Goal: Task Accomplishment & Management: Use online tool/utility

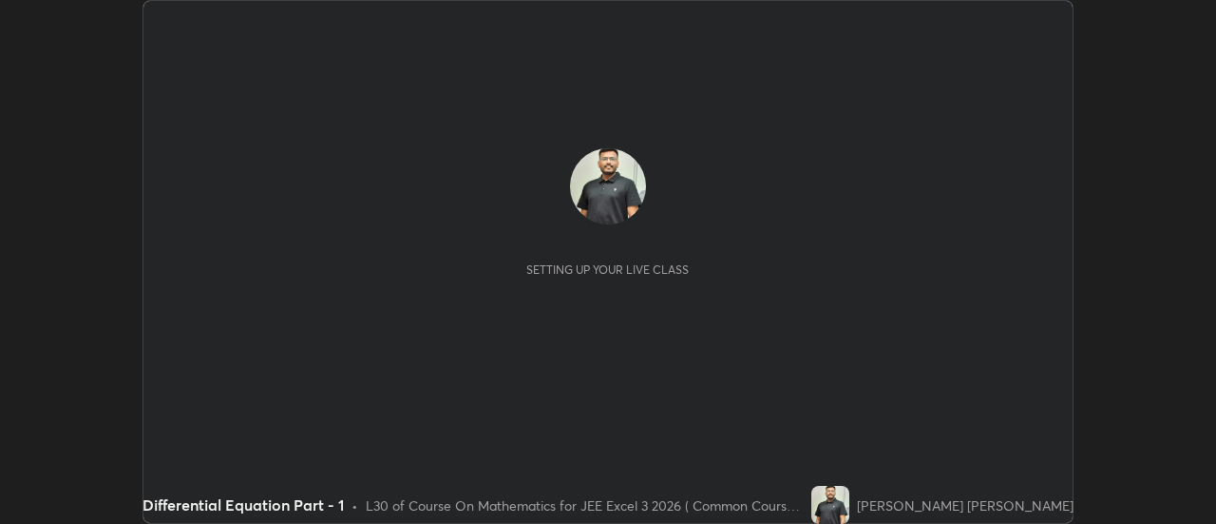
scroll to position [524, 1216]
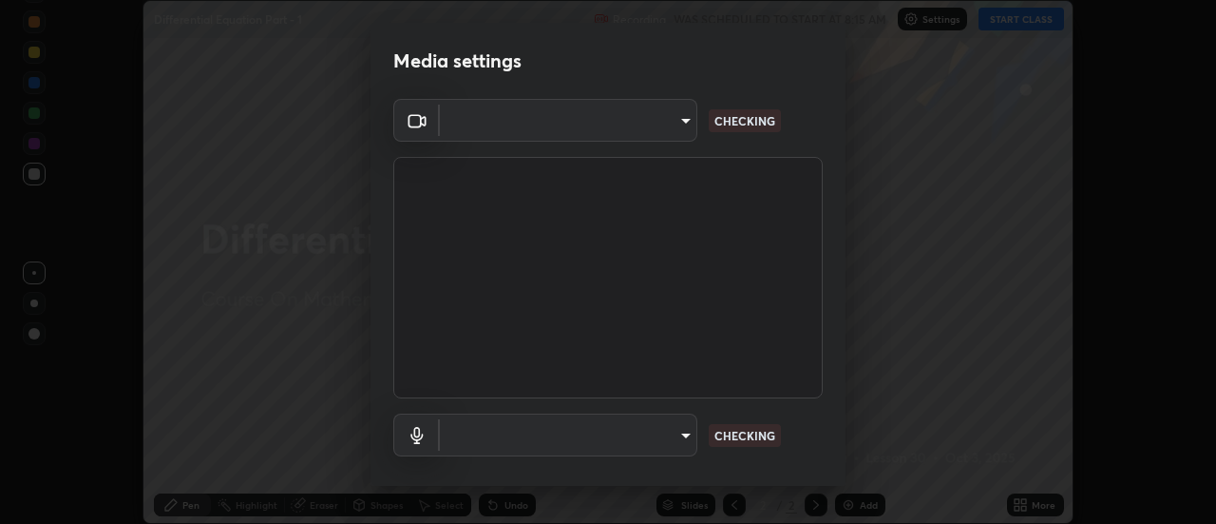
type input "e2aa400b7bb40988937289f1826270d99bb774d75893401bafd8ee5ef144e594"
click at [673, 436] on body "Erase all Differential Equation Part - 1 Recording WAS SCHEDULED TO START AT 8:…" at bounding box center [608, 262] width 1216 height 524
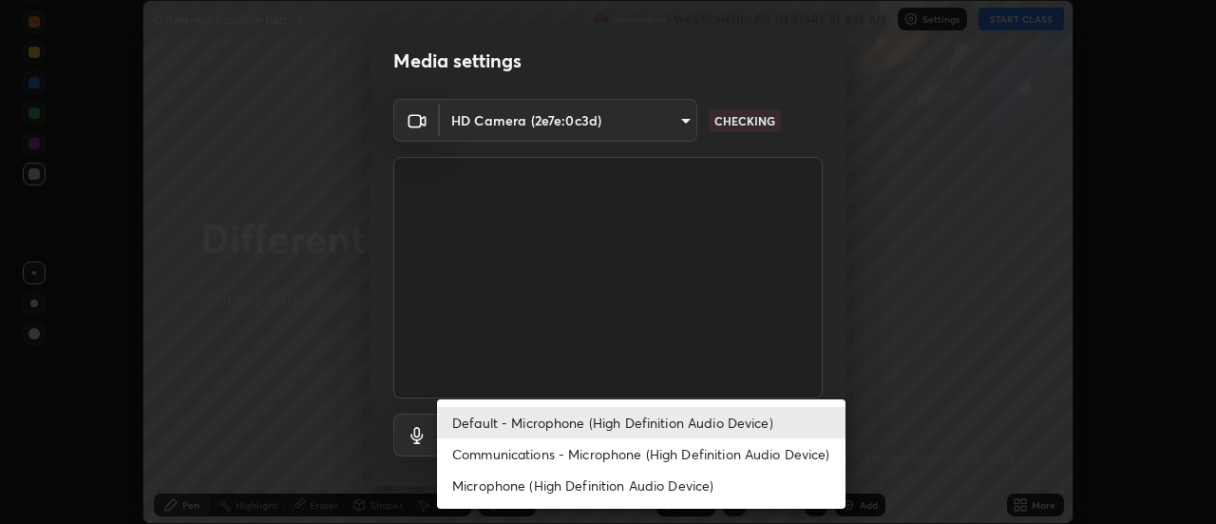
click at [669, 454] on li "Communications - Microphone (High Definition Audio Device)" at bounding box center [641, 453] width 409 height 31
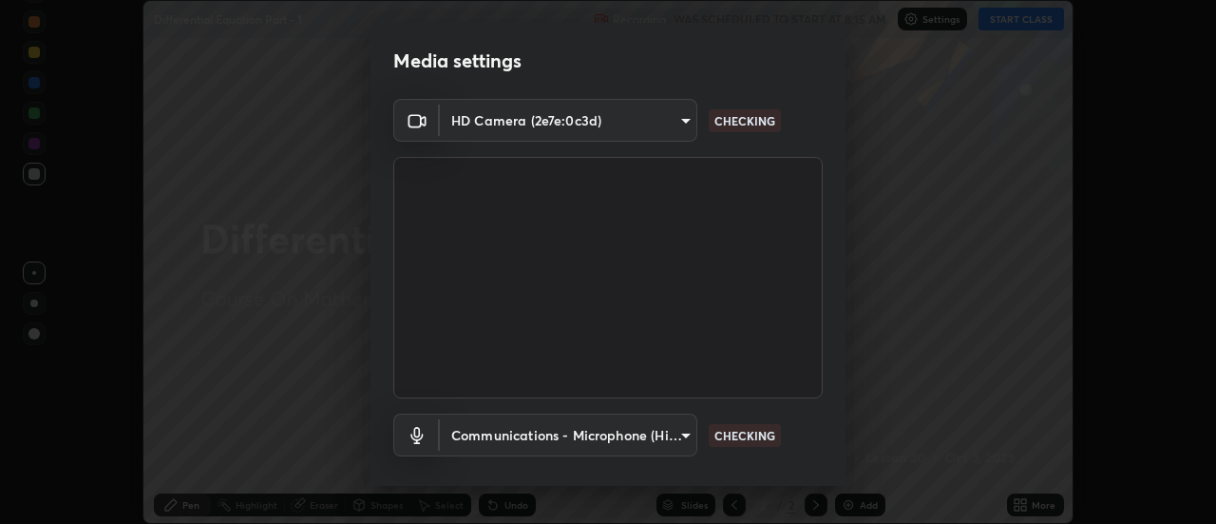
click at [682, 433] on body "Erase all Differential Equation Part - 1 Recording WAS SCHEDULED TO START AT 8:…" at bounding box center [608, 262] width 1216 height 524
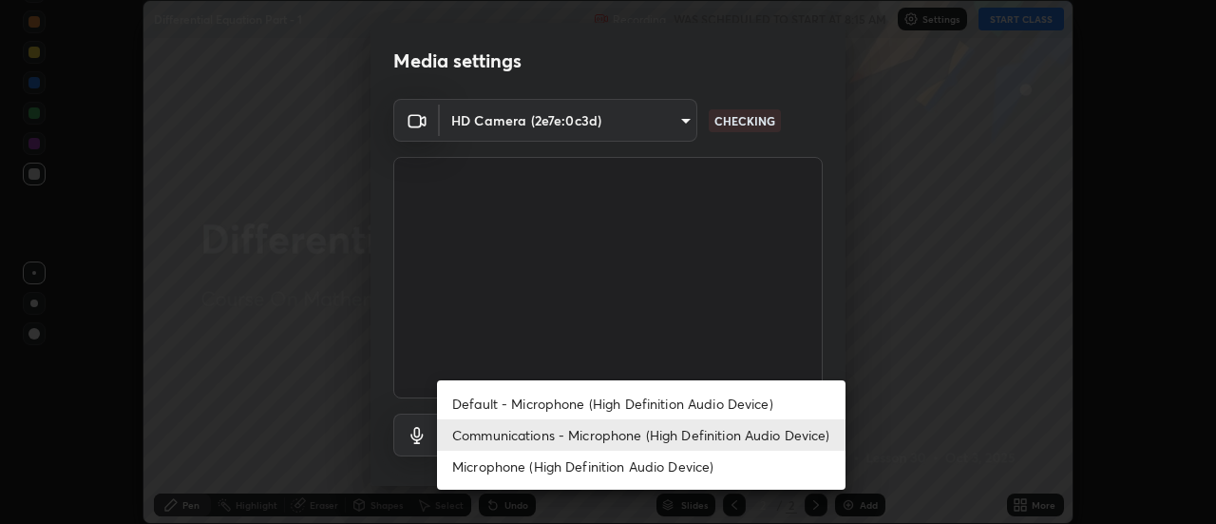
click at [684, 405] on li "Default - Microphone (High Definition Audio Device)" at bounding box center [641, 403] width 409 height 31
type input "default"
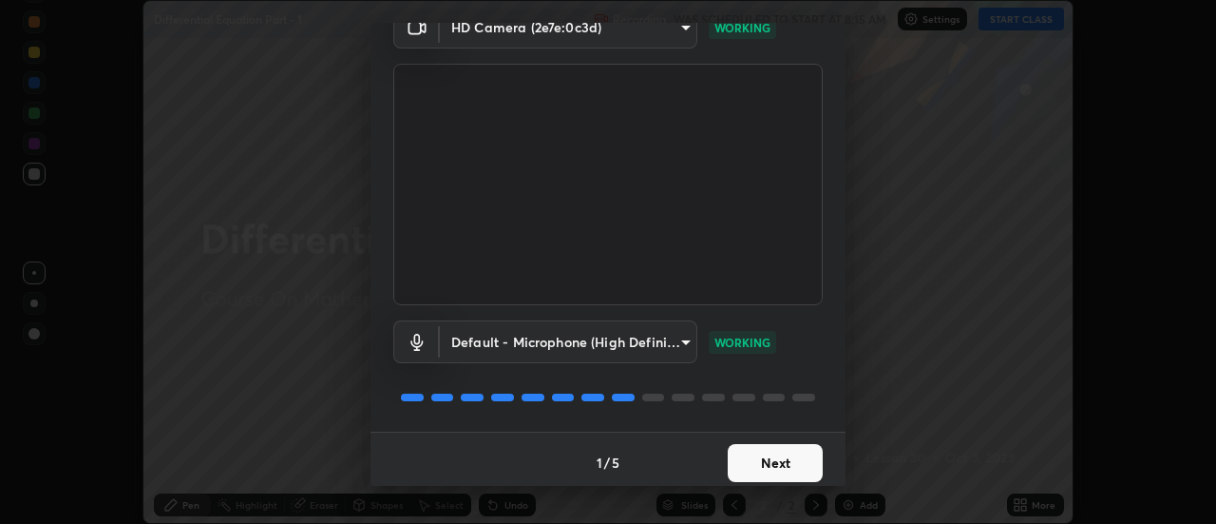
scroll to position [100, 0]
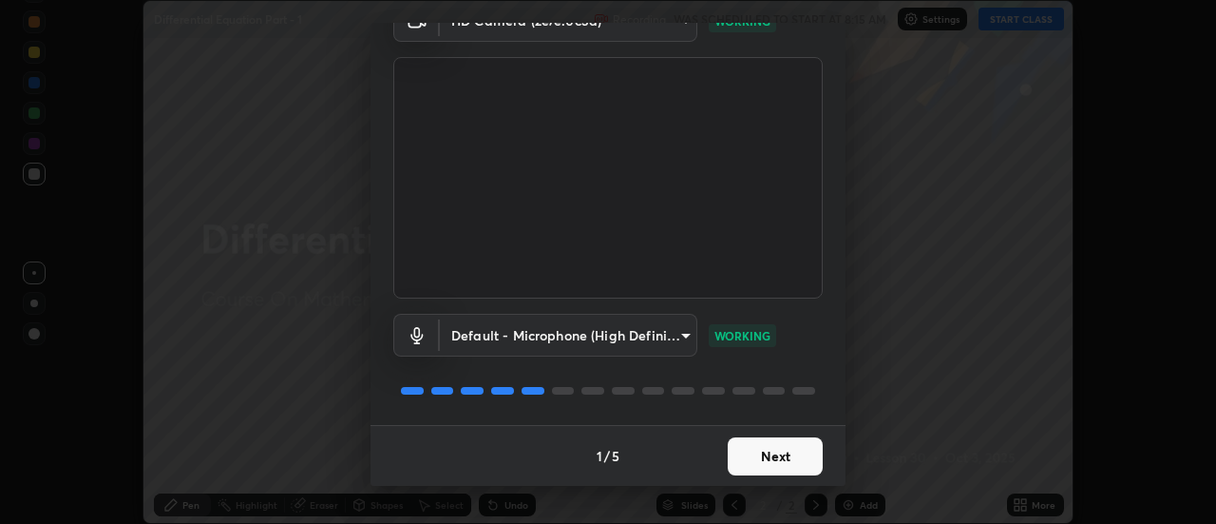
click at [770, 451] on button "Next" at bounding box center [775, 456] width 95 height 38
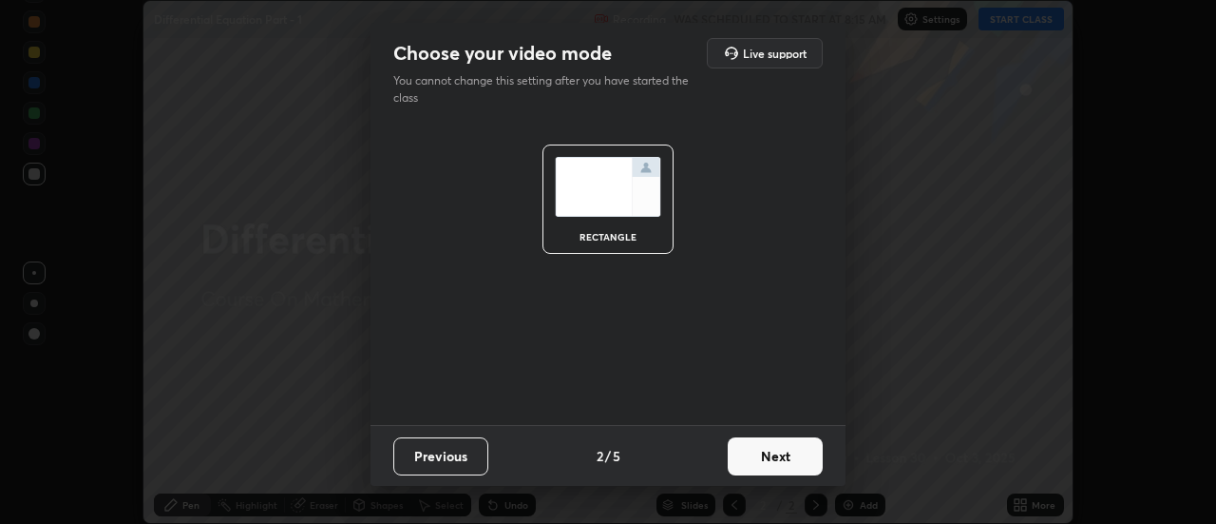
click at [796, 466] on button "Next" at bounding box center [775, 456] width 95 height 38
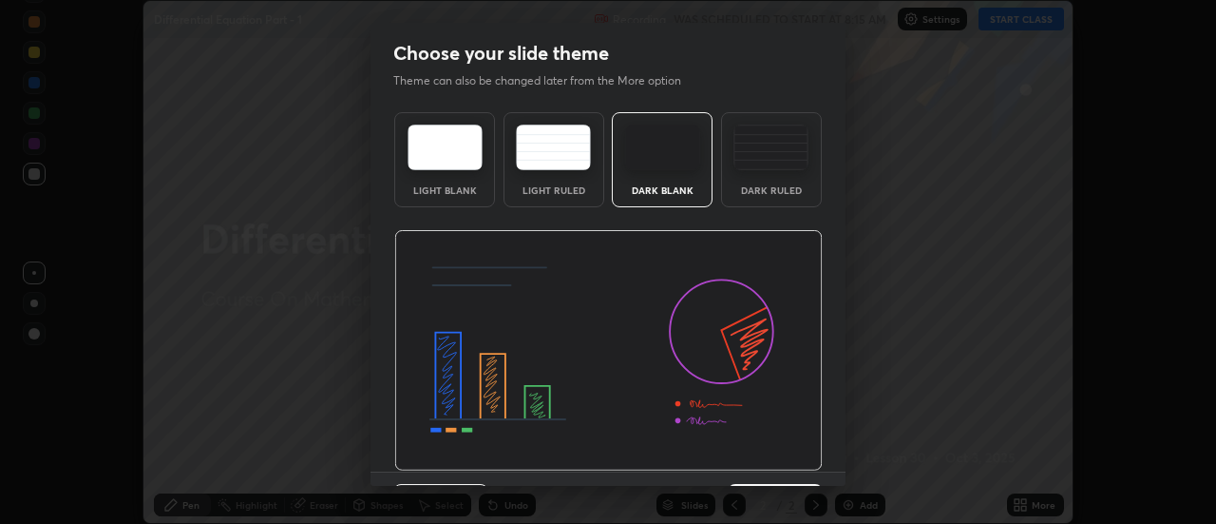
click at [795, 454] on img at bounding box center [608, 350] width 429 height 241
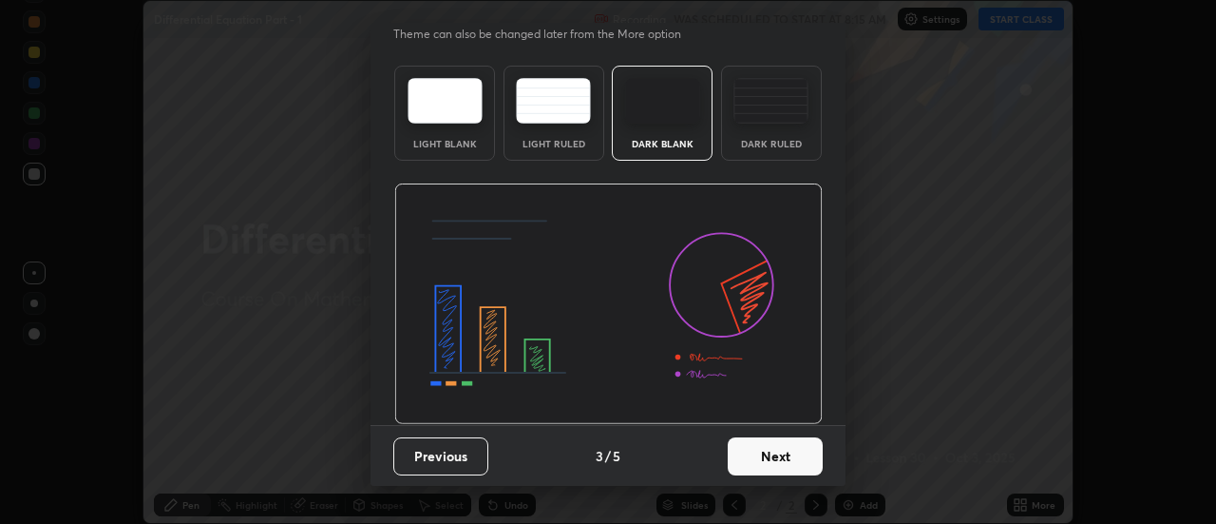
click at [779, 456] on button "Next" at bounding box center [775, 456] width 95 height 38
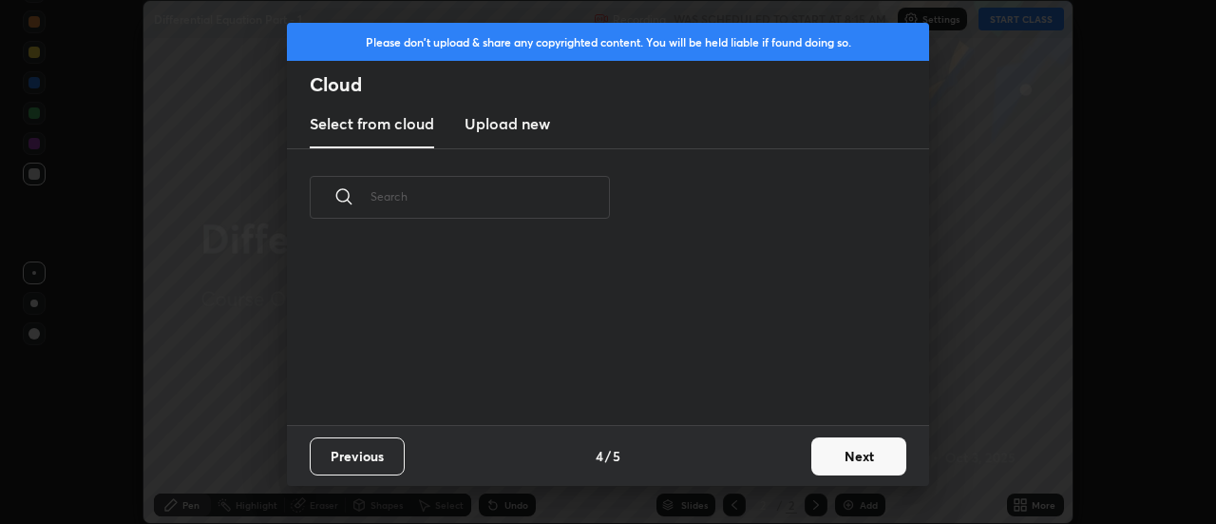
click at [847, 451] on button "Next" at bounding box center [859, 456] width 95 height 38
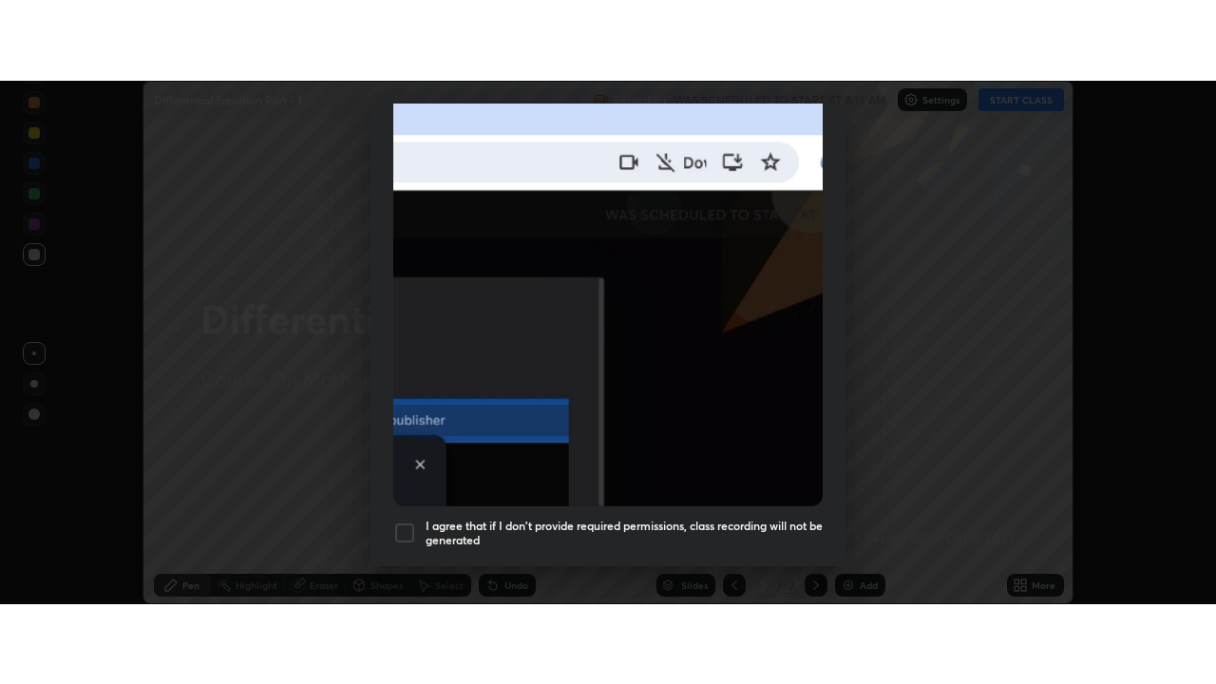
scroll to position [488, 0]
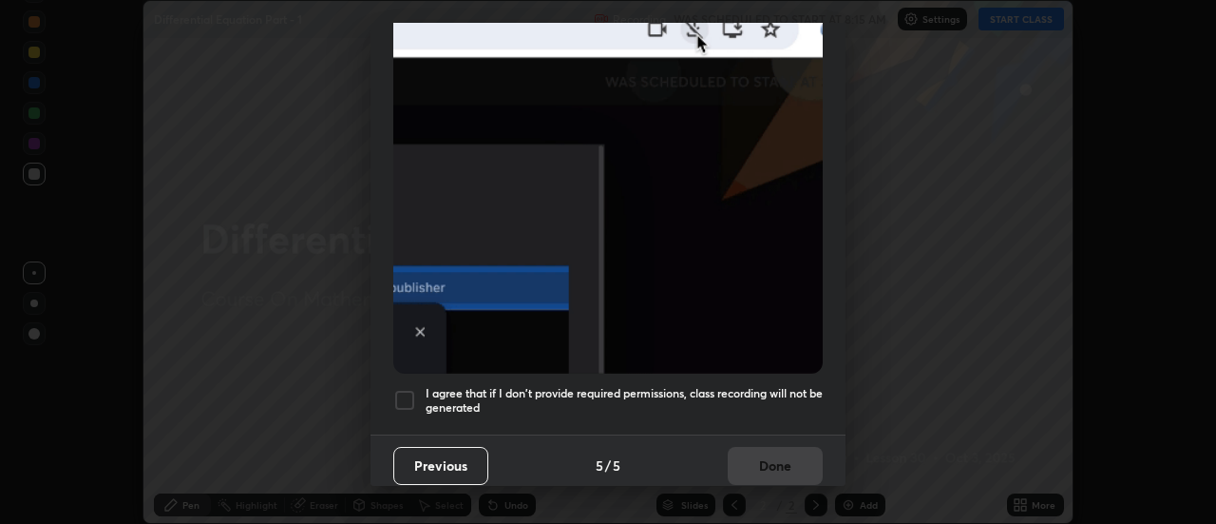
click at [395, 389] on div at bounding box center [404, 400] width 23 height 23
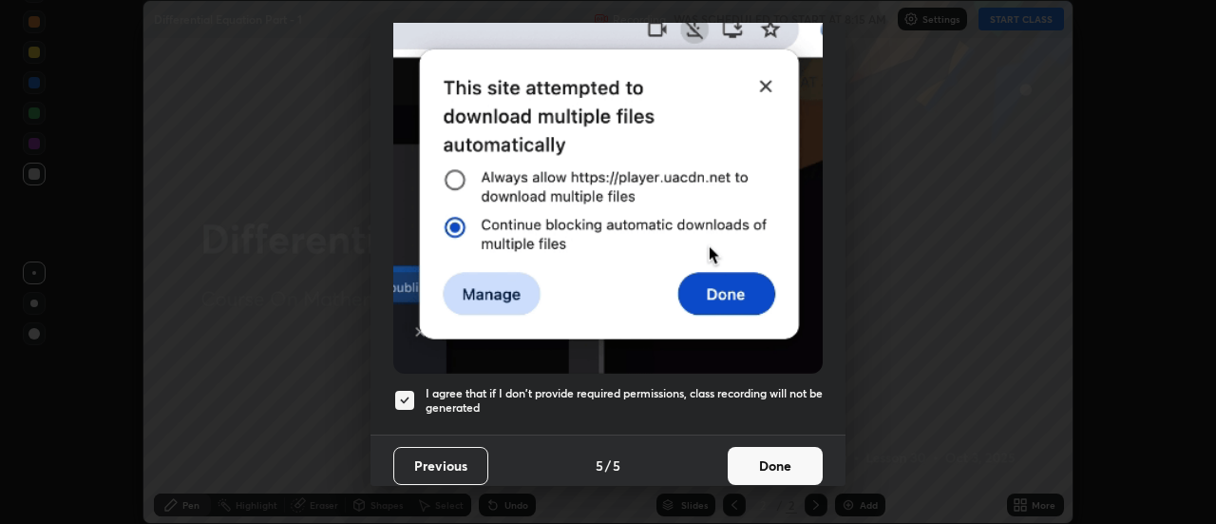
click at [775, 460] on button "Done" at bounding box center [775, 466] width 95 height 38
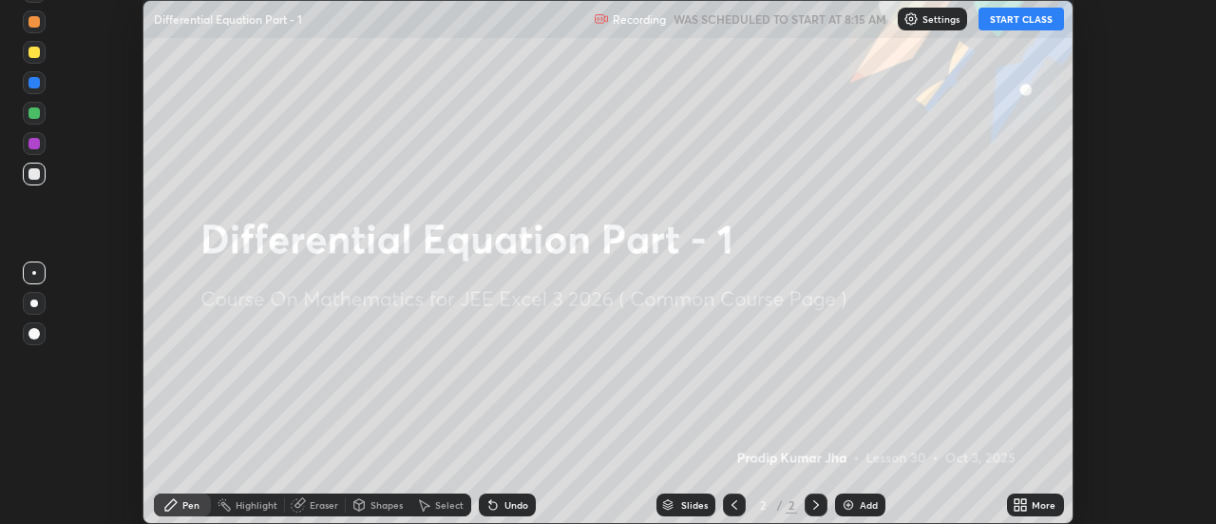
click at [1026, 19] on button "START CLASS" at bounding box center [1022, 19] width 86 height 23
click at [1020, 487] on div "More" at bounding box center [1035, 505] width 57 height 38
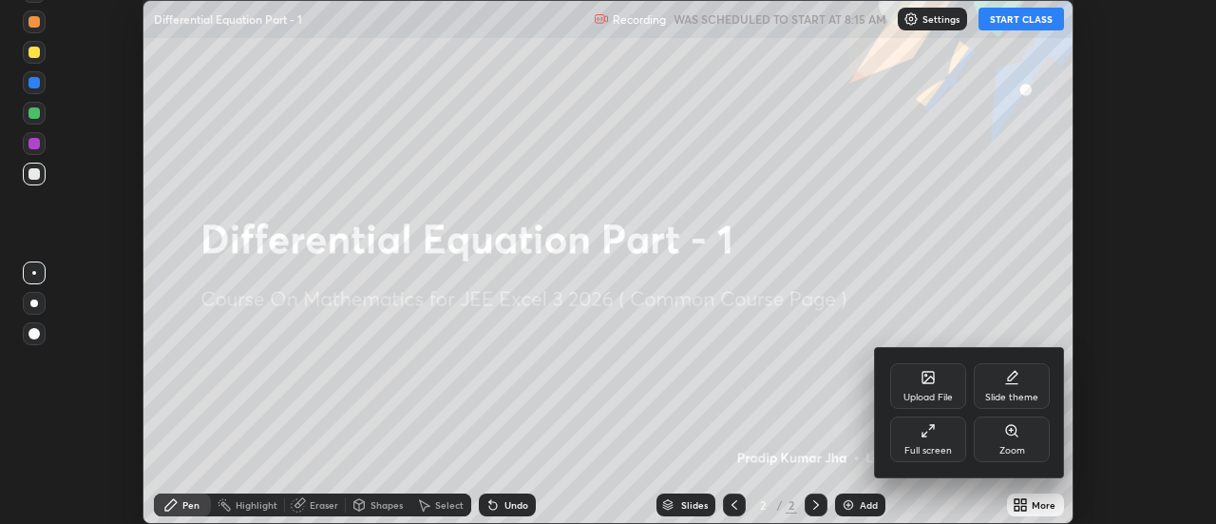
click at [933, 442] on div "Full screen" at bounding box center [928, 439] width 76 height 46
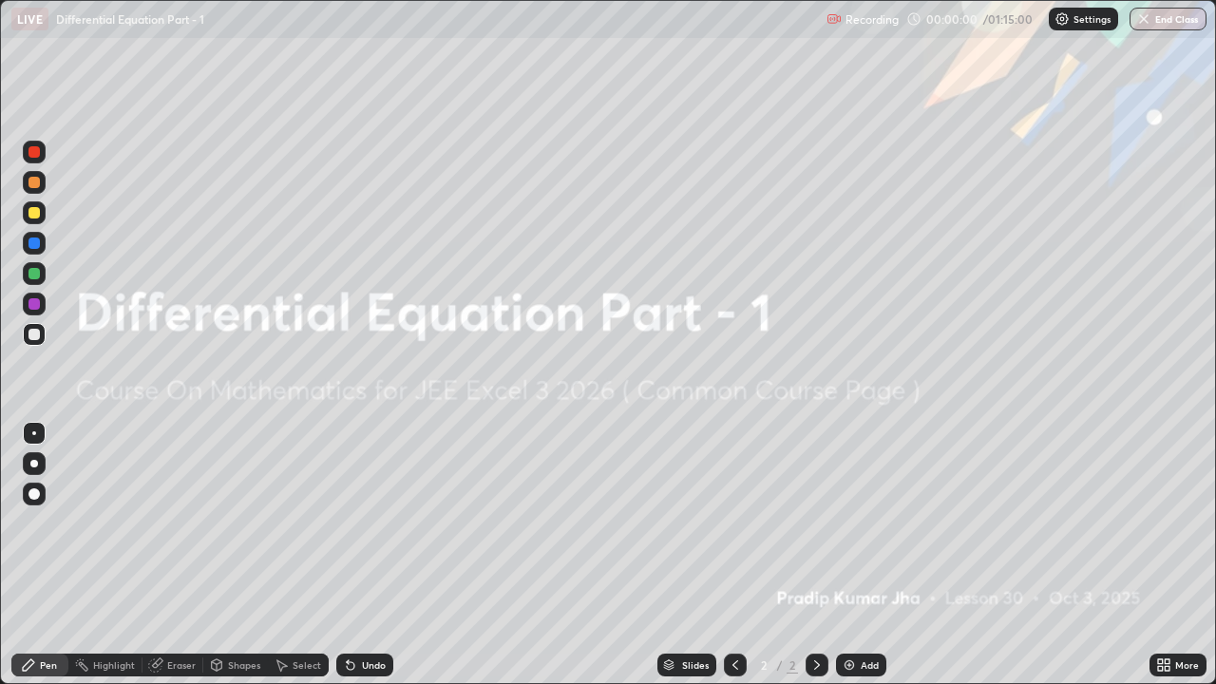
scroll to position [684, 1216]
click at [864, 523] on div "Add" at bounding box center [870, 666] width 18 height 10
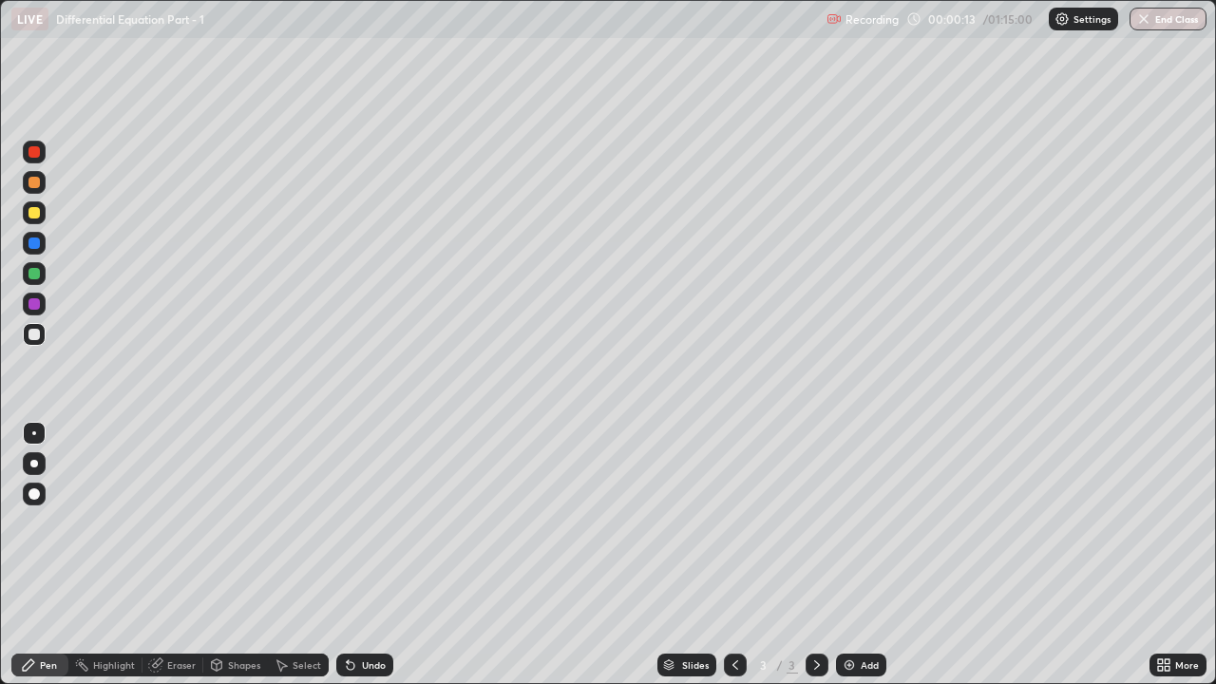
click at [48, 523] on div "Pen" at bounding box center [48, 666] width 17 height 10
click at [35, 211] on div at bounding box center [34, 212] width 11 height 11
click at [35, 174] on div at bounding box center [34, 182] width 23 height 23
click at [242, 523] on div "Shapes" at bounding box center [235, 665] width 65 height 23
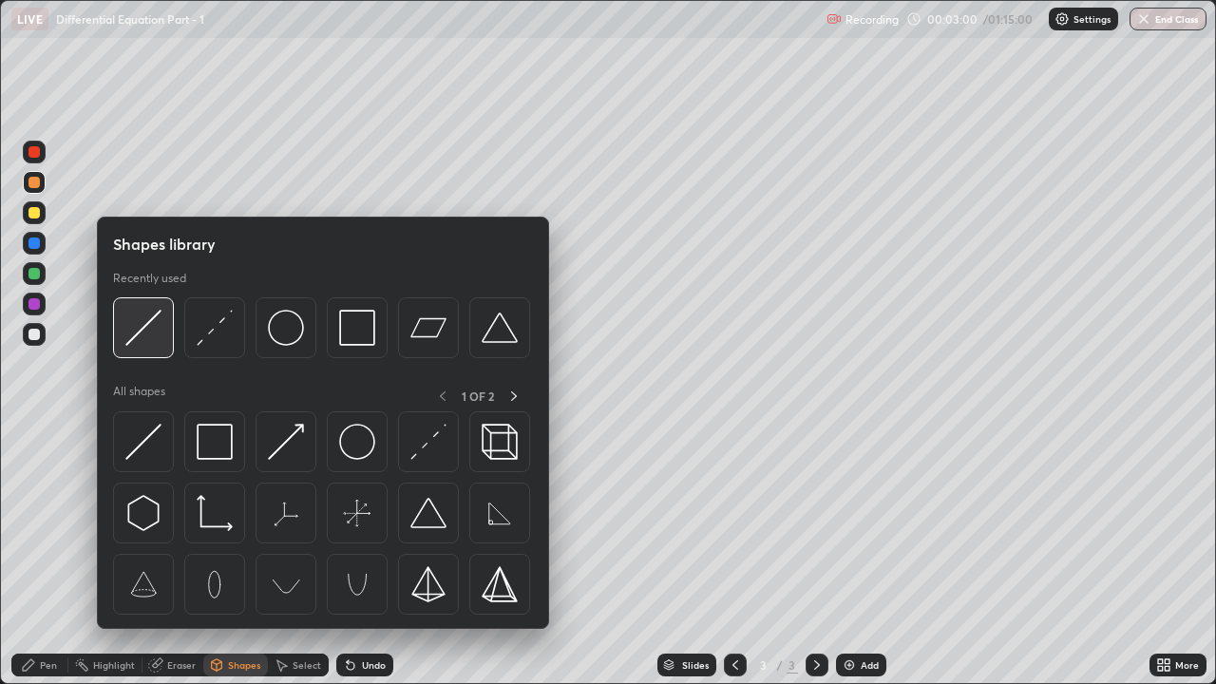
click at [147, 334] on img at bounding box center [143, 328] width 36 height 36
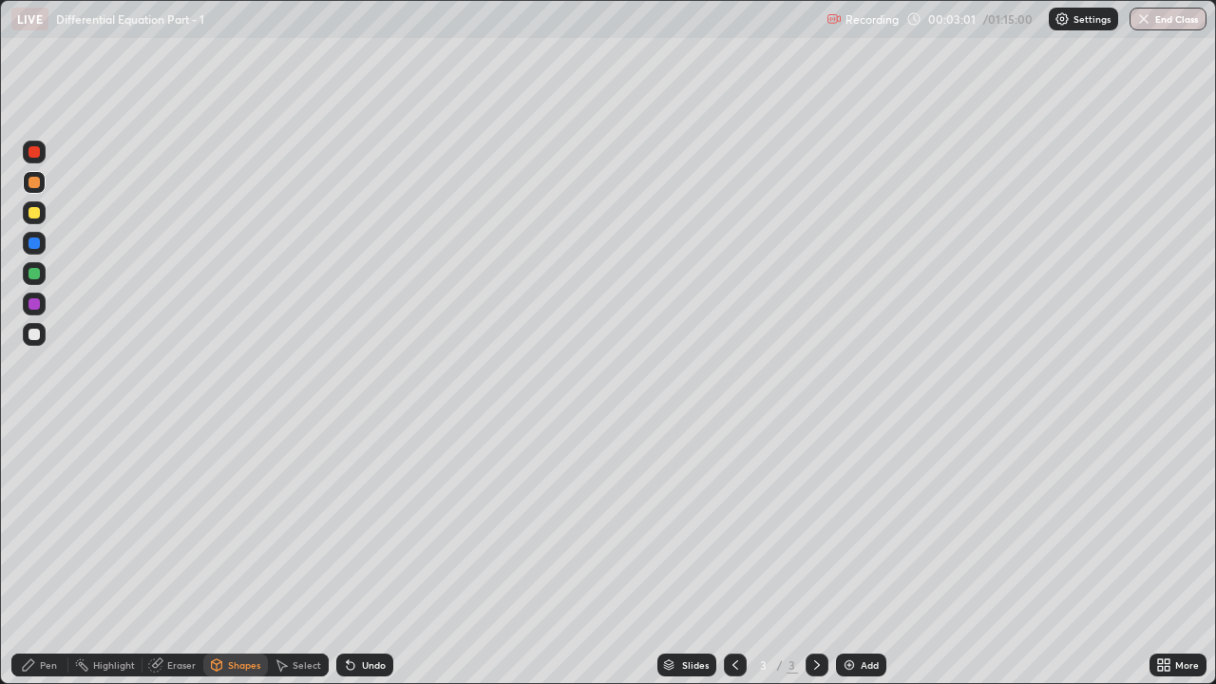
click at [35, 335] on div at bounding box center [34, 334] width 11 height 11
click at [39, 523] on div "Pen" at bounding box center [39, 665] width 57 height 23
click at [35, 274] on div at bounding box center [34, 273] width 11 height 11
click at [11, 523] on div "Erase all" at bounding box center [34, 342] width 46 height 608
click at [37, 182] on div at bounding box center [34, 182] width 11 height 11
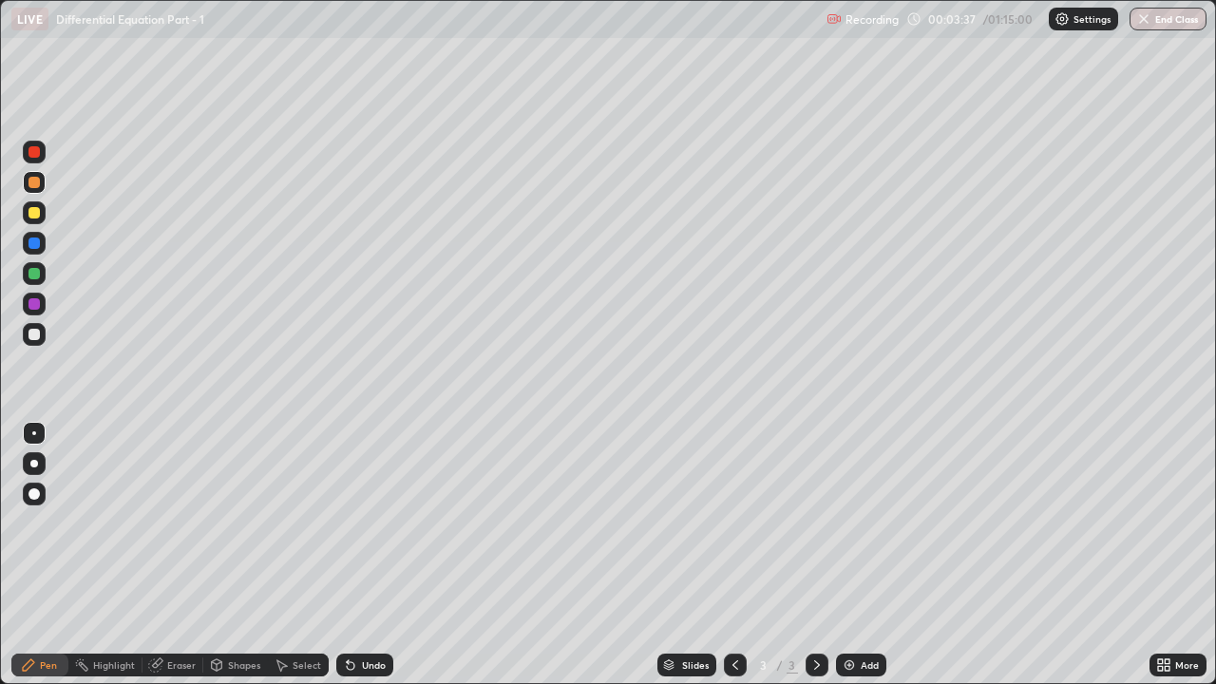
click at [38, 182] on div at bounding box center [34, 182] width 11 height 11
click at [104, 523] on div "Highlight" at bounding box center [114, 666] width 42 height 10
click at [364, 523] on div "Undo" at bounding box center [364, 665] width 57 height 23
click at [237, 523] on div "Shapes" at bounding box center [235, 665] width 65 height 23
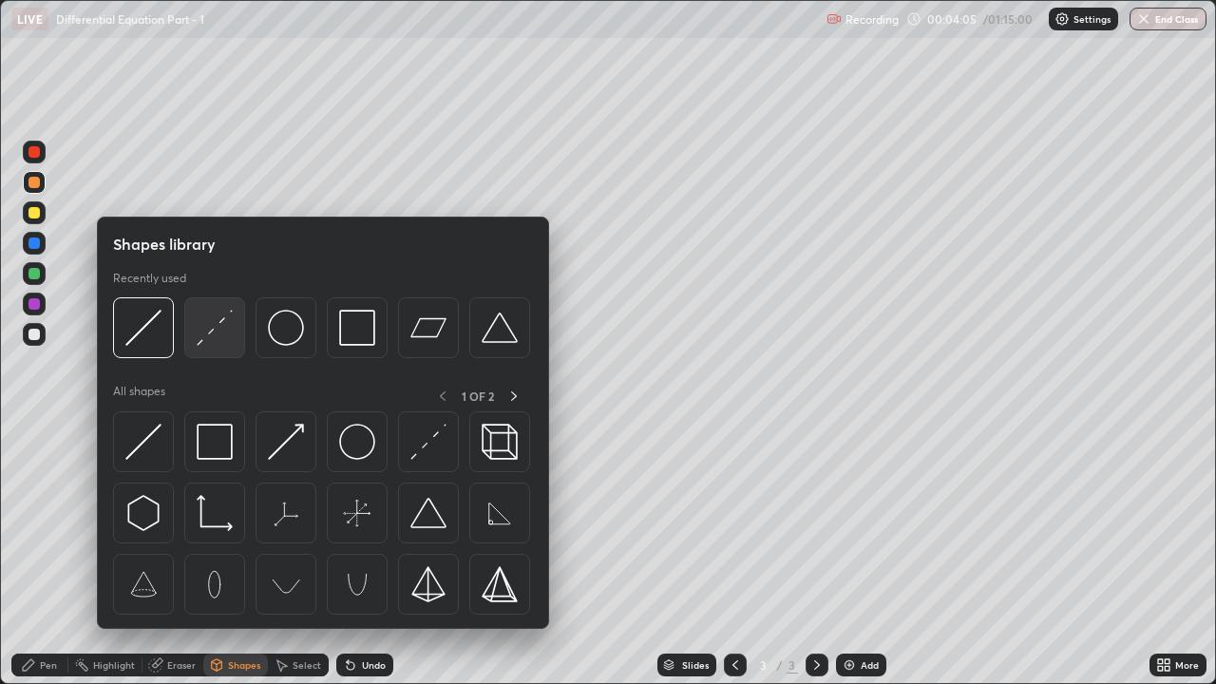
click at [211, 336] on img at bounding box center [215, 328] width 36 height 36
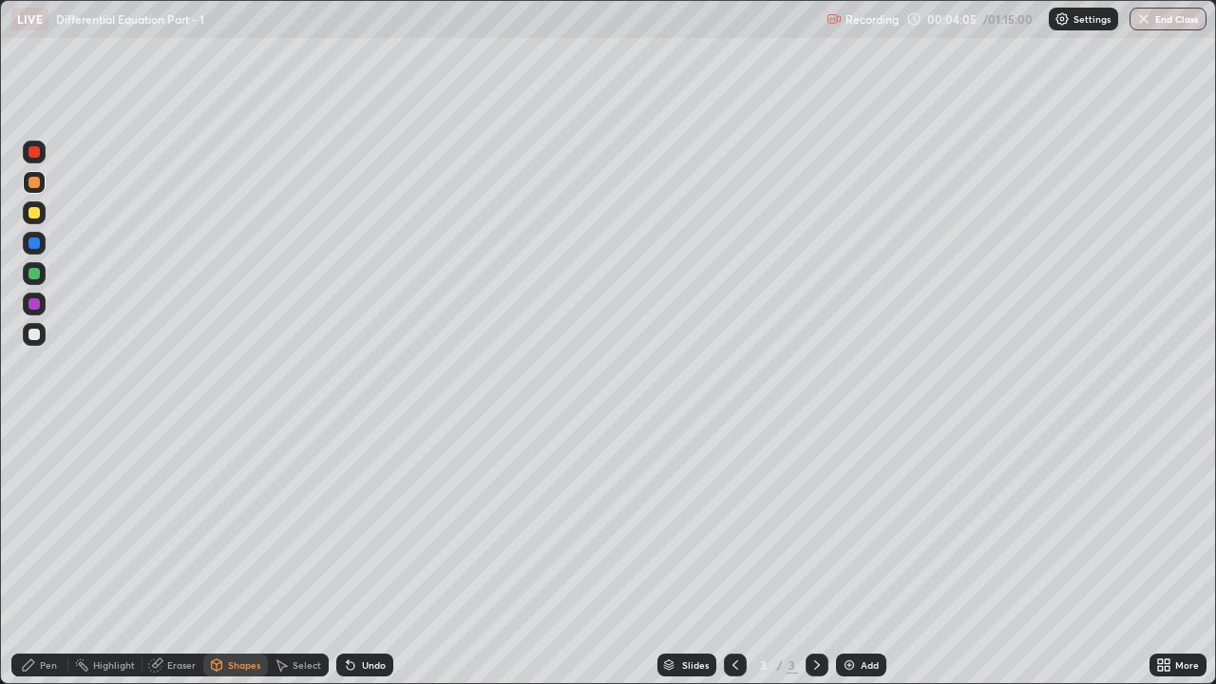
click at [36, 243] on div at bounding box center [34, 243] width 11 height 11
click at [32, 523] on icon at bounding box center [28, 665] width 15 height 15
click at [236, 523] on div "Shapes" at bounding box center [244, 666] width 32 height 10
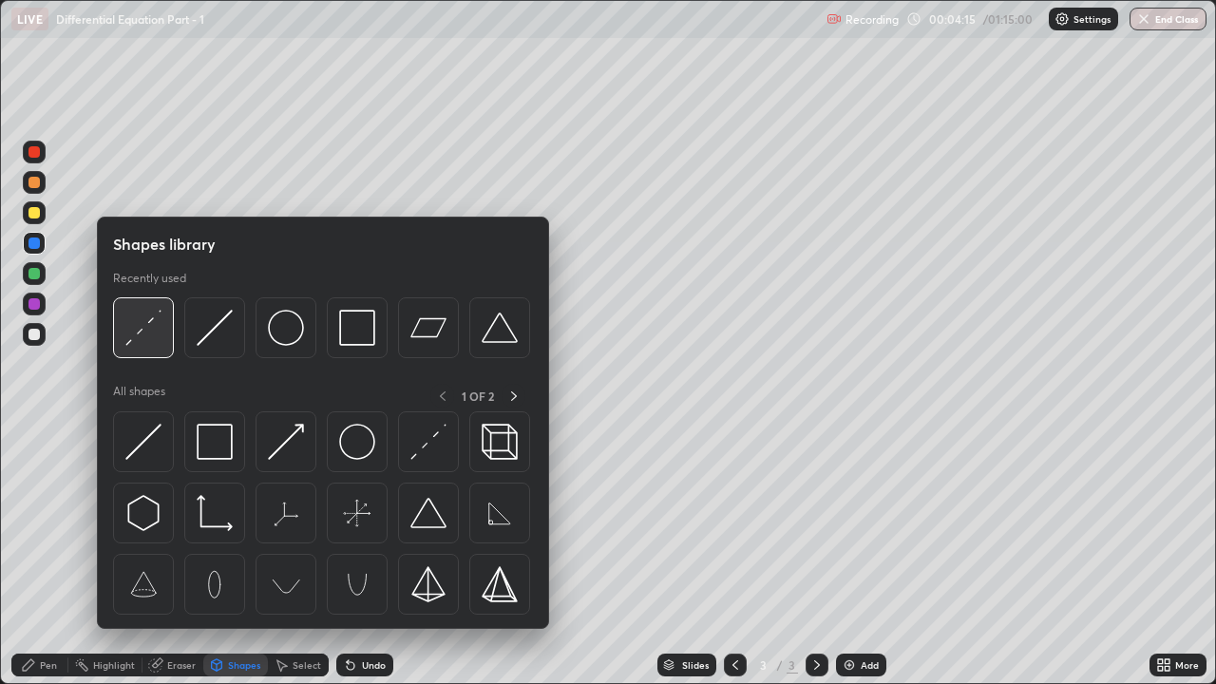
click at [143, 322] on img at bounding box center [143, 328] width 36 height 36
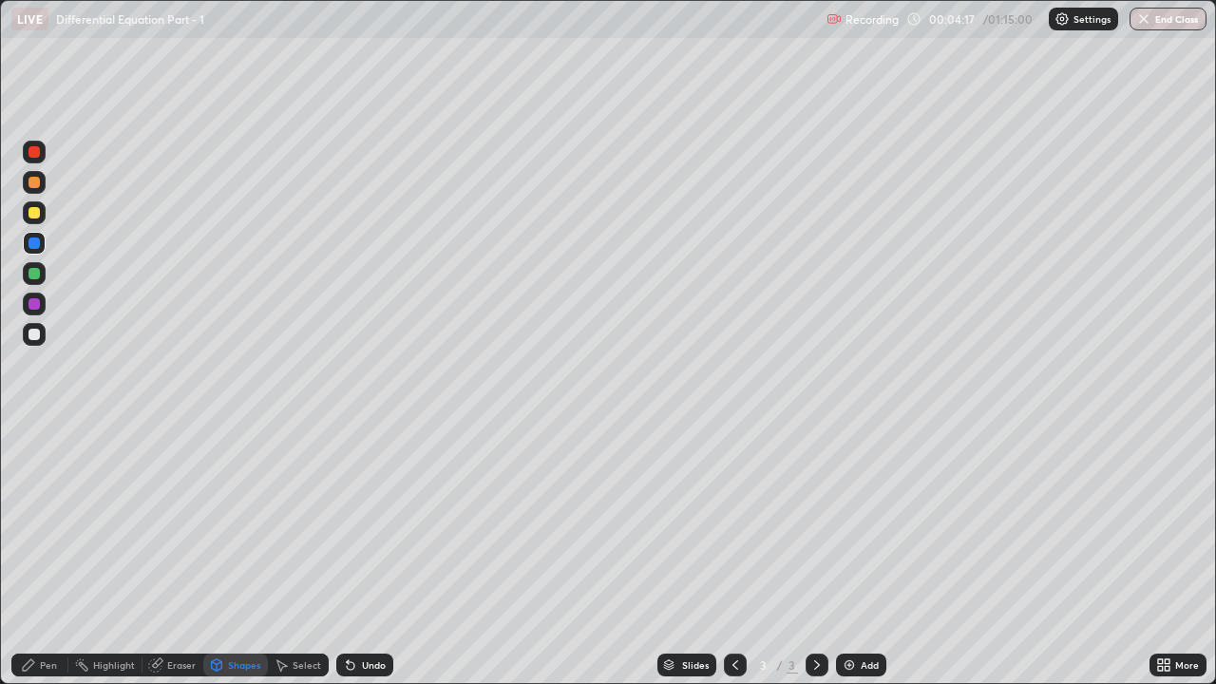
click at [17, 523] on div "Pen" at bounding box center [39, 665] width 57 height 23
click at [354, 523] on icon at bounding box center [350, 665] width 15 height 15
click at [33, 335] on div at bounding box center [34, 334] width 11 height 11
click at [226, 523] on div "Shapes" at bounding box center [235, 665] width 65 height 23
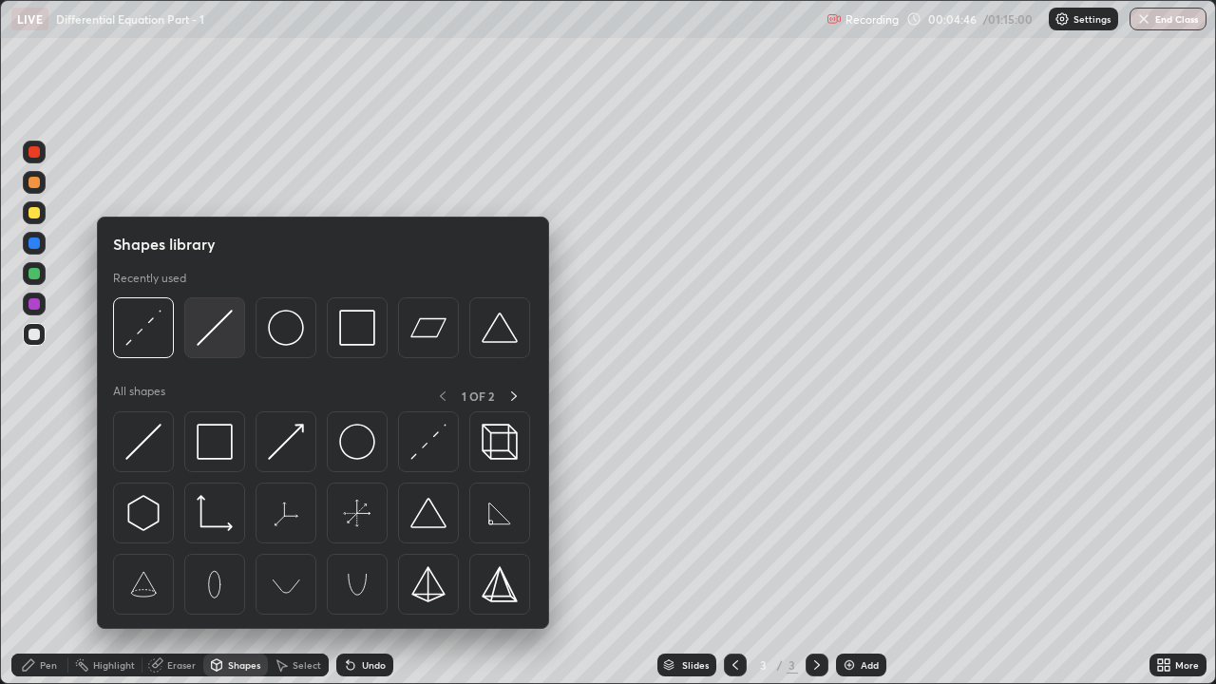
click at [206, 337] on img at bounding box center [215, 328] width 36 height 36
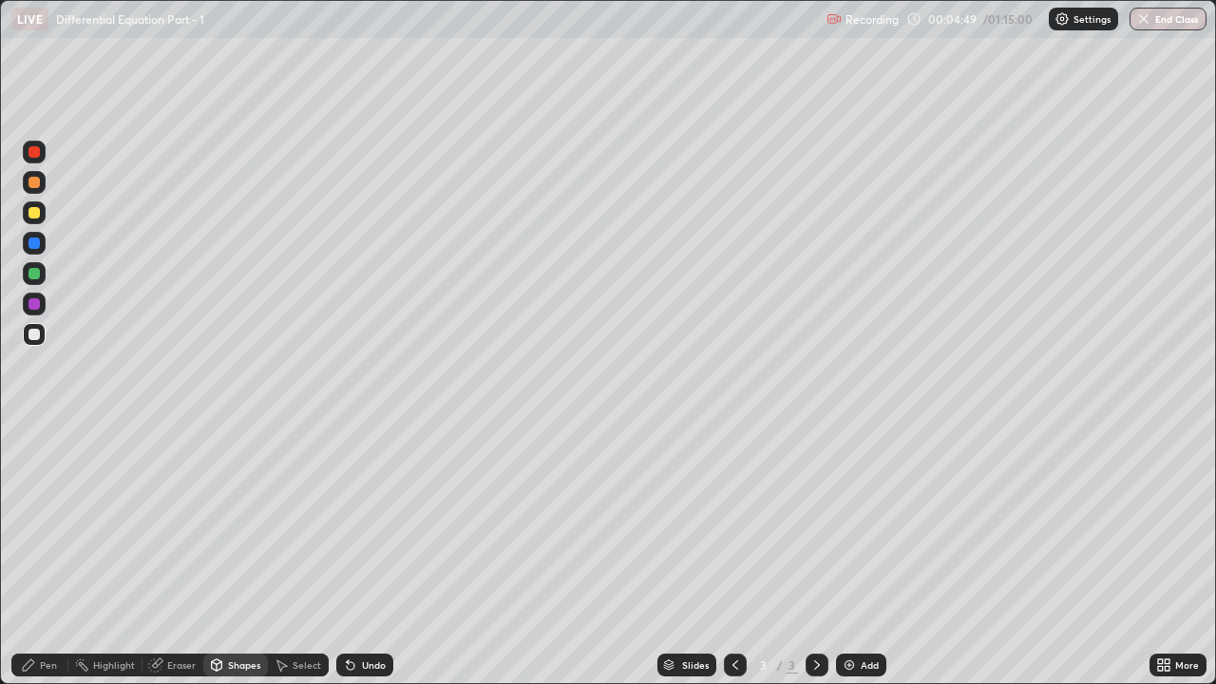
click at [35, 153] on div at bounding box center [34, 151] width 11 height 11
click at [36, 523] on icon at bounding box center [28, 665] width 15 height 15
click at [36, 329] on div at bounding box center [34, 334] width 11 height 11
click at [366, 523] on div "Undo" at bounding box center [374, 666] width 24 height 10
click at [365, 523] on div "Undo" at bounding box center [374, 666] width 24 height 10
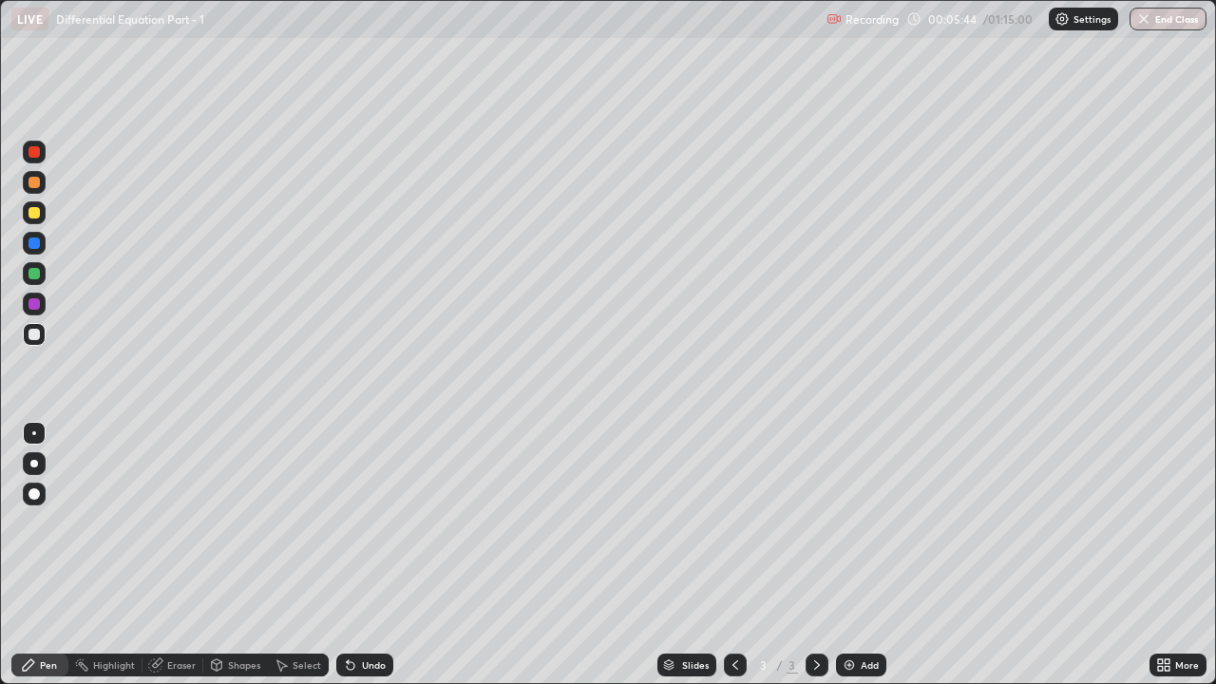
click at [33, 523] on icon at bounding box center [28, 665] width 15 height 15
click at [32, 462] on div at bounding box center [34, 464] width 8 height 8
click at [36, 490] on div at bounding box center [34, 493] width 11 height 11
click at [172, 523] on div "Eraser" at bounding box center [173, 665] width 61 height 23
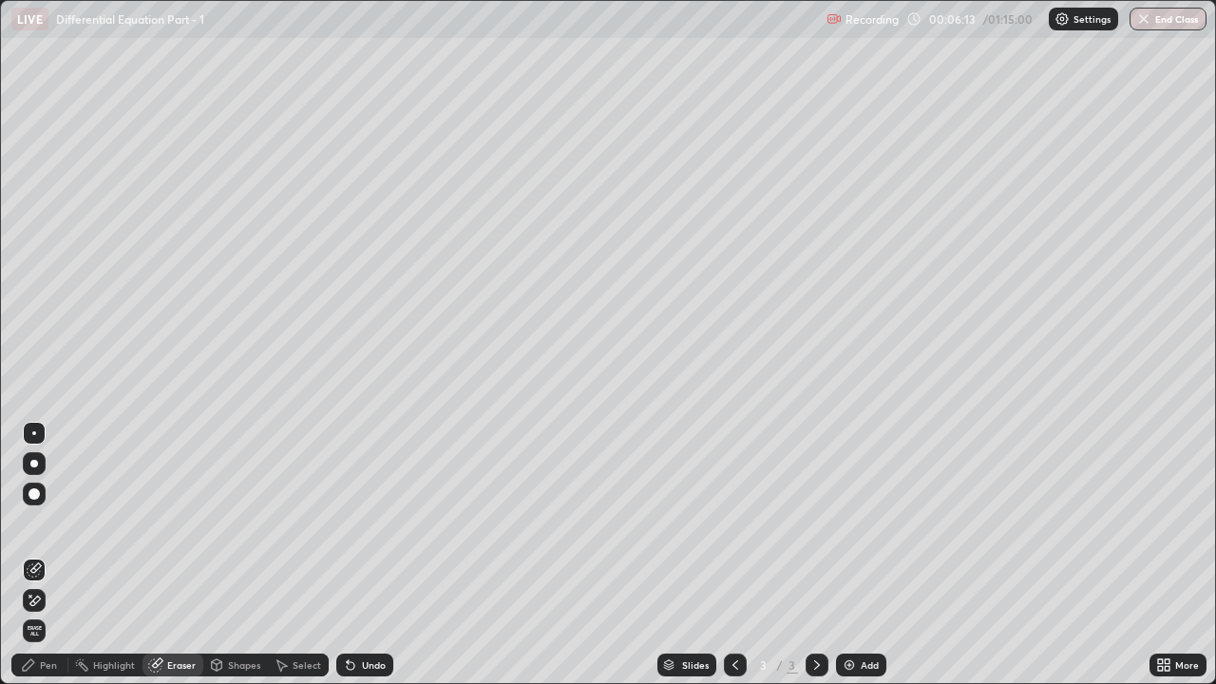
click at [36, 523] on icon at bounding box center [34, 570] width 15 height 15
click at [30, 523] on icon at bounding box center [30, 596] width 2 height 2
click at [234, 523] on div "Shapes" at bounding box center [244, 666] width 32 height 10
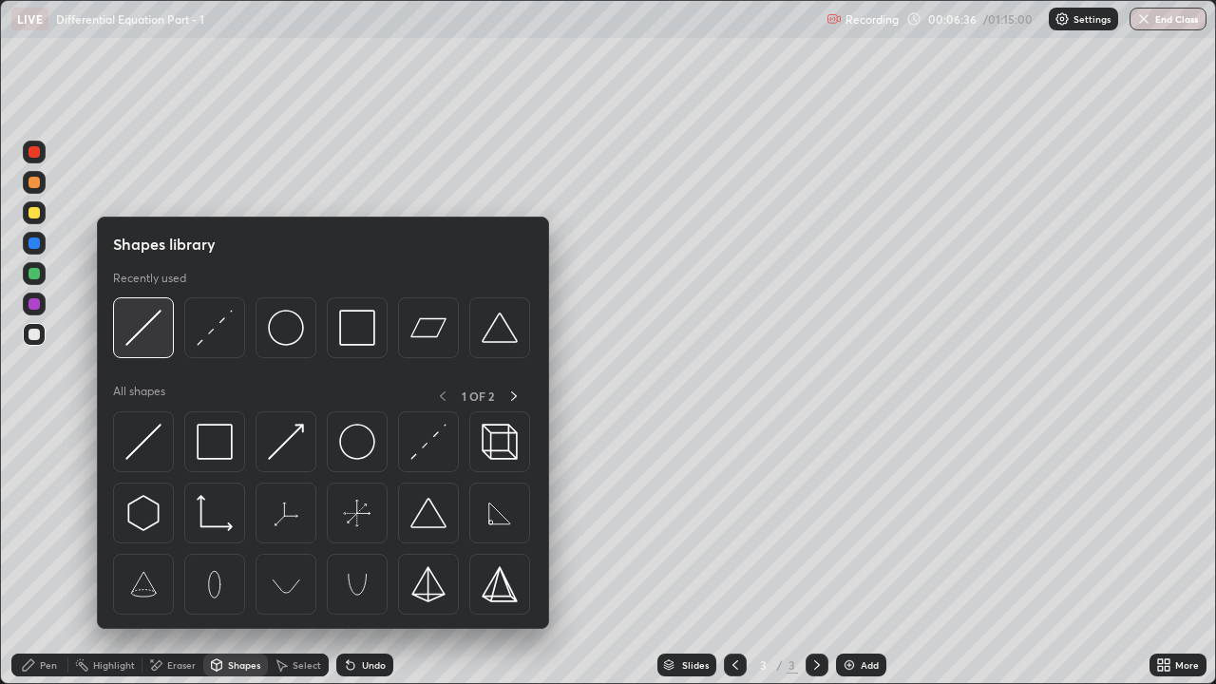
click at [151, 338] on img at bounding box center [143, 328] width 36 height 36
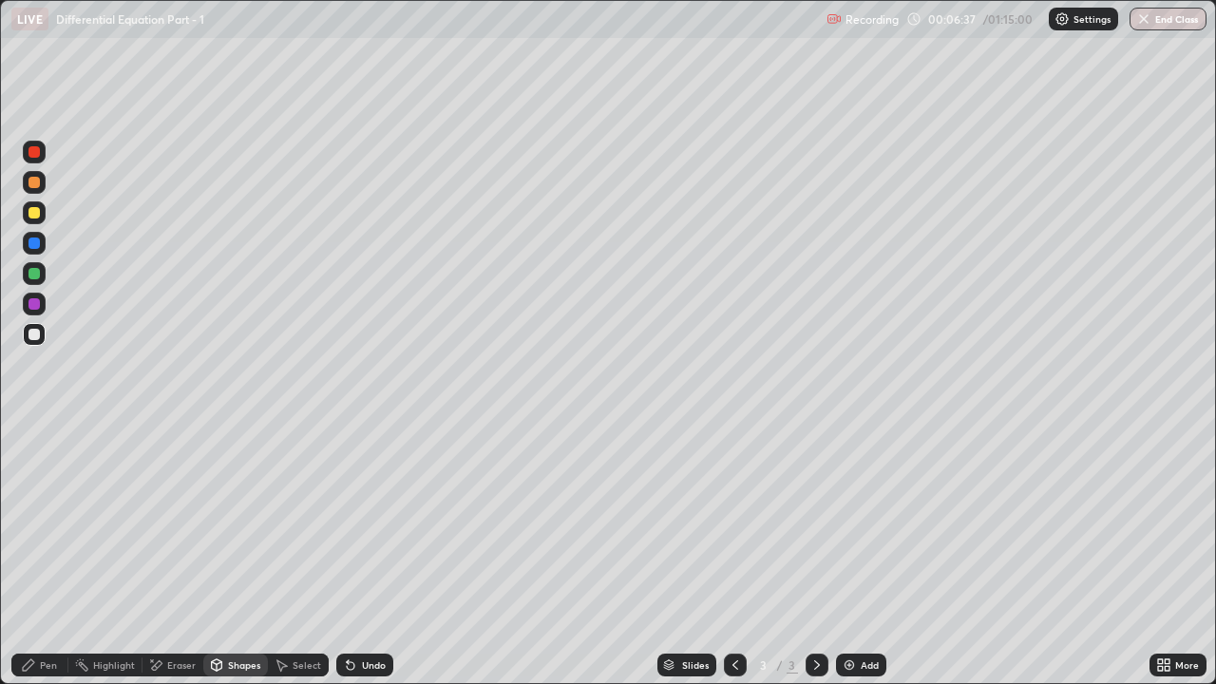
click at [32, 215] on div at bounding box center [34, 212] width 11 height 11
click at [369, 523] on div "Undo" at bounding box center [364, 665] width 57 height 23
click at [42, 523] on div "Pen" at bounding box center [48, 666] width 17 height 10
click at [34, 433] on div at bounding box center [34, 433] width 4 height 4
click at [246, 523] on div "Shapes" at bounding box center [244, 666] width 32 height 10
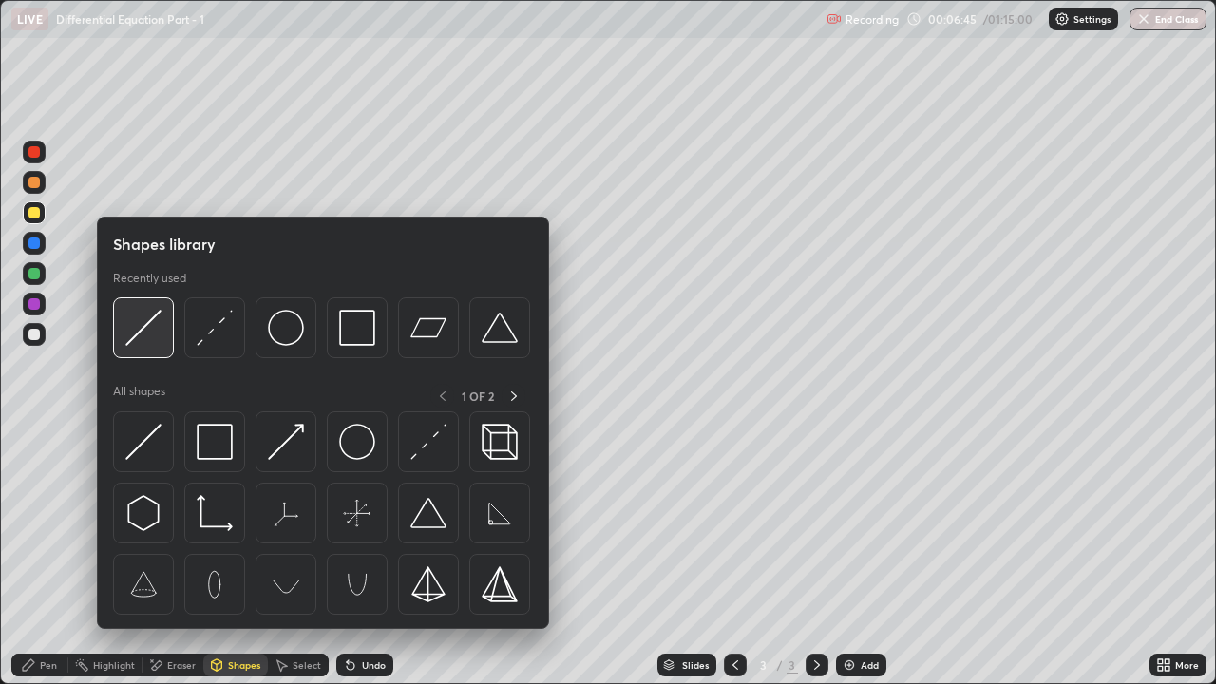
click at [144, 330] on img at bounding box center [143, 328] width 36 height 36
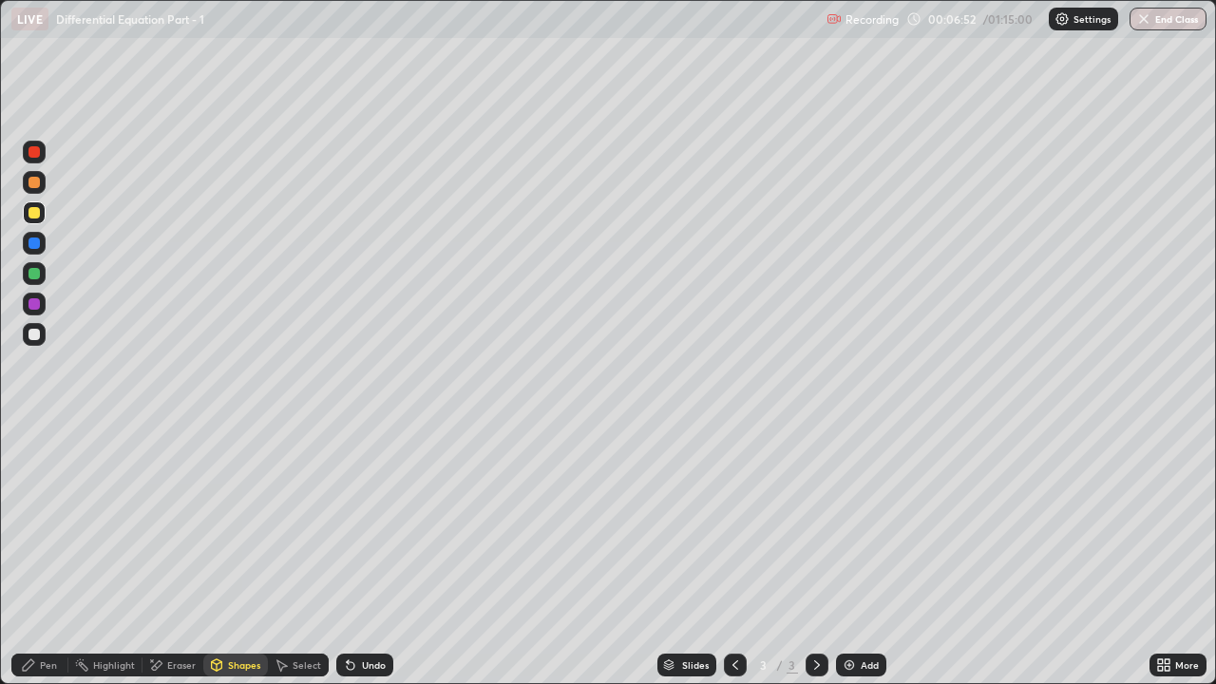
click at [11, 523] on div "Pen" at bounding box center [39, 665] width 57 height 23
click at [223, 523] on div "Shapes" at bounding box center [235, 665] width 65 height 23
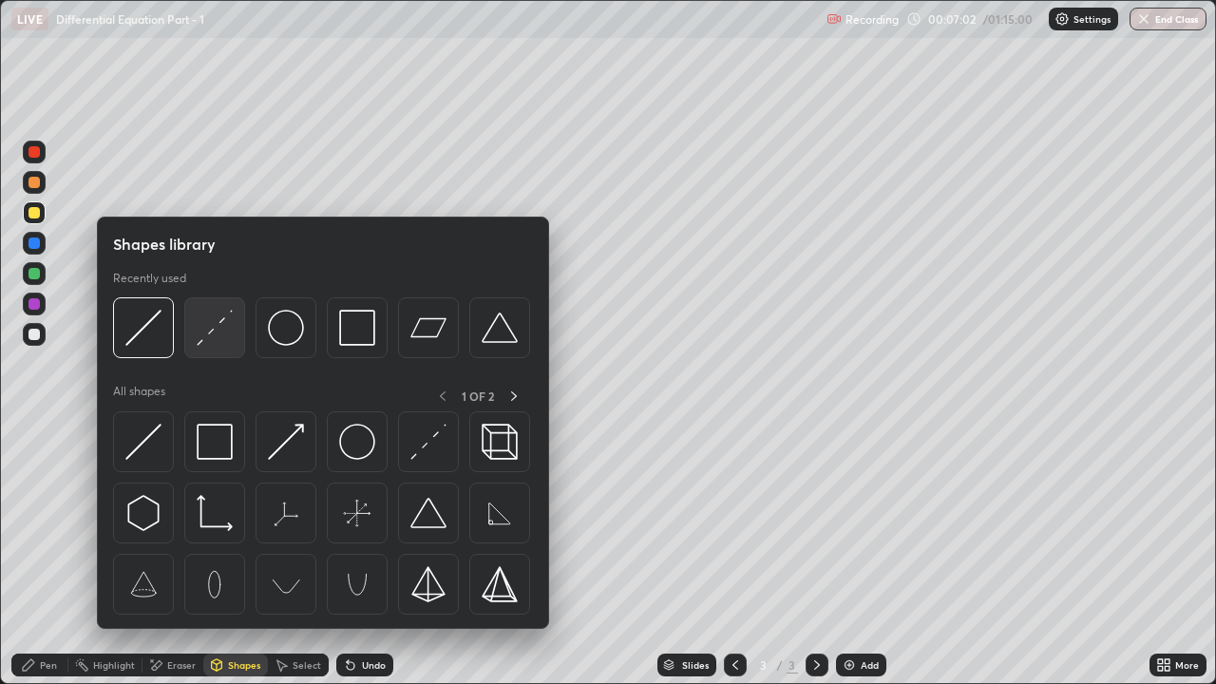
click at [207, 339] on img at bounding box center [215, 328] width 36 height 36
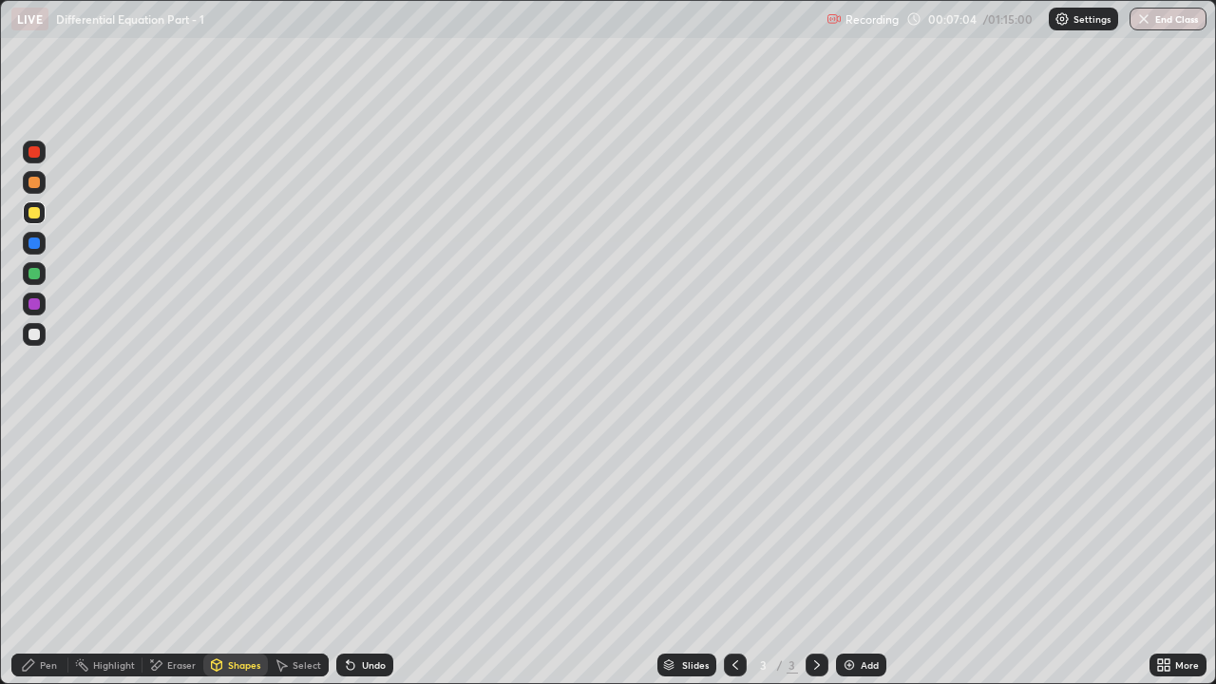
click at [34, 270] on div at bounding box center [34, 273] width 11 height 11
click at [29, 523] on icon at bounding box center [28, 665] width 15 height 15
click at [234, 523] on div "Shapes" at bounding box center [235, 665] width 65 height 23
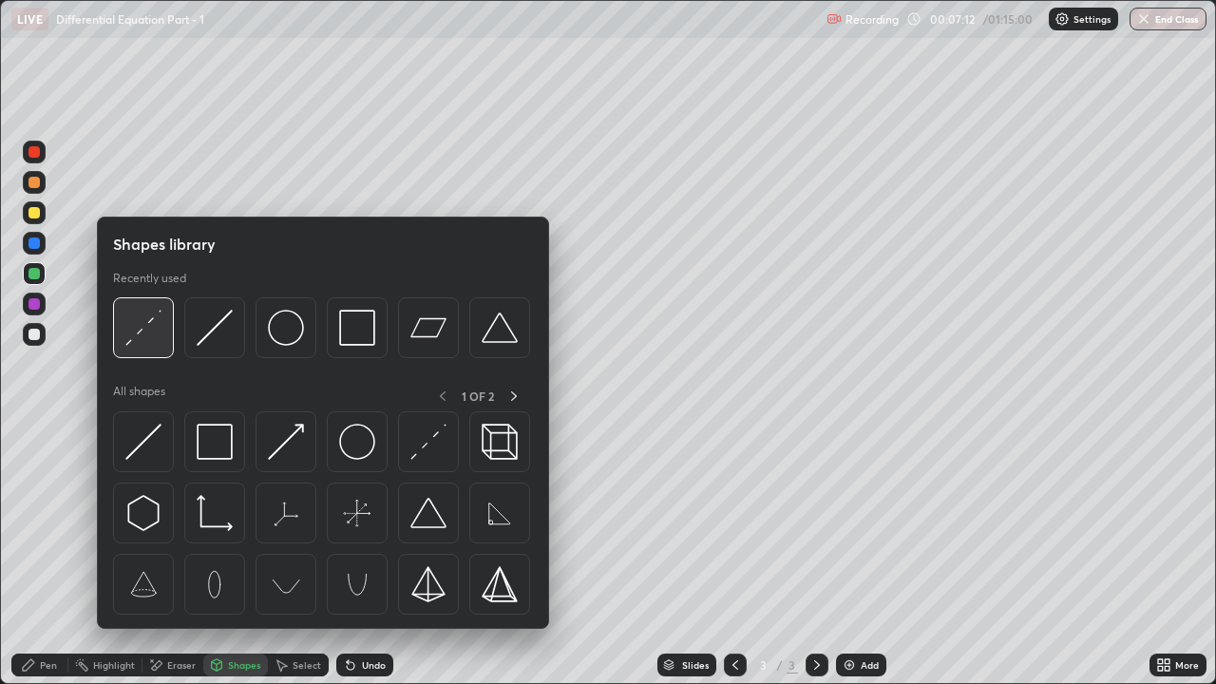
click at [146, 331] on img at bounding box center [143, 328] width 36 height 36
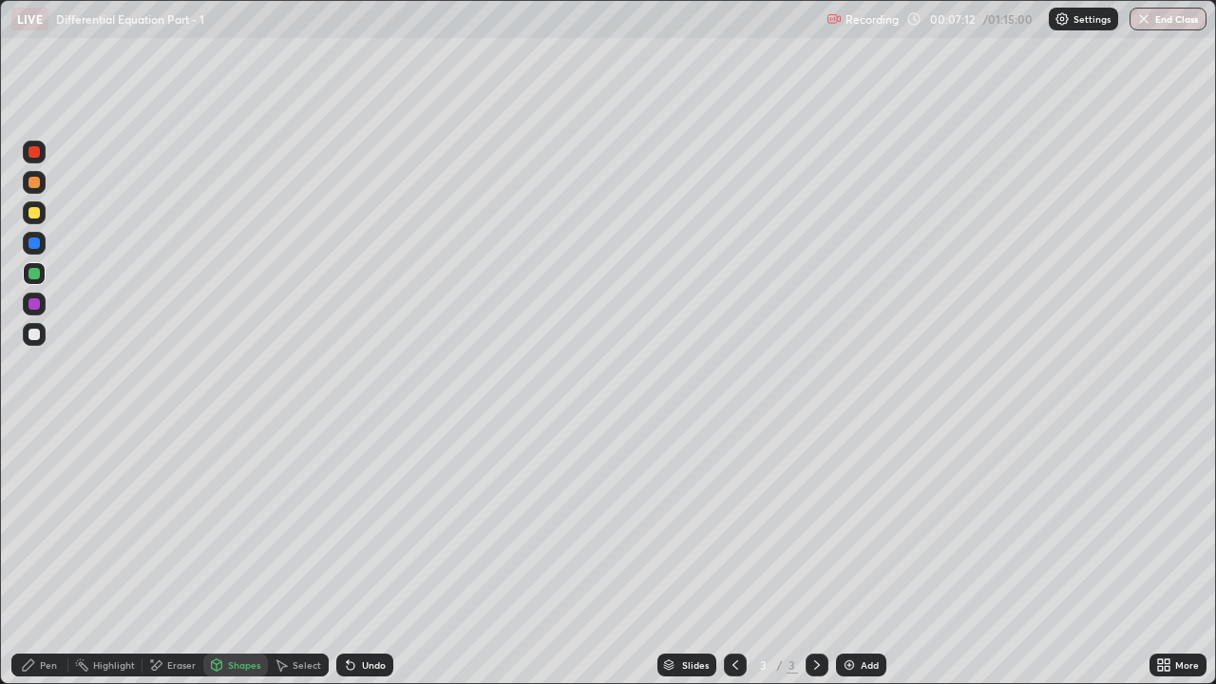
click at [36, 246] on div at bounding box center [34, 243] width 11 height 11
click at [362, 523] on div "Undo" at bounding box center [374, 666] width 24 height 10
click at [354, 523] on icon at bounding box center [350, 665] width 15 height 15
click at [353, 523] on div "Undo" at bounding box center [364, 665] width 57 height 23
click at [356, 523] on div "Undo" at bounding box center [364, 665] width 57 height 23
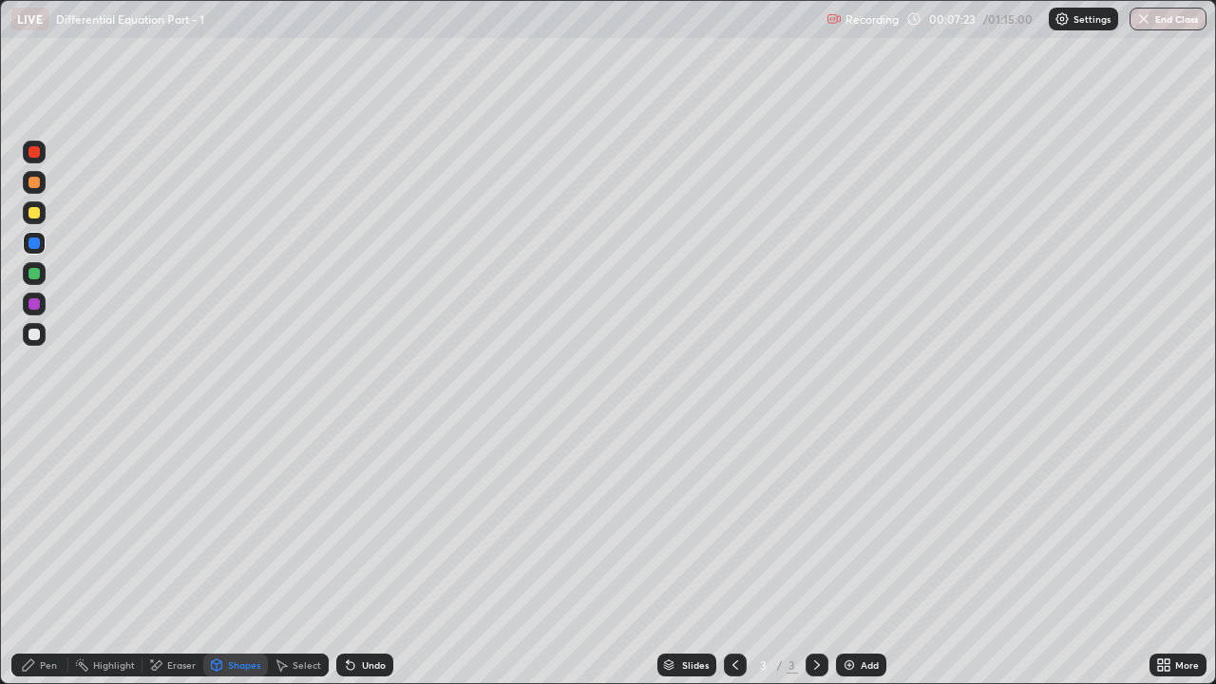
click at [362, 523] on div "Undo" at bounding box center [364, 665] width 57 height 23
click at [231, 523] on div "Shapes" at bounding box center [244, 666] width 32 height 10
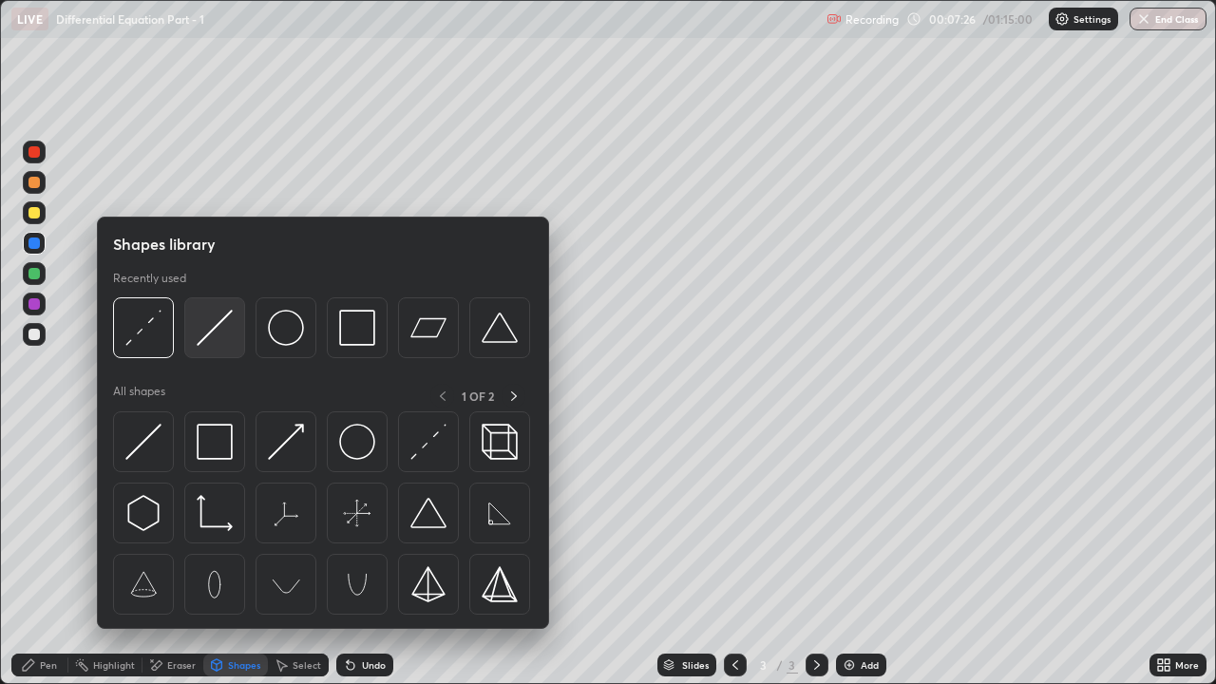
click at [210, 334] on img at bounding box center [215, 328] width 36 height 36
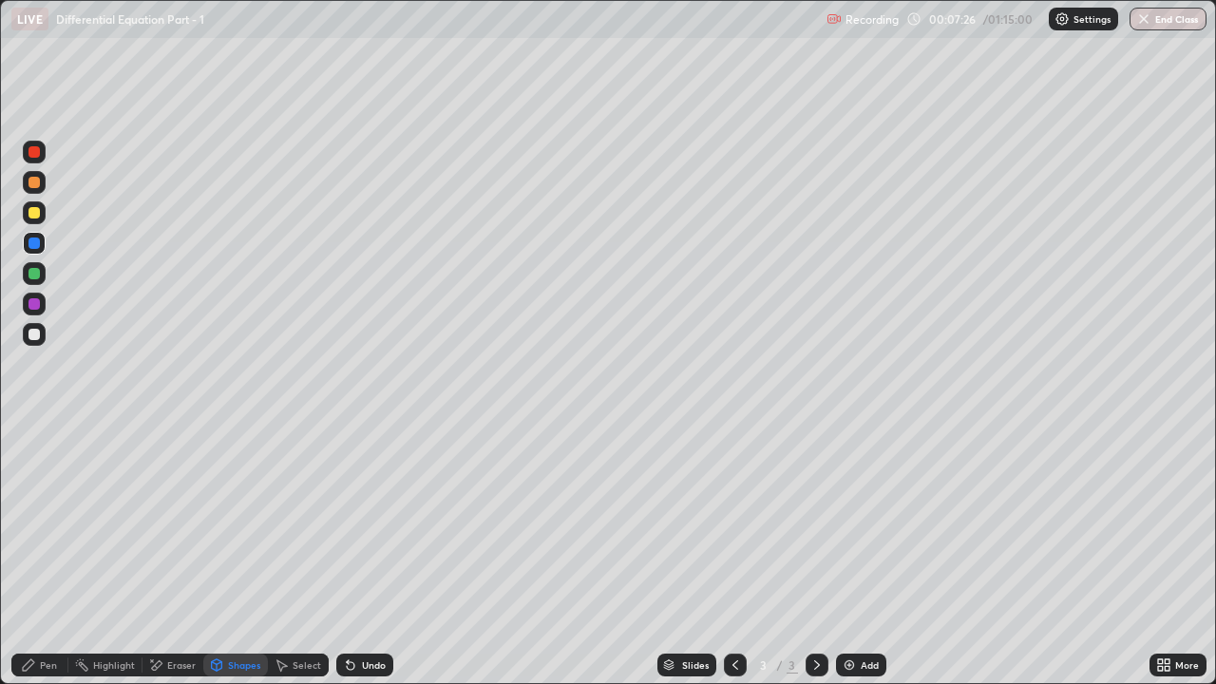
click at [36, 214] on div at bounding box center [34, 212] width 11 height 11
click at [29, 523] on icon at bounding box center [28, 665] width 15 height 15
click at [31, 209] on div at bounding box center [34, 212] width 11 height 11
click at [42, 159] on div at bounding box center [34, 152] width 23 height 23
click at [35, 243] on div at bounding box center [34, 243] width 11 height 11
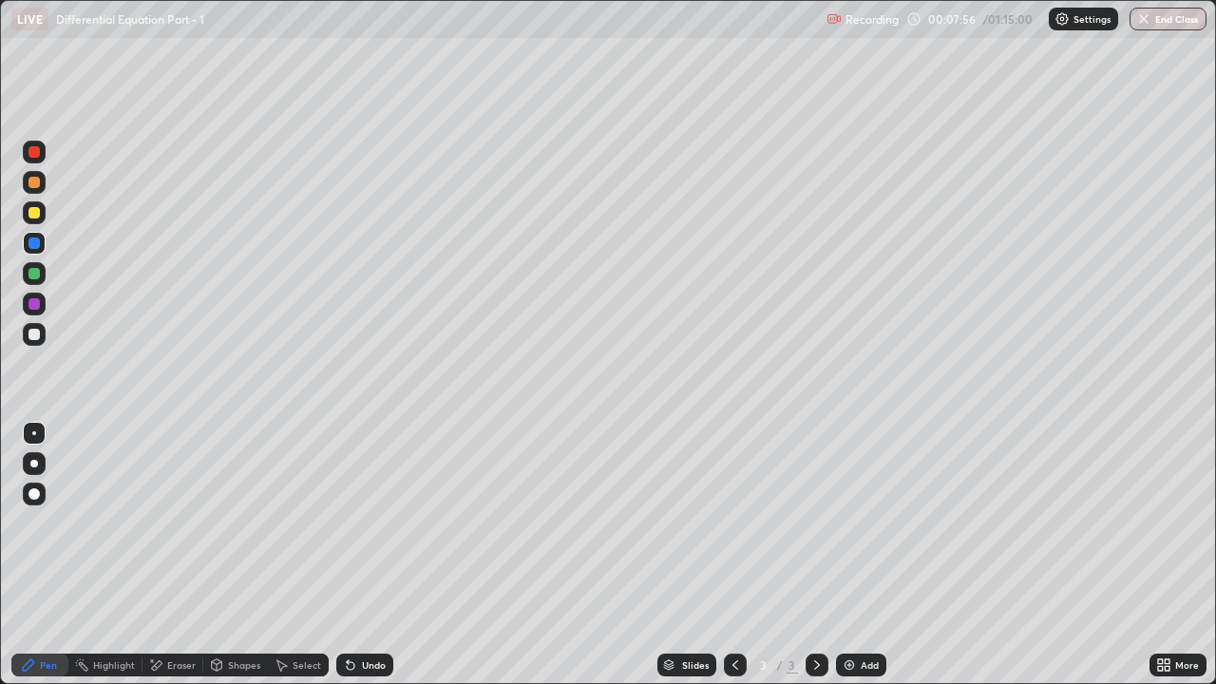
click at [41, 274] on div at bounding box center [34, 273] width 23 height 23
click at [31, 212] on div at bounding box center [34, 212] width 11 height 11
click at [239, 523] on div "Shapes" at bounding box center [244, 666] width 32 height 10
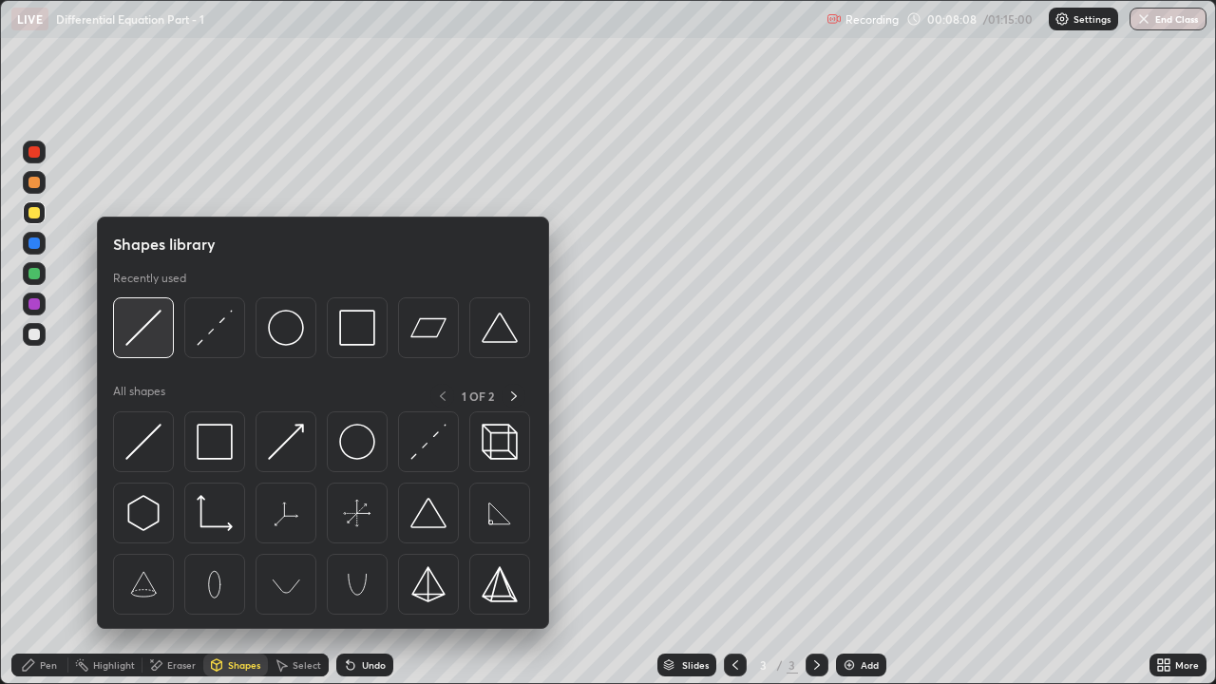
click at [153, 328] on img at bounding box center [143, 328] width 36 height 36
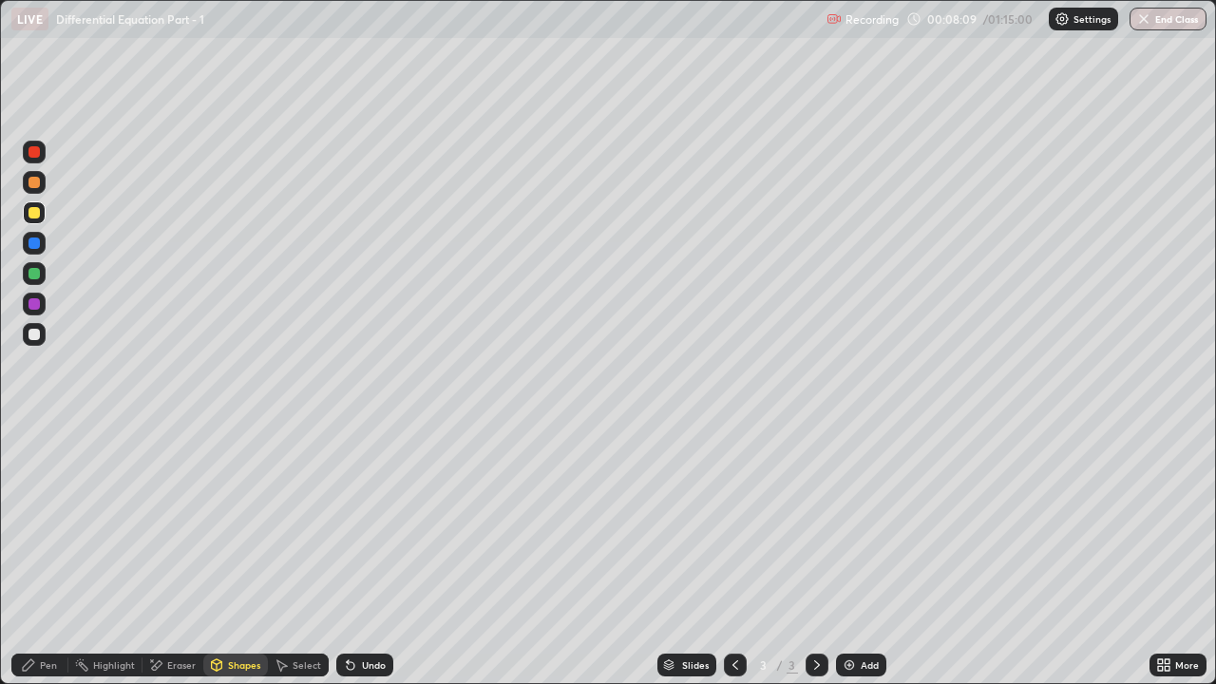
click at [31, 181] on div at bounding box center [34, 182] width 11 height 11
click at [34, 185] on div at bounding box center [34, 182] width 11 height 11
click at [34, 523] on icon at bounding box center [28, 665] width 15 height 15
click at [34, 183] on div at bounding box center [34, 182] width 11 height 11
click at [39, 281] on div at bounding box center [34, 273] width 23 height 23
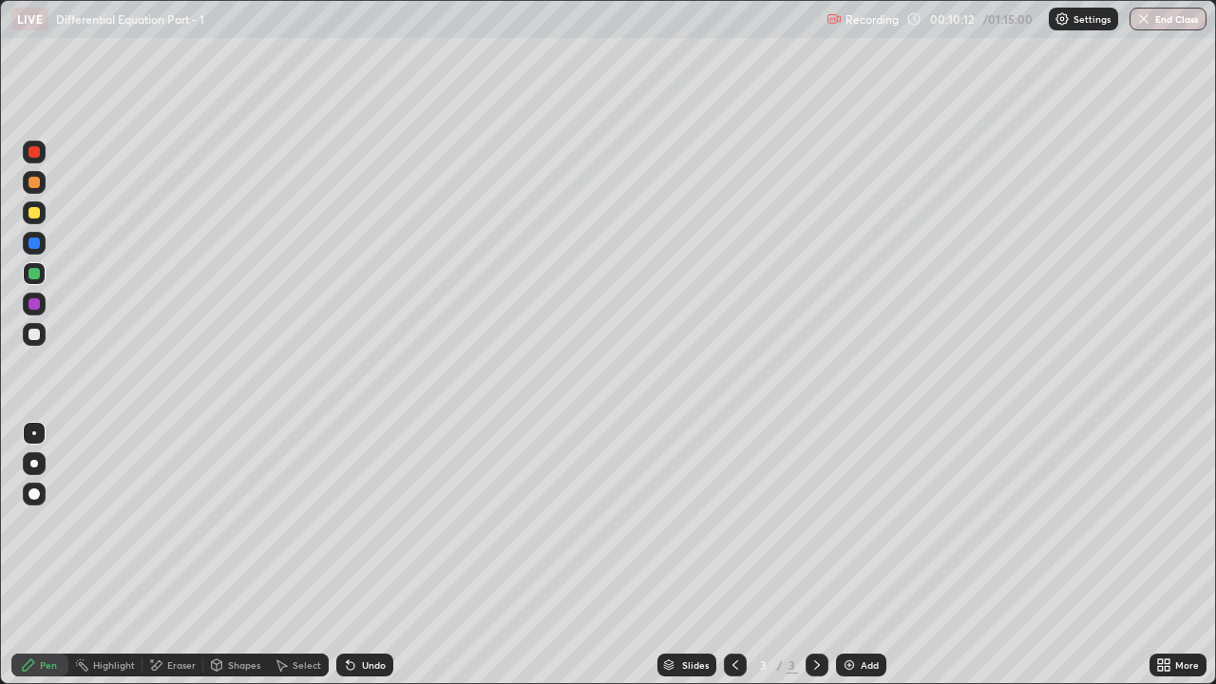
click at [32, 278] on div at bounding box center [34, 273] width 11 height 11
click at [36, 326] on div at bounding box center [34, 334] width 23 height 23
click at [235, 523] on div "Shapes" at bounding box center [244, 666] width 32 height 10
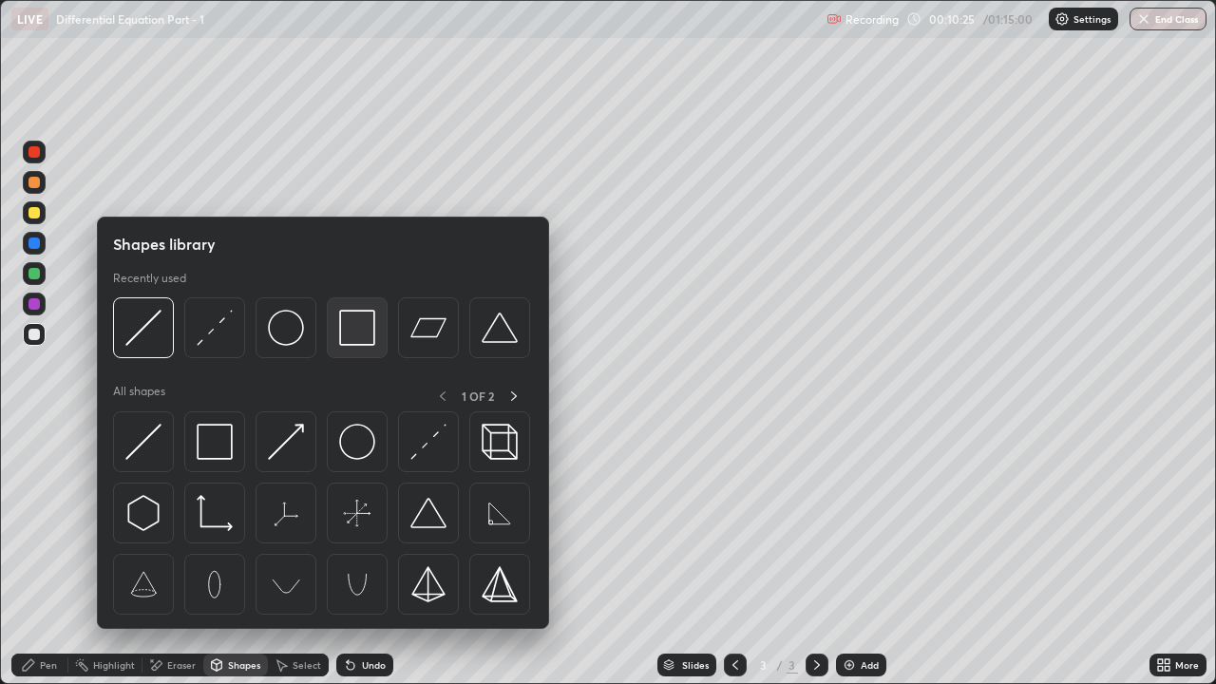
click at [336, 332] on div at bounding box center [357, 327] width 61 height 61
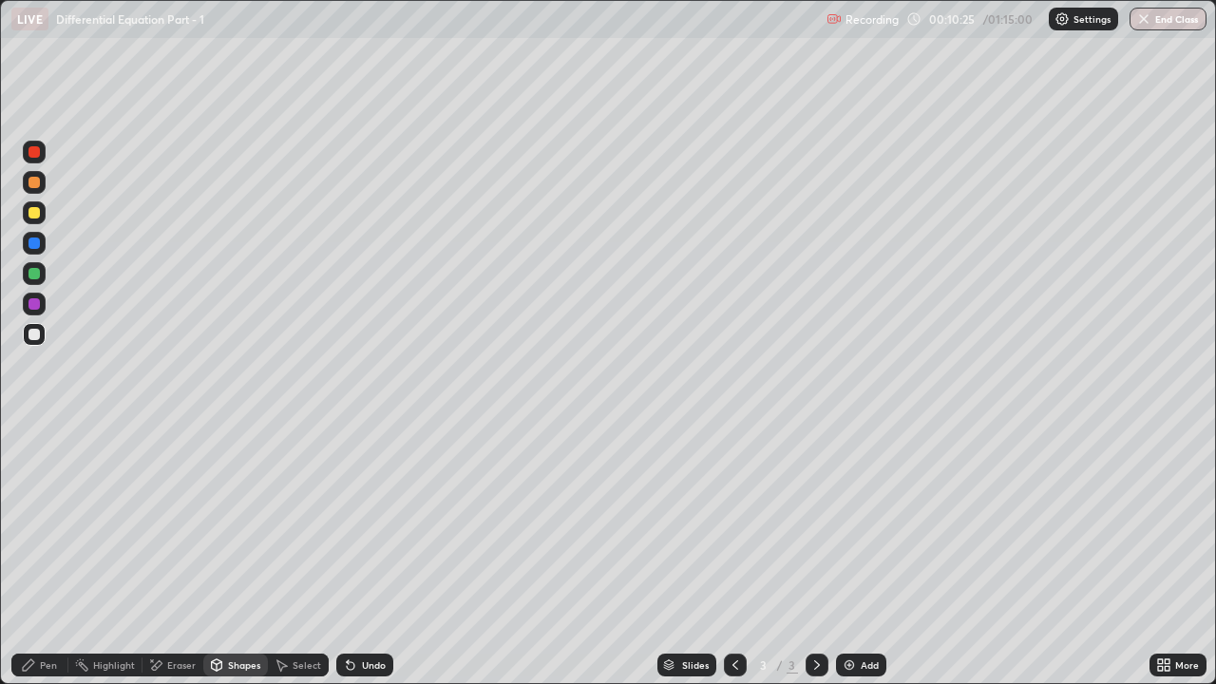
click at [34, 245] on div at bounding box center [34, 243] width 11 height 11
click at [38, 523] on div "Pen" at bounding box center [39, 665] width 57 height 23
click at [34, 331] on div at bounding box center [34, 334] width 11 height 11
click at [187, 523] on div "Eraser" at bounding box center [181, 666] width 29 height 10
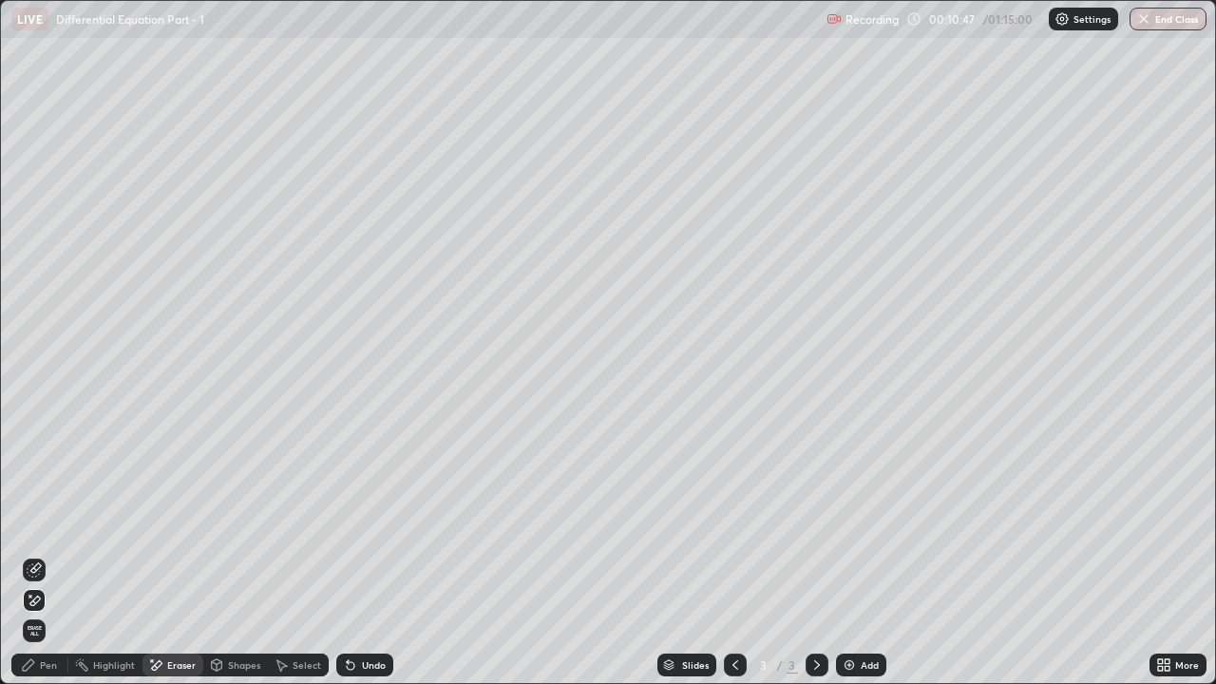
click at [28, 523] on icon at bounding box center [34, 570] width 15 height 15
click at [30, 523] on icon at bounding box center [28, 665] width 11 height 11
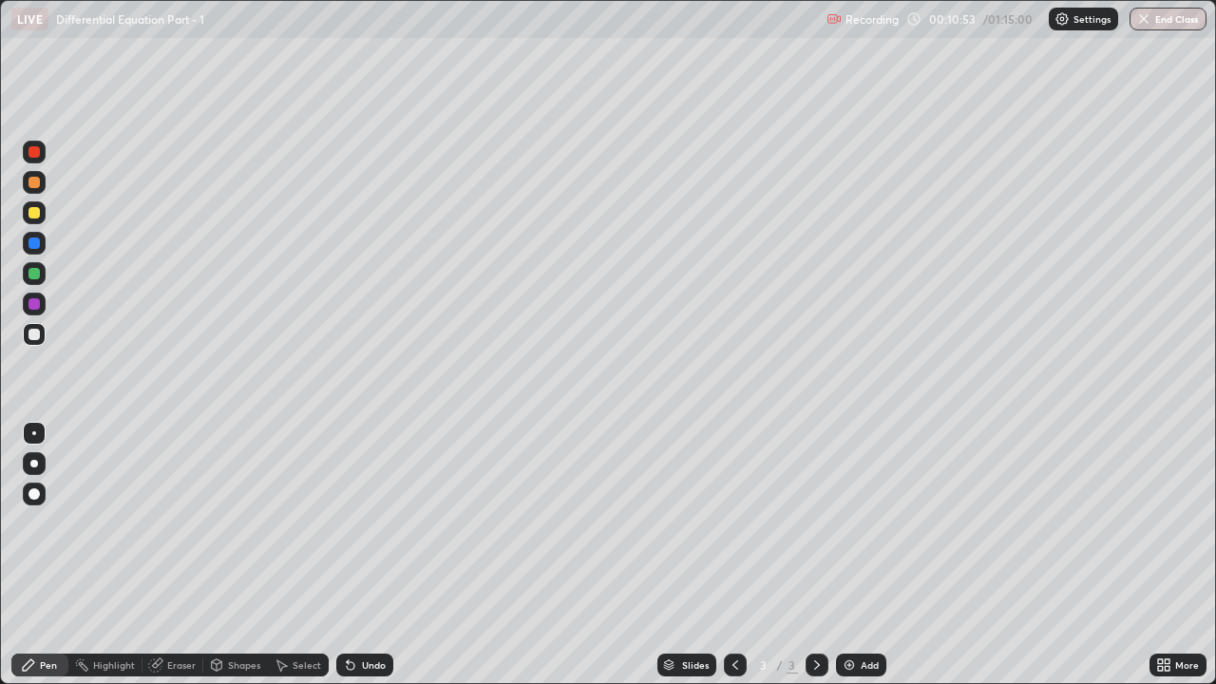
click at [145, 523] on div "Eraser" at bounding box center [173, 665] width 61 height 23
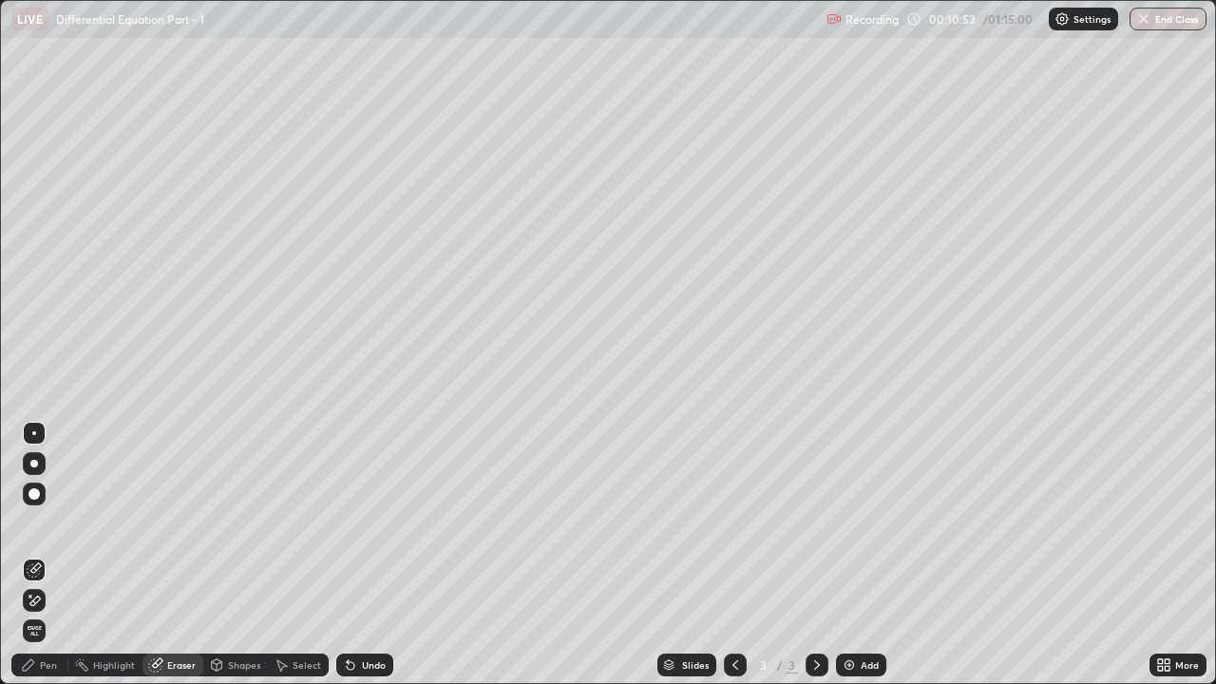
click at [162, 523] on icon at bounding box center [155, 665] width 15 height 15
click at [40, 523] on div "Pen" at bounding box center [48, 666] width 17 height 10
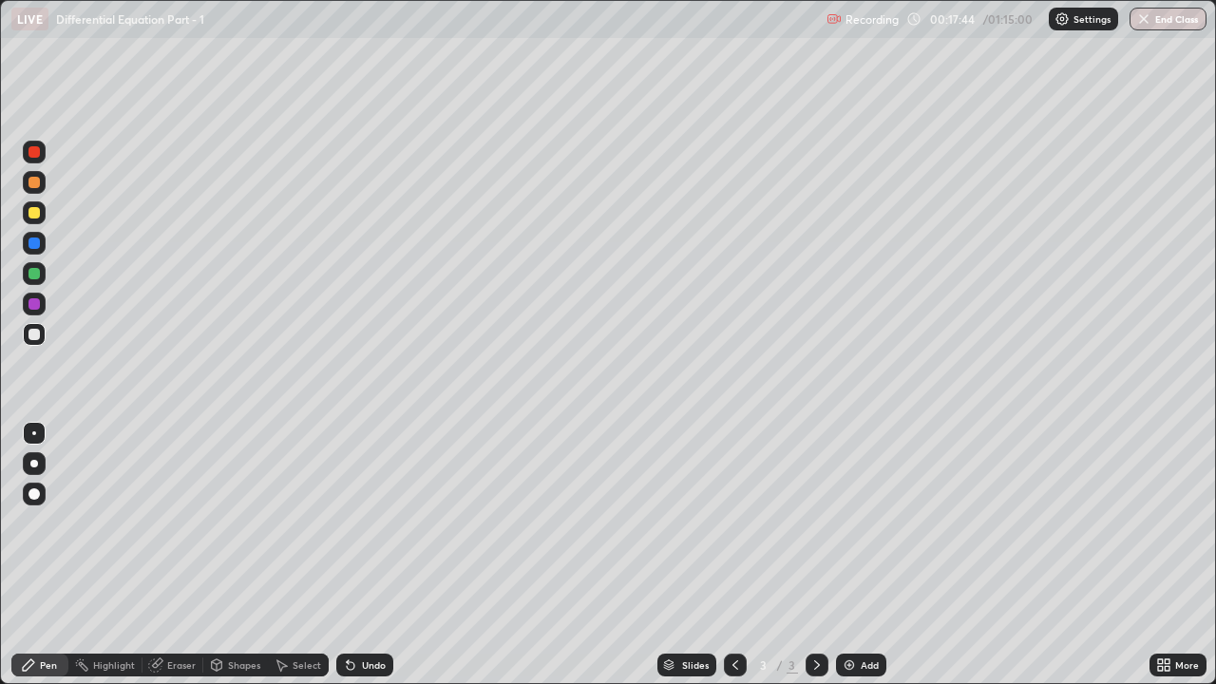
click at [860, 523] on div "Add" at bounding box center [861, 665] width 50 height 23
click at [34, 220] on div at bounding box center [34, 212] width 23 height 23
click at [42, 329] on div at bounding box center [34, 334] width 23 height 23
click at [36, 184] on div at bounding box center [34, 182] width 11 height 11
click at [35, 214] on div at bounding box center [34, 212] width 11 height 11
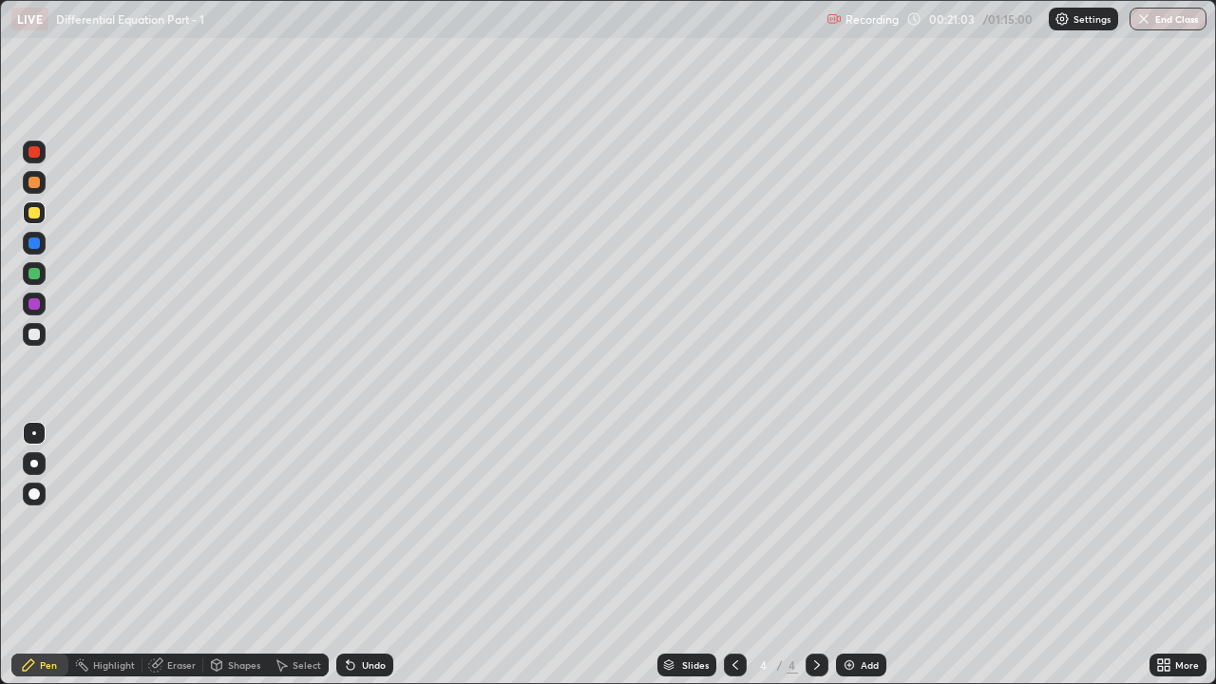
click at [375, 523] on div "Undo" at bounding box center [361, 665] width 65 height 38
click at [184, 523] on div "Eraser" at bounding box center [181, 666] width 29 height 10
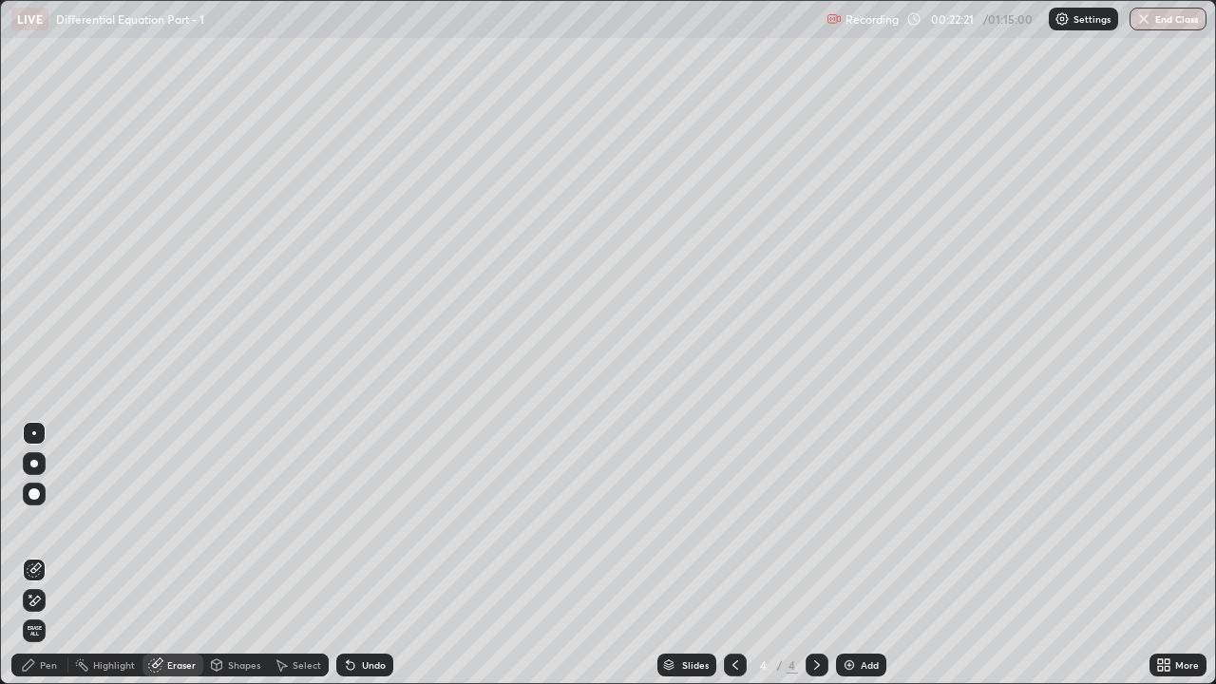
click at [41, 523] on div "Pen" at bounding box center [39, 665] width 57 height 23
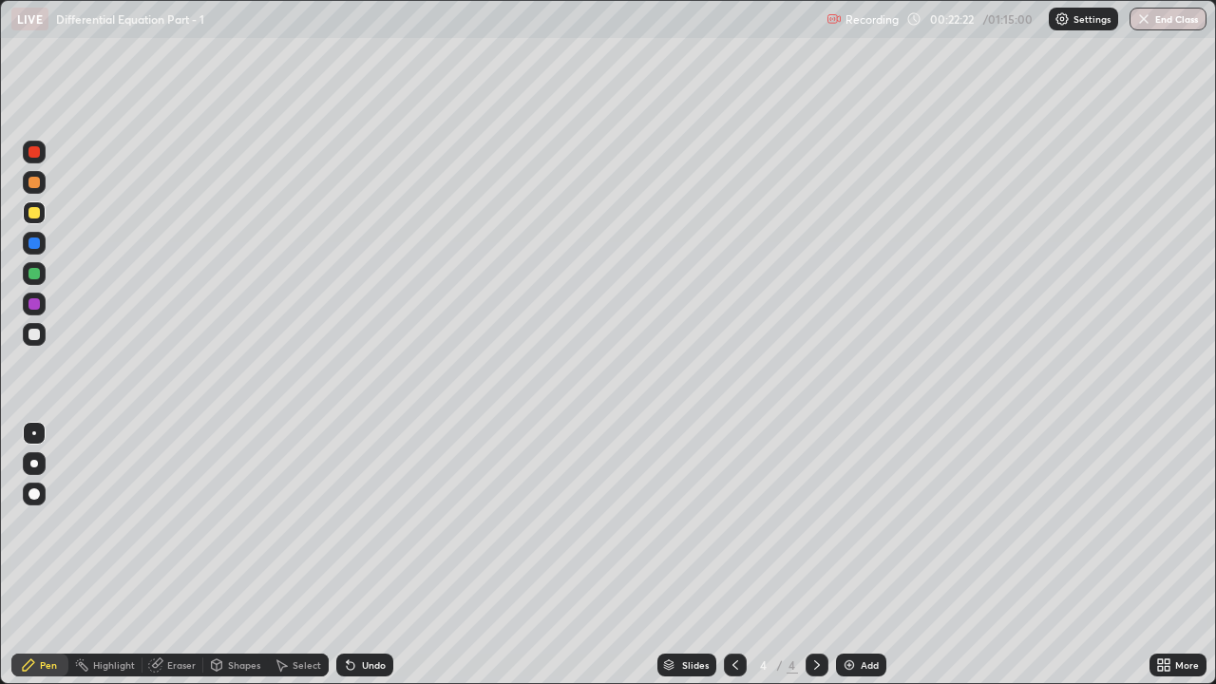
click at [32, 331] on div at bounding box center [34, 334] width 11 height 11
click at [348, 523] on icon at bounding box center [351, 666] width 8 height 8
click at [364, 523] on div "Undo" at bounding box center [364, 665] width 57 height 23
click at [354, 523] on icon at bounding box center [350, 665] width 15 height 15
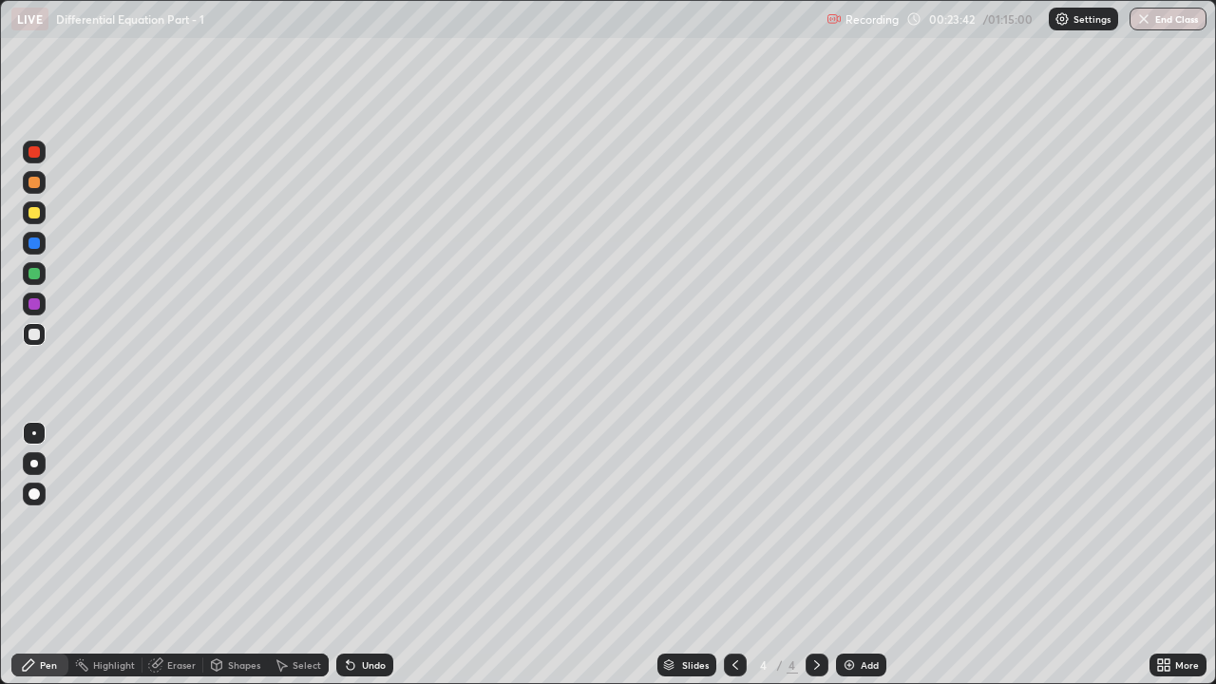
click at [357, 523] on div "Undo" at bounding box center [364, 665] width 57 height 23
click at [368, 523] on div "Undo" at bounding box center [374, 666] width 24 height 10
click at [177, 523] on div "Eraser" at bounding box center [181, 666] width 29 height 10
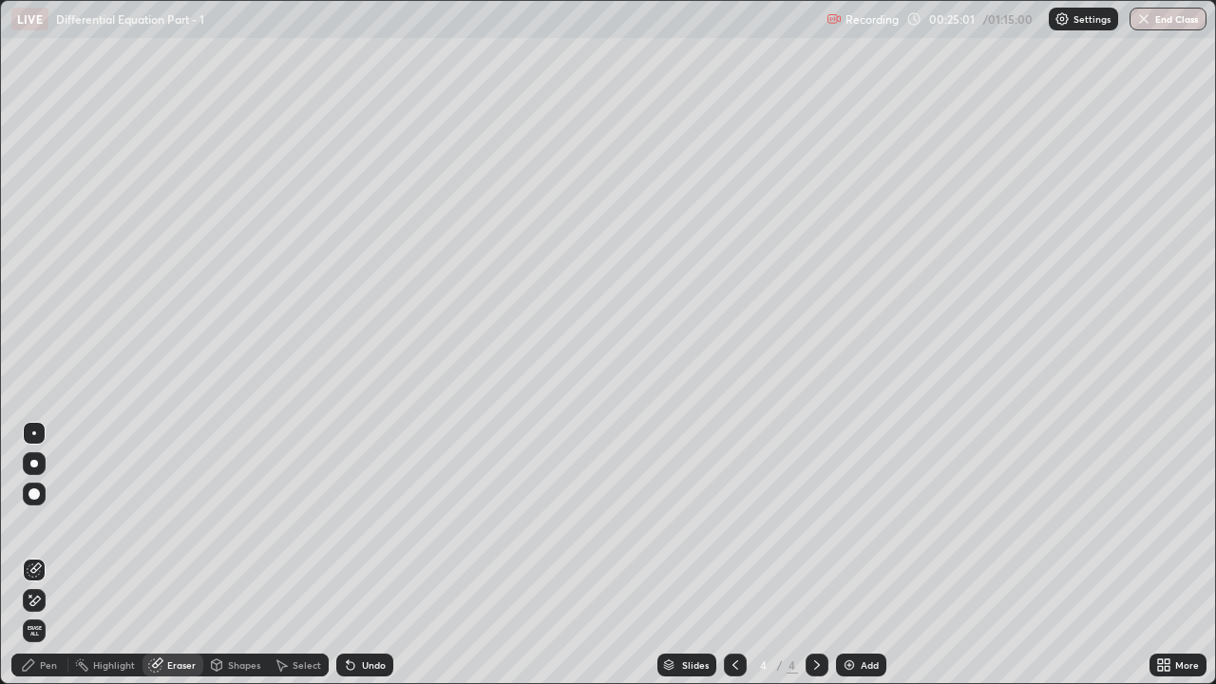
click at [34, 523] on icon at bounding box center [28, 665] width 15 height 15
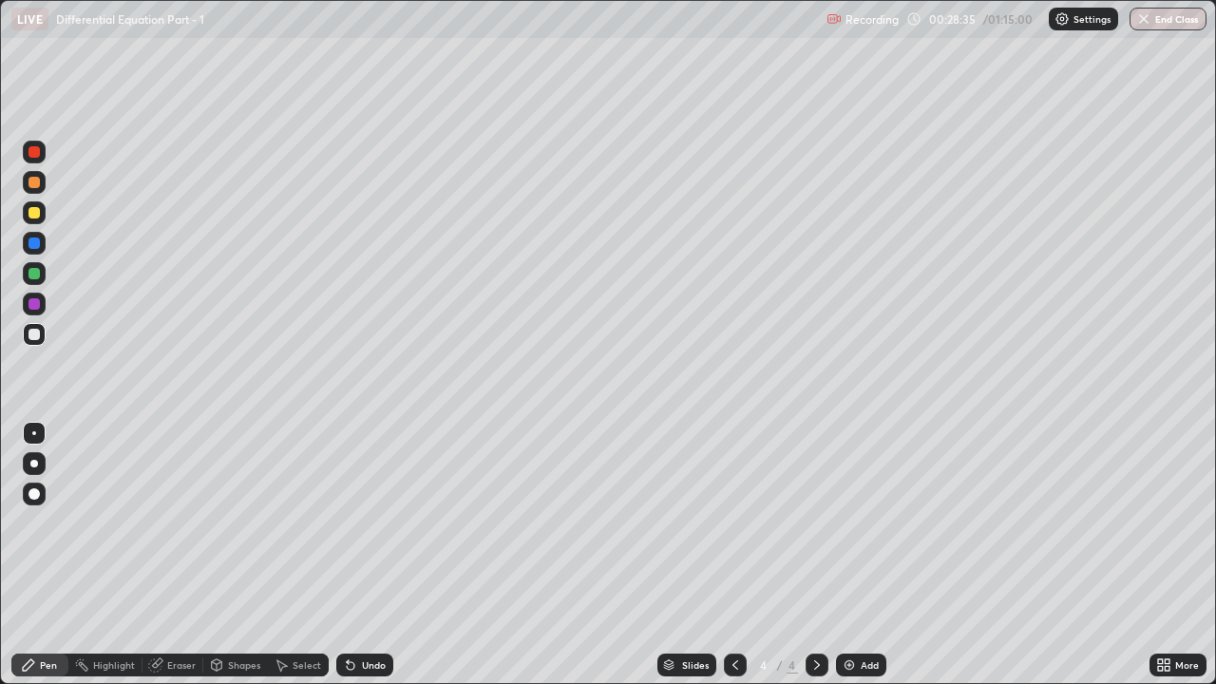
click at [858, 523] on div "Add" at bounding box center [861, 665] width 50 height 23
click at [52, 523] on div "Pen" at bounding box center [48, 666] width 17 height 10
click at [35, 185] on div at bounding box center [34, 182] width 11 height 11
click at [34, 211] on div at bounding box center [34, 212] width 11 height 11
click at [34, 332] on div at bounding box center [34, 334] width 11 height 11
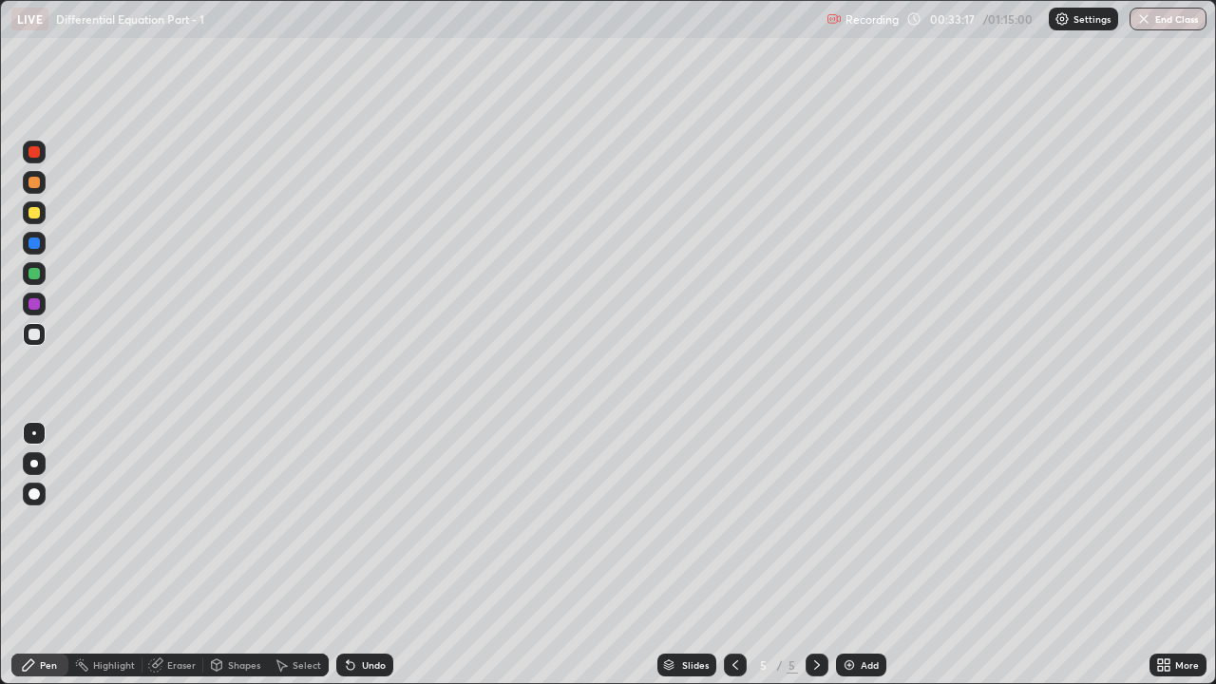
click at [854, 523] on img at bounding box center [849, 665] width 15 height 15
click at [33, 211] on div at bounding box center [34, 212] width 11 height 11
click at [32, 186] on div at bounding box center [34, 182] width 11 height 11
click at [34, 335] on div at bounding box center [34, 334] width 11 height 11
click at [37, 523] on div "Pen" at bounding box center [39, 665] width 57 height 23
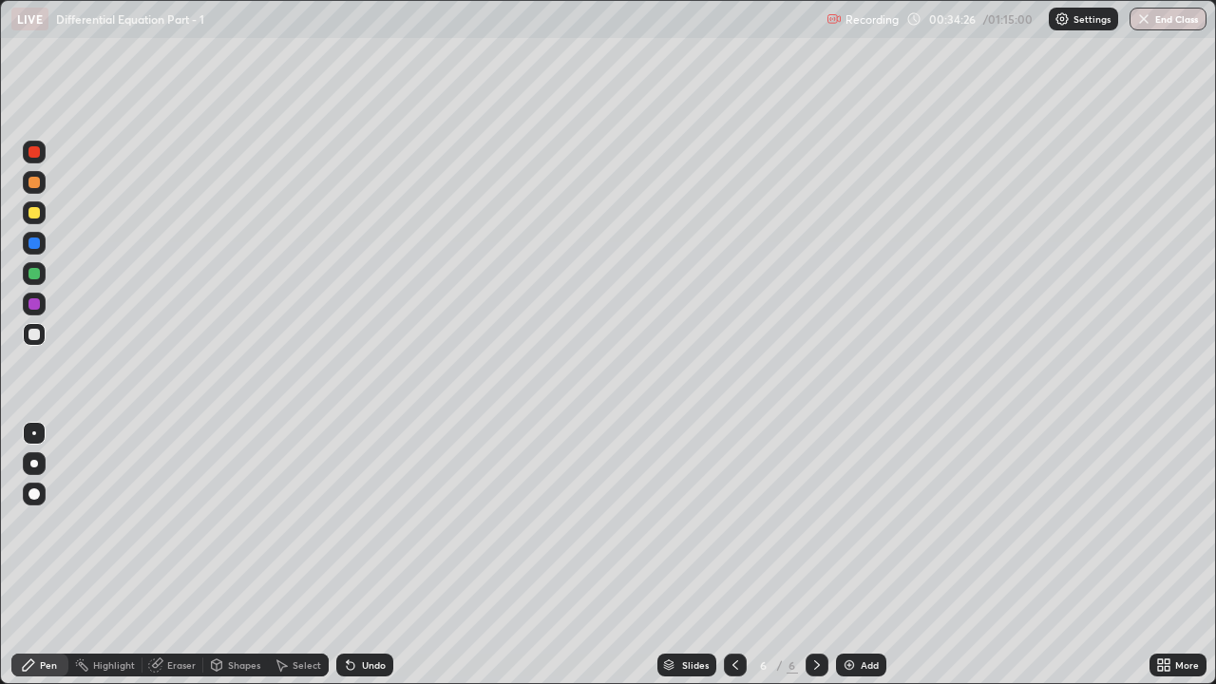
click at [354, 523] on icon at bounding box center [350, 665] width 15 height 15
click at [36, 213] on div at bounding box center [34, 212] width 11 height 11
click at [32, 335] on div at bounding box center [34, 334] width 11 height 11
click at [177, 523] on div "Eraser" at bounding box center [181, 666] width 29 height 10
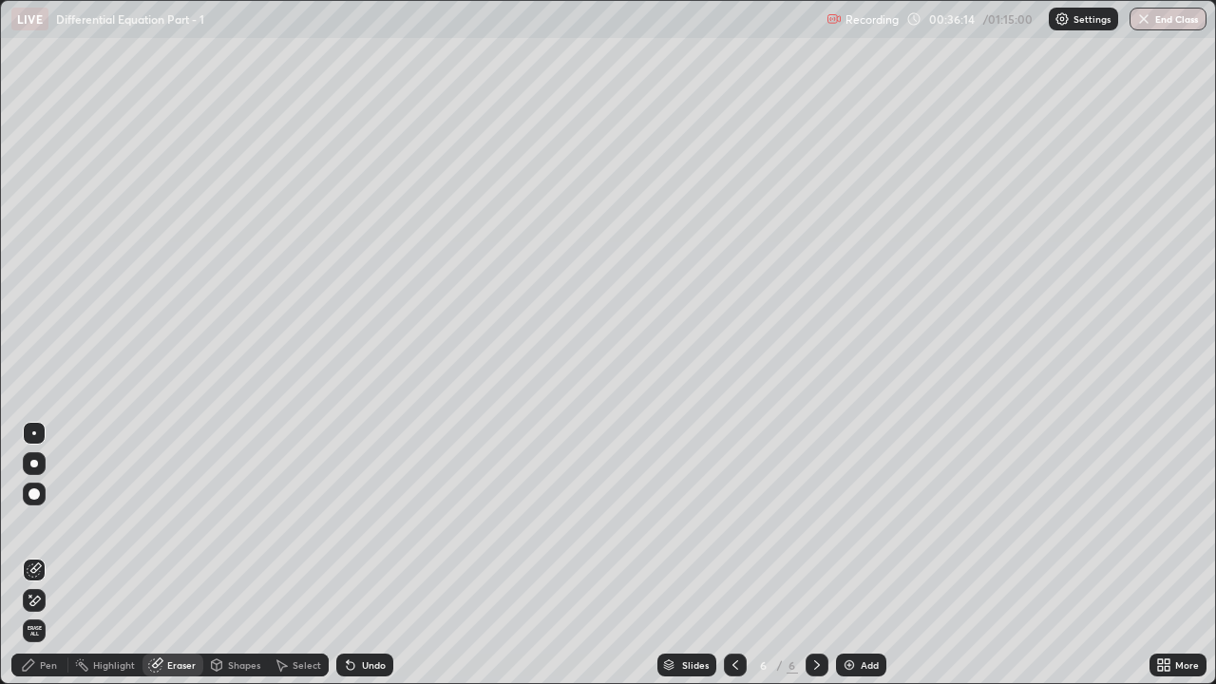
click at [42, 523] on div at bounding box center [34, 600] width 23 height 23
click at [735, 523] on icon at bounding box center [735, 665] width 15 height 15
click at [349, 523] on icon at bounding box center [351, 666] width 8 height 8
click at [347, 523] on icon at bounding box center [348, 662] width 2 height 2
click at [351, 523] on div "Undo" at bounding box center [364, 665] width 57 height 23
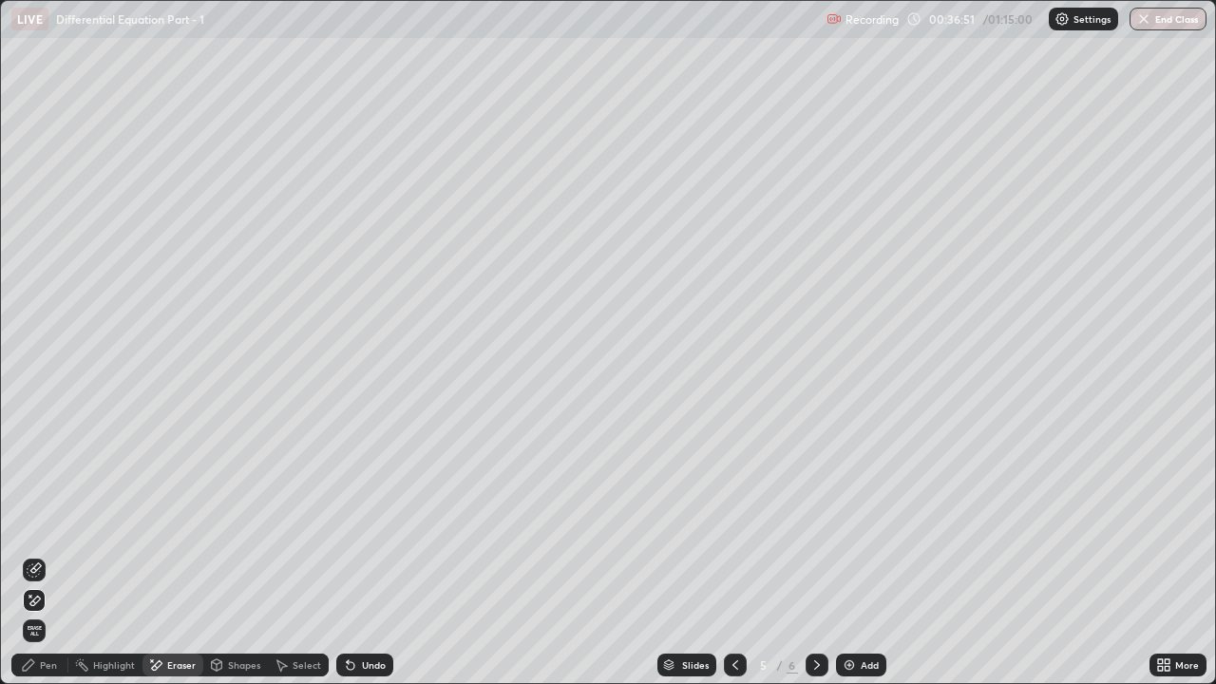
click at [351, 523] on div "Undo" at bounding box center [364, 665] width 57 height 23
click at [348, 523] on div "Undo" at bounding box center [361, 665] width 65 height 38
click at [30, 523] on icon at bounding box center [28, 665] width 15 height 15
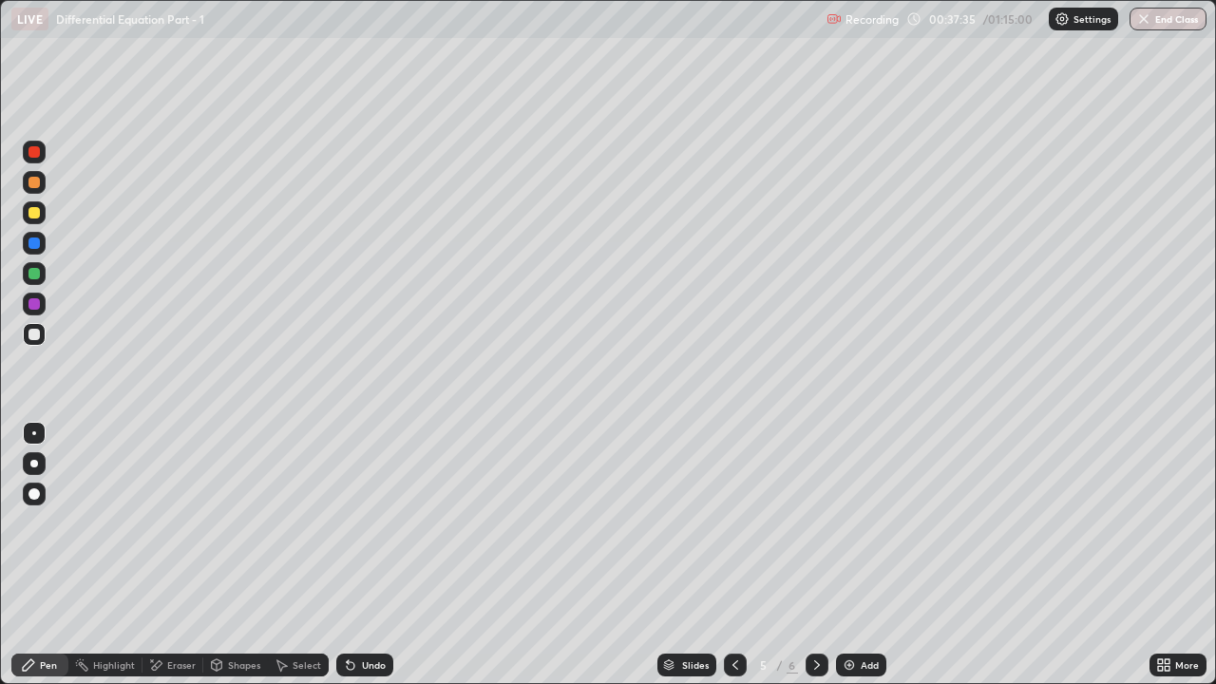
click at [817, 523] on icon at bounding box center [817, 665] width 15 height 15
click at [29, 217] on div at bounding box center [34, 212] width 23 height 23
click at [36, 335] on div at bounding box center [34, 334] width 11 height 11
click at [373, 523] on div "Undo" at bounding box center [374, 666] width 24 height 10
click at [365, 523] on div "Undo" at bounding box center [374, 666] width 24 height 10
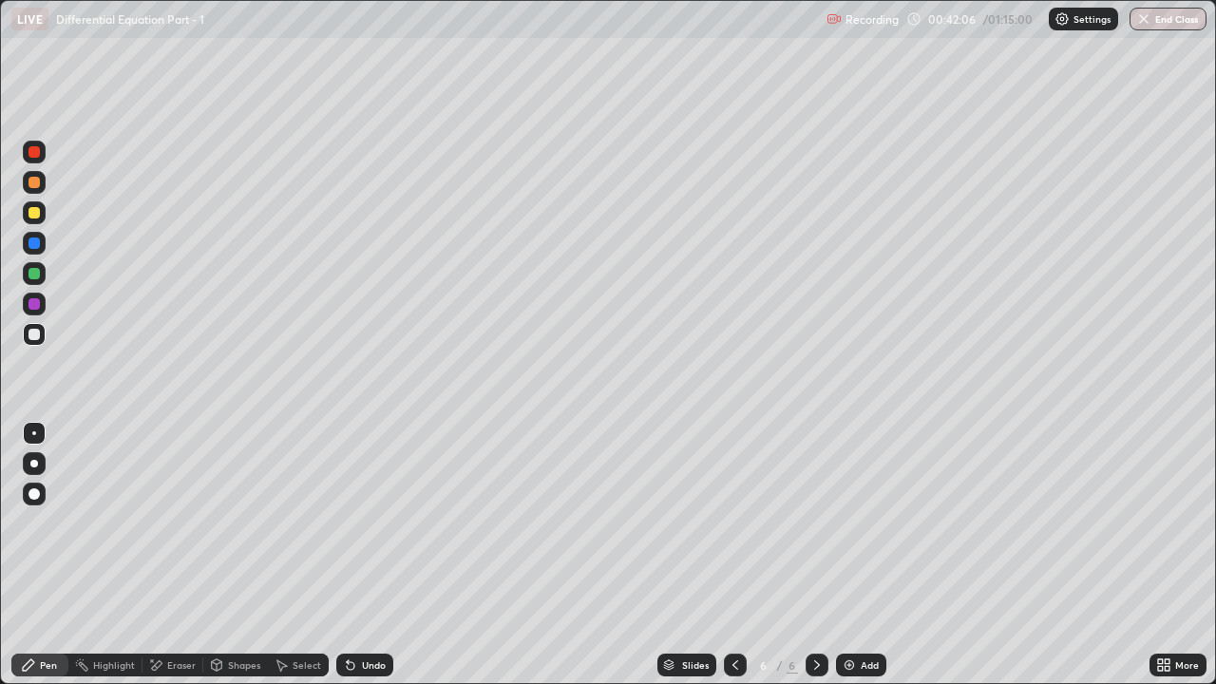
click at [362, 523] on div "Undo" at bounding box center [374, 666] width 24 height 10
click at [355, 523] on div "Undo" at bounding box center [364, 665] width 57 height 23
click at [352, 523] on icon at bounding box center [350, 665] width 15 height 15
click at [364, 523] on div "Undo" at bounding box center [374, 666] width 24 height 10
click at [368, 523] on div "Undo" at bounding box center [374, 666] width 24 height 10
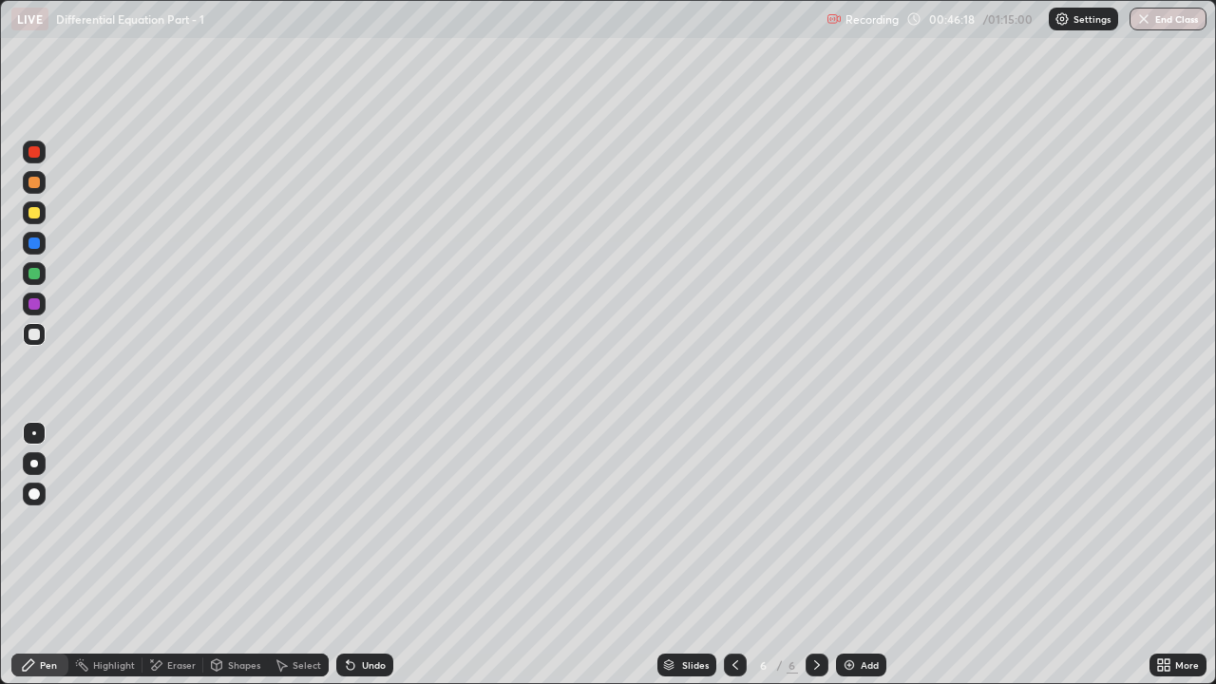
click at [852, 523] on img at bounding box center [849, 665] width 15 height 15
click at [34, 213] on div at bounding box center [34, 212] width 11 height 11
click at [169, 523] on div "Eraser" at bounding box center [181, 666] width 29 height 10
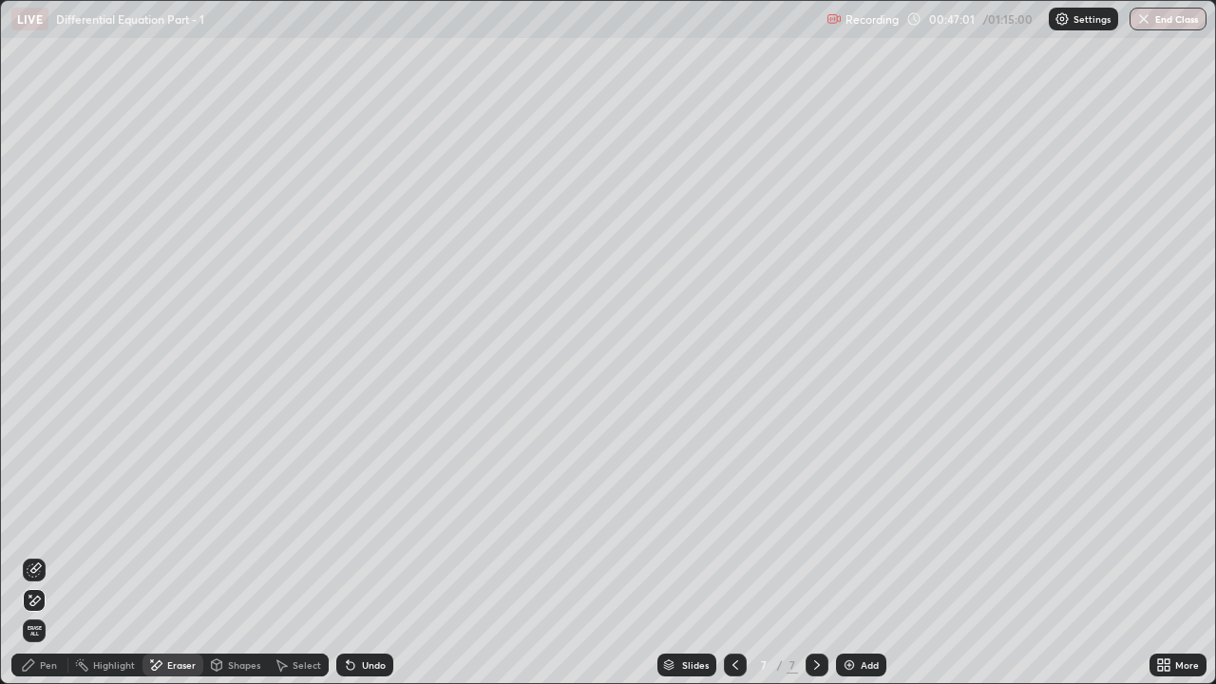
click at [37, 523] on icon at bounding box center [34, 601] width 15 height 16
click at [34, 523] on icon at bounding box center [28, 665] width 15 height 15
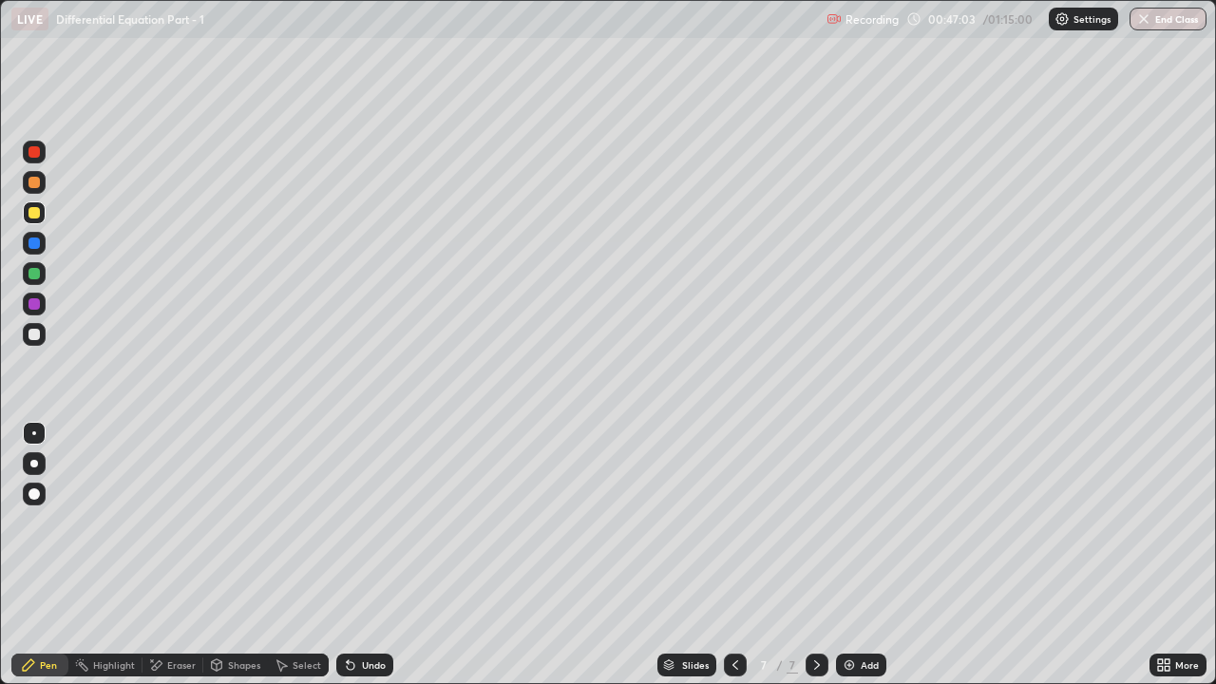
click at [35, 179] on div at bounding box center [34, 182] width 11 height 11
click at [354, 523] on icon at bounding box center [350, 665] width 15 height 15
click at [347, 523] on icon at bounding box center [348, 662] width 2 height 2
click at [358, 523] on div "Undo" at bounding box center [364, 665] width 57 height 23
click at [363, 523] on div "Undo" at bounding box center [364, 665] width 57 height 23
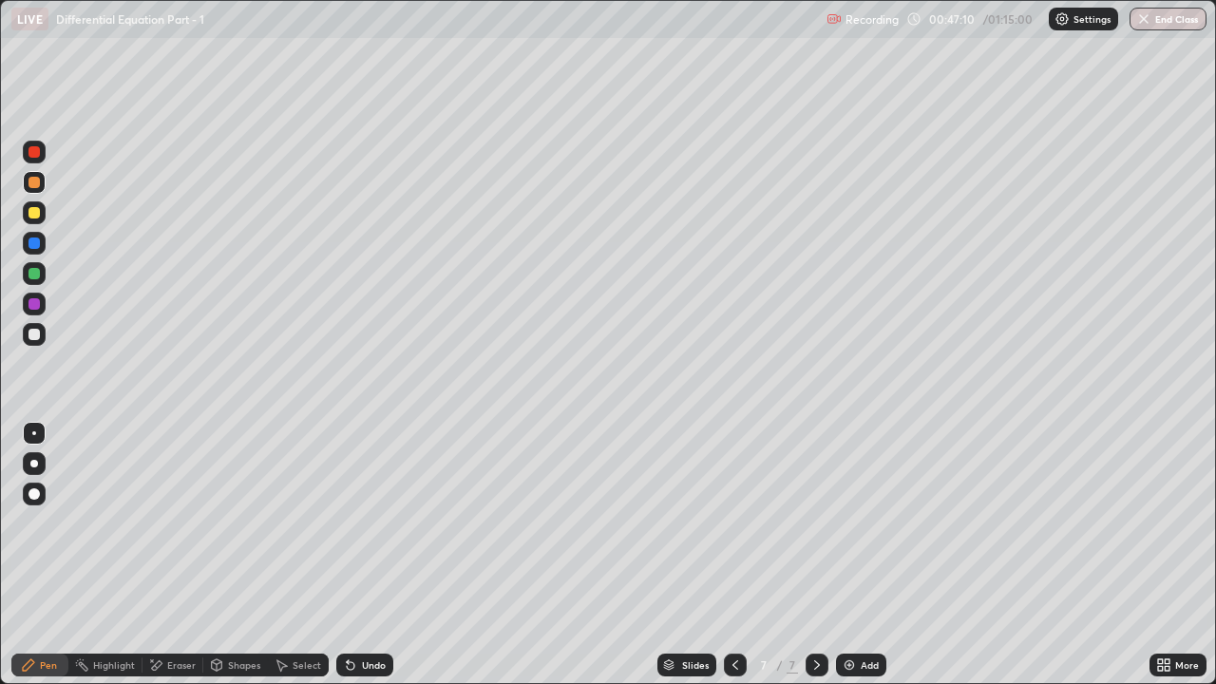
click at [365, 523] on div "Undo" at bounding box center [364, 665] width 57 height 23
click at [366, 523] on div "Undo" at bounding box center [364, 665] width 57 height 23
click at [367, 523] on div "Undo" at bounding box center [364, 665] width 57 height 23
click at [369, 523] on div "Undo" at bounding box center [364, 665] width 57 height 23
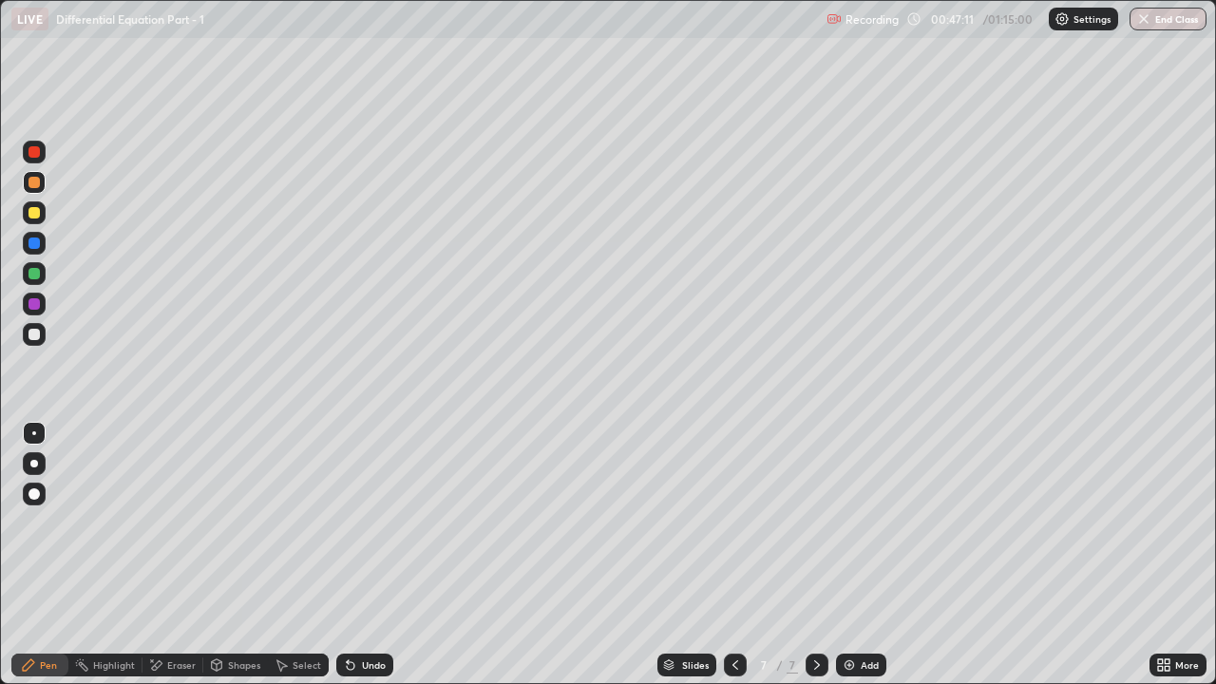
click at [165, 523] on div "Eraser" at bounding box center [173, 665] width 61 height 23
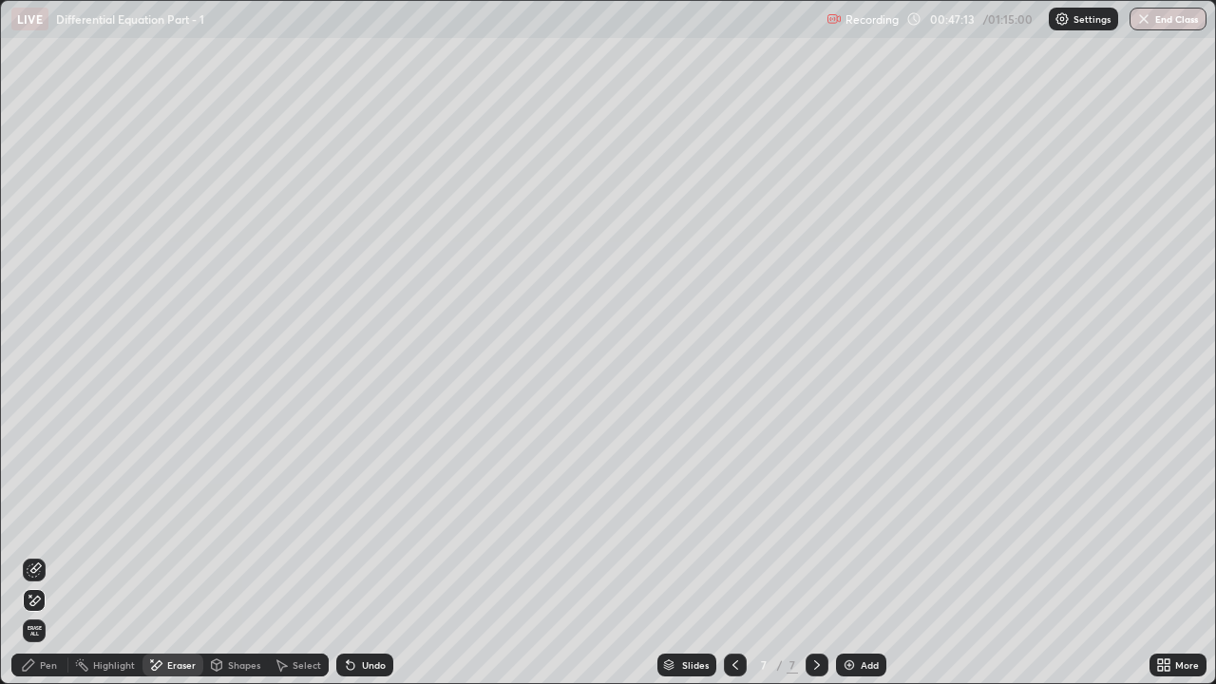
click at [44, 523] on div "Pen" at bounding box center [48, 666] width 17 height 10
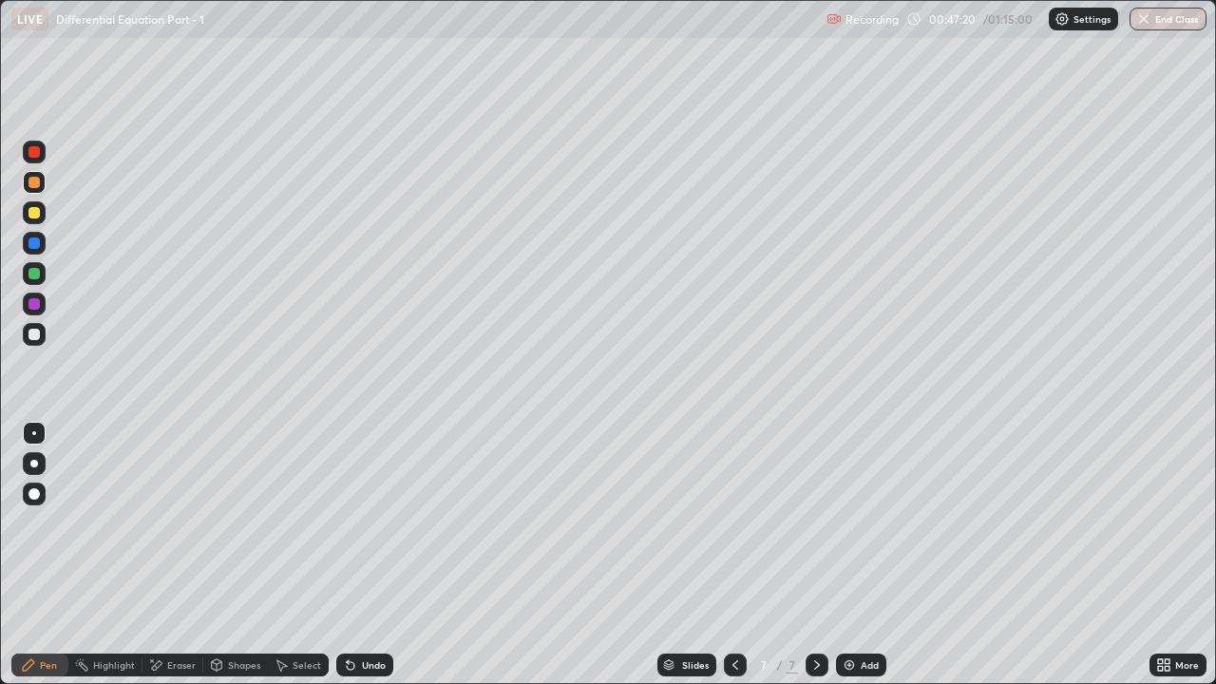
click at [231, 523] on div "Shapes" at bounding box center [244, 666] width 32 height 10
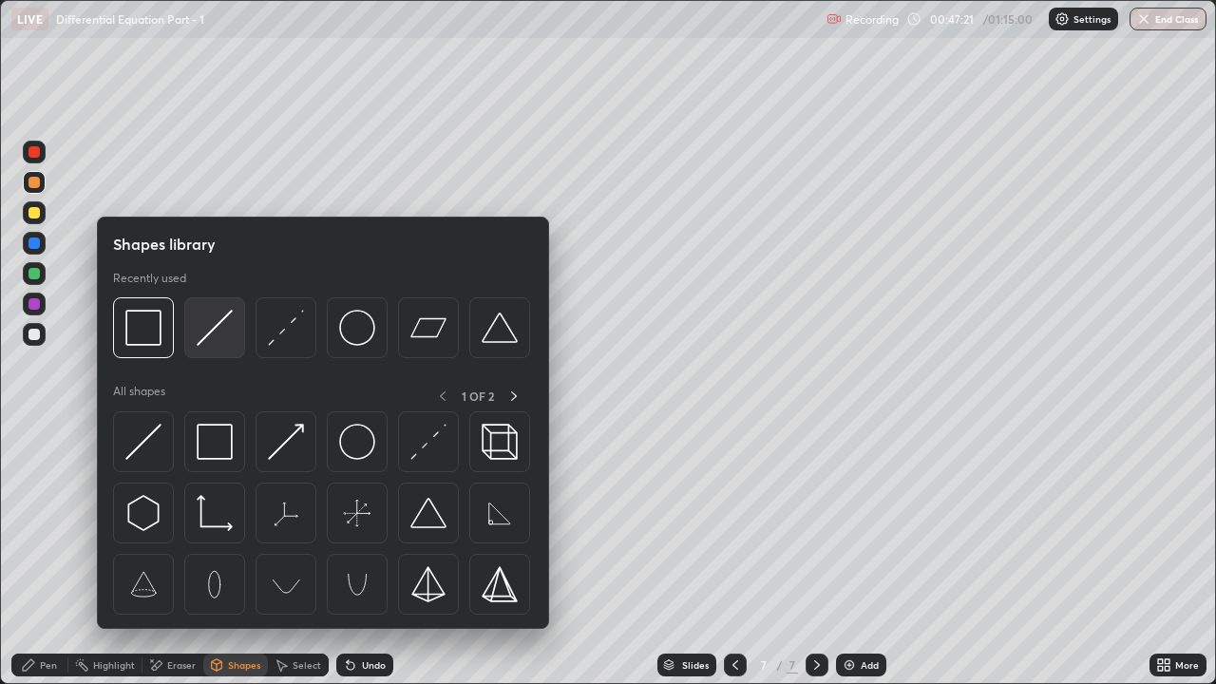
click at [217, 322] on img at bounding box center [215, 328] width 36 height 36
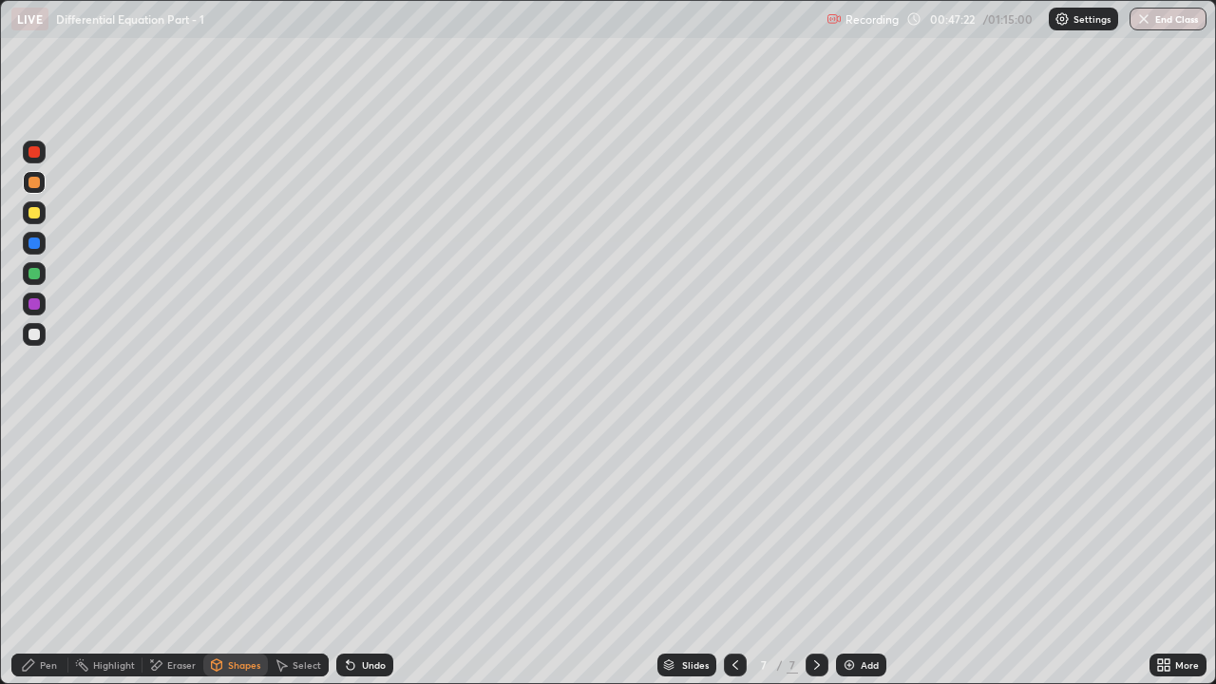
click at [39, 182] on div at bounding box center [34, 182] width 11 height 11
click at [44, 156] on div at bounding box center [34, 152] width 23 height 23
click at [373, 523] on div "Undo" at bounding box center [364, 665] width 57 height 23
click at [367, 523] on div "Undo" at bounding box center [374, 666] width 24 height 10
click at [45, 523] on div "Pen" at bounding box center [39, 665] width 57 height 23
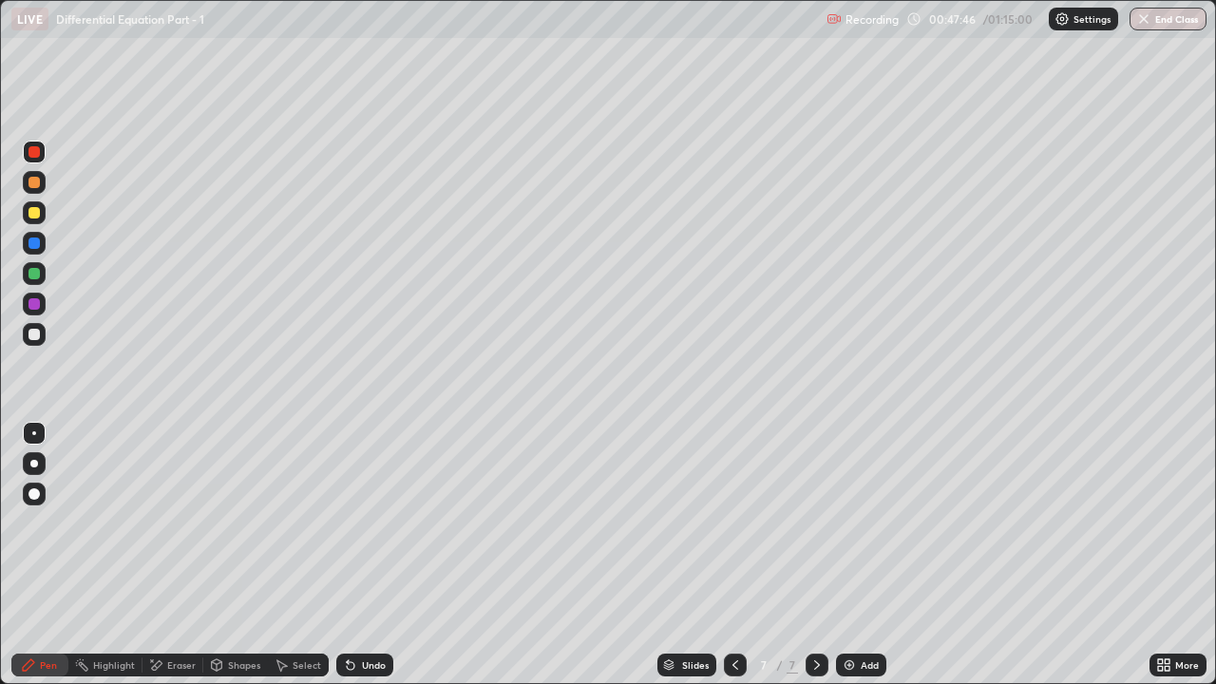
click at [29, 333] on div at bounding box center [34, 334] width 11 height 11
click at [247, 523] on div "Shapes" at bounding box center [244, 666] width 32 height 10
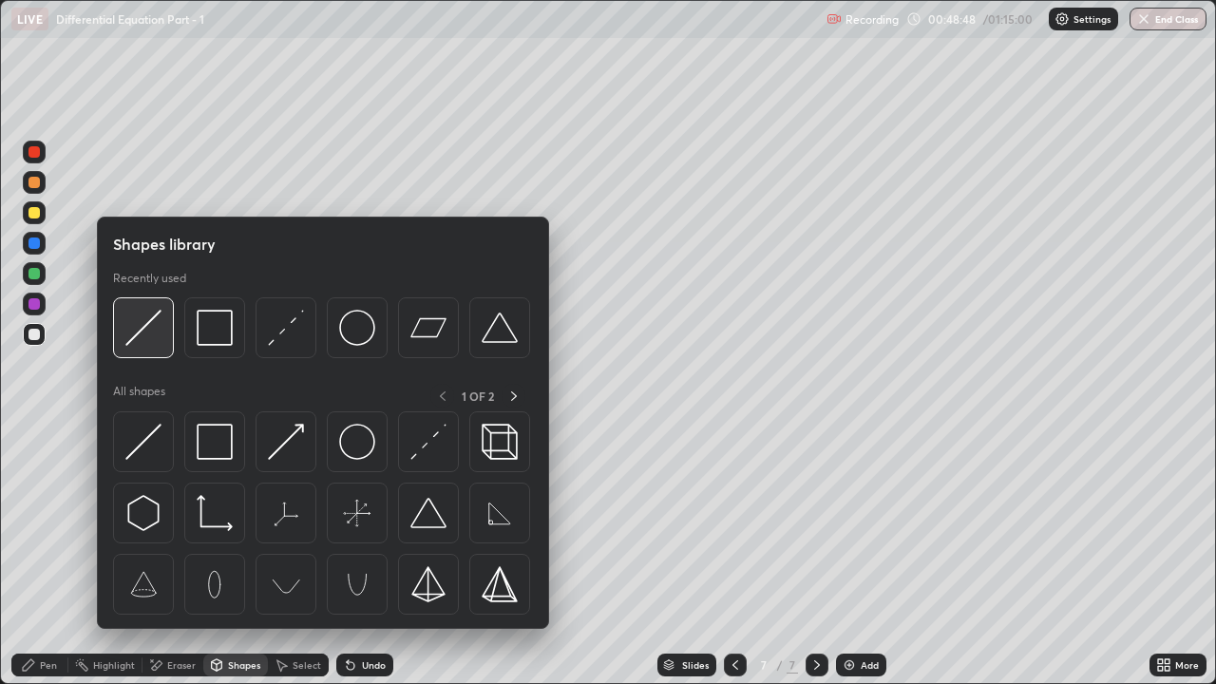
click at [148, 336] on img at bounding box center [143, 328] width 36 height 36
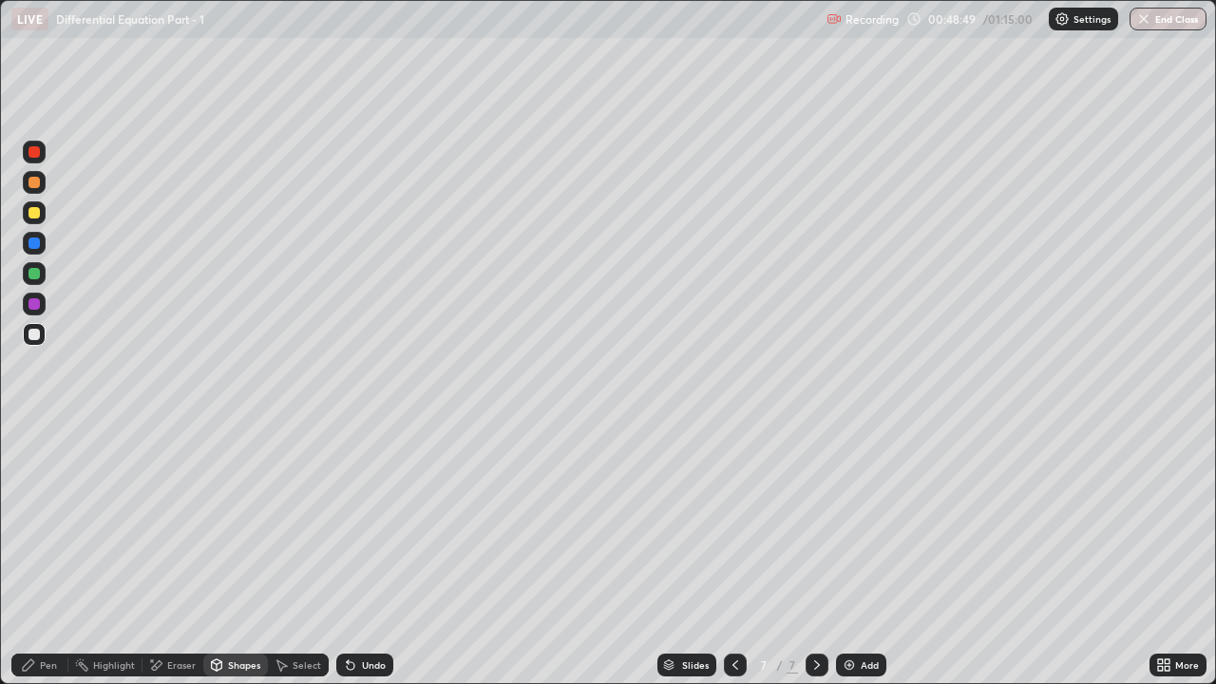
click at [33, 218] on div at bounding box center [34, 212] width 11 height 11
click at [33, 523] on div "Pen" at bounding box center [39, 665] width 57 height 23
click at [365, 523] on div "Undo" at bounding box center [364, 665] width 57 height 23
click at [363, 523] on div "Undo" at bounding box center [364, 665] width 57 height 23
click at [37, 326] on div at bounding box center [34, 334] width 23 height 23
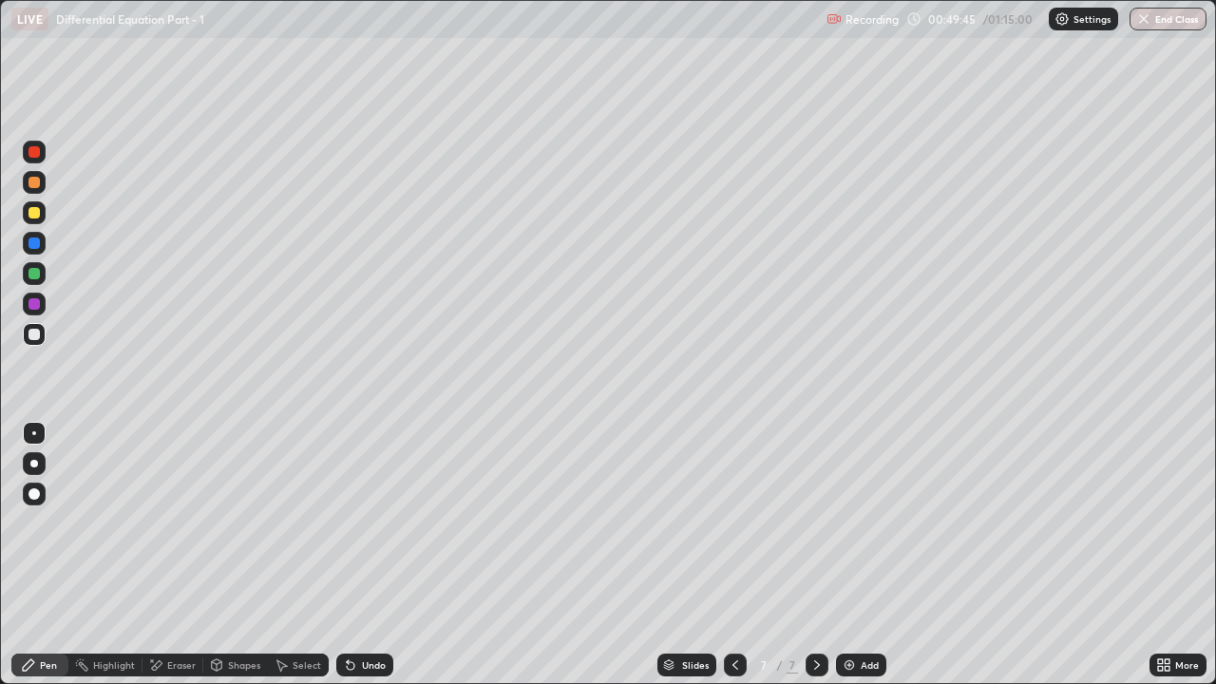
click at [867, 523] on div "Add" at bounding box center [870, 666] width 18 height 10
click at [357, 523] on div "Undo" at bounding box center [364, 665] width 57 height 23
click at [34, 183] on div at bounding box center [34, 182] width 11 height 11
click at [37, 334] on div at bounding box center [34, 334] width 11 height 11
click at [236, 523] on div "Shapes" at bounding box center [244, 666] width 32 height 10
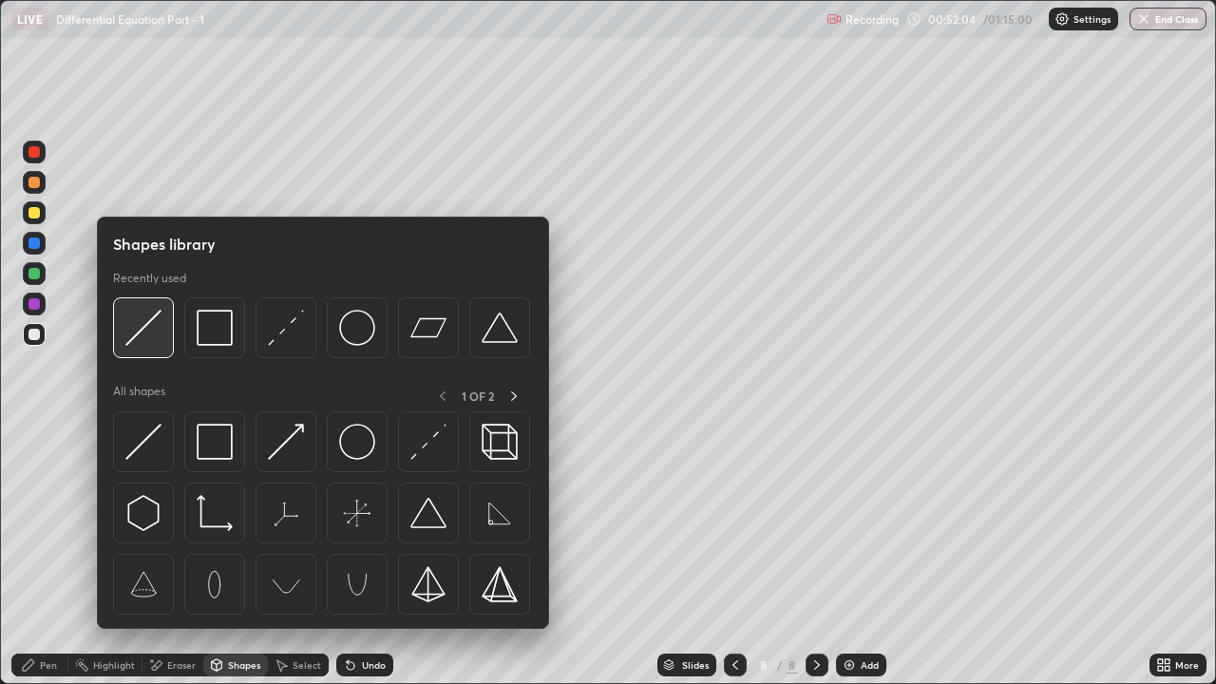
click at [155, 326] on img at bounding box center [143, 328] width 36 height 36
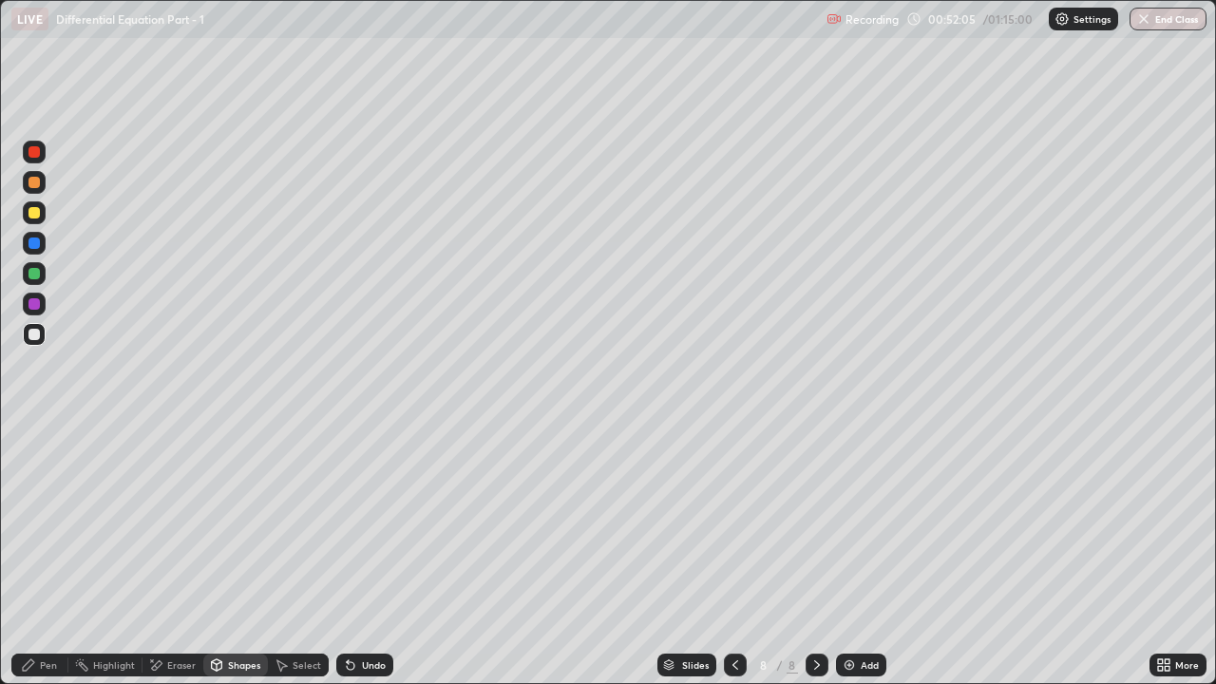
click at [44, 278] on div at bounding box center [34, 273] width 23 height 23
click at [45, 523] on div "Pen" at bounding box center [48, 666] width 17 height 10
click at [41, 336] on div at bounding box center [34, 334] width 23 height 23
click at [375, 523] on div "Undo" at bounding box center [374, 666] width 24 height 10
click at [374, 523] on div "Undo" at bounding box center [374, 666] width 24 height 10
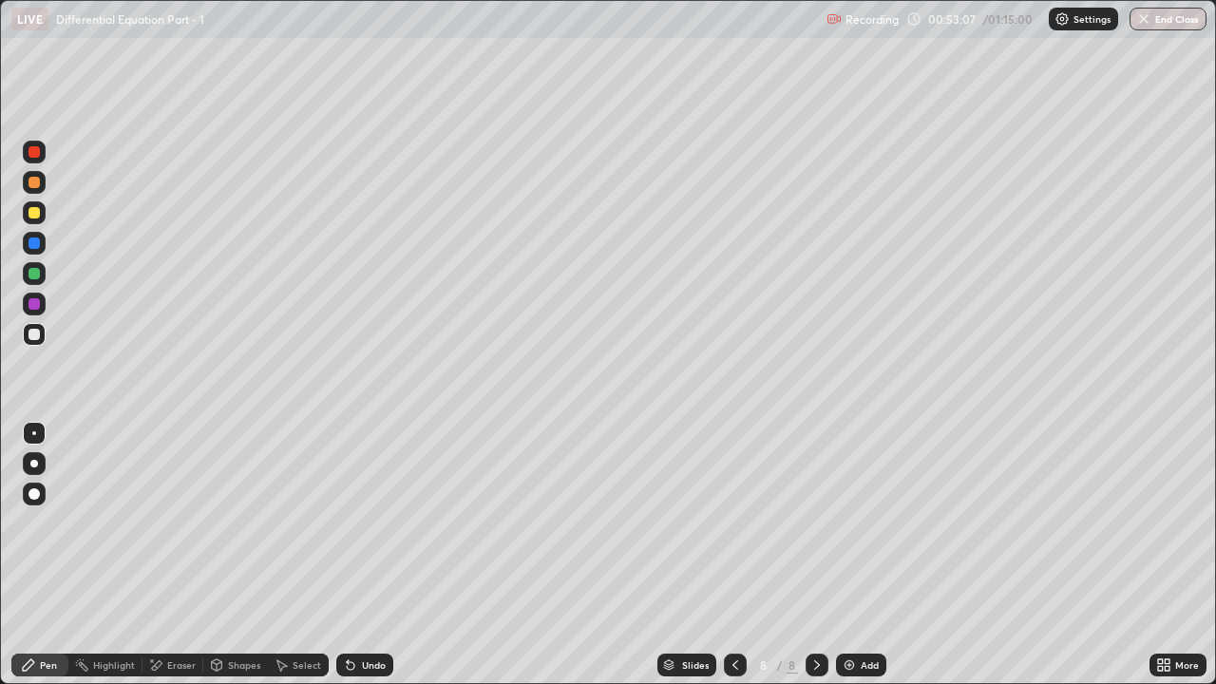
click at [368, 523] on div "Undo" at bounding box center [374, 666] width 24 height 10
click at [116, 523] on div "Highlight" at bounding box center [114, 666] width 42 height 10
click at [49, 523] on div "Pen" at bounding box center [48, 666] width 17 height 10
click at [744, 523] on div at bounding box center [735, 665] width 23 height 23
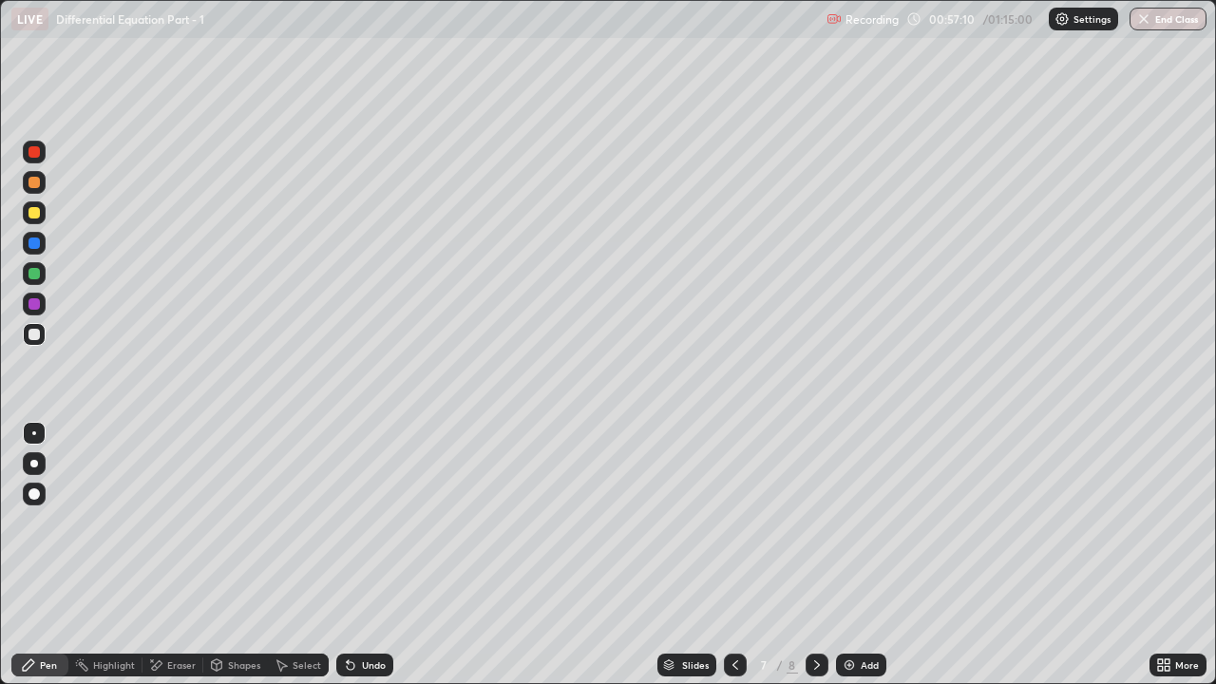
click at [838, 523] on div "Add" at bounding box center [861, 665] width 50 height 23
click at [824, 523] on div at bounding box center [817, 665] width 23 height 38
click at [877, 523] on div "Add" at bounding box center [870, 666] width 18 height 10
click at [33, 186] on div at bounding box center [34, 182] width 11 height 11
click at [39, 214] on div at bounding box center [34, 212] width 11 height 11
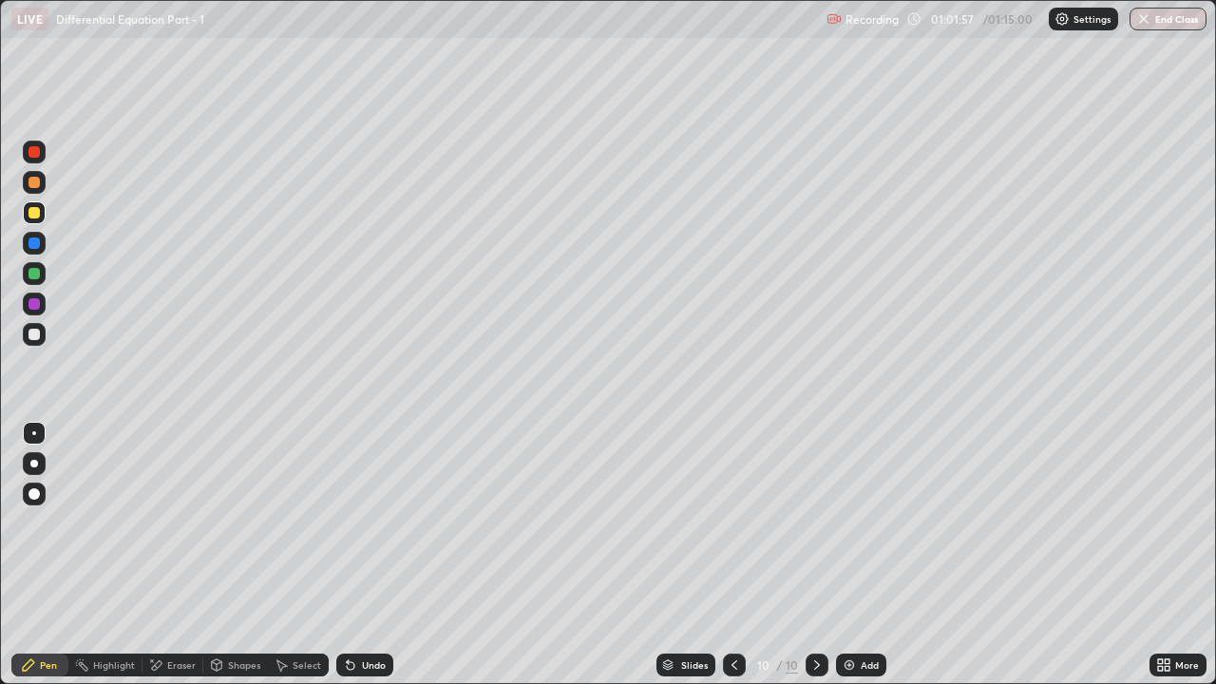
click at [349, 523] on icon at bounding box center [351, 666] width 8 height 8
click at [347, 523] on icon at bounding box center [348, 662] width 2 height 2
click at [349, 523] on icon at bounding box center [351, 666] width 8 height 8
click at [347, 523] on icon at bounding box center [348, 662] width 2 height 2
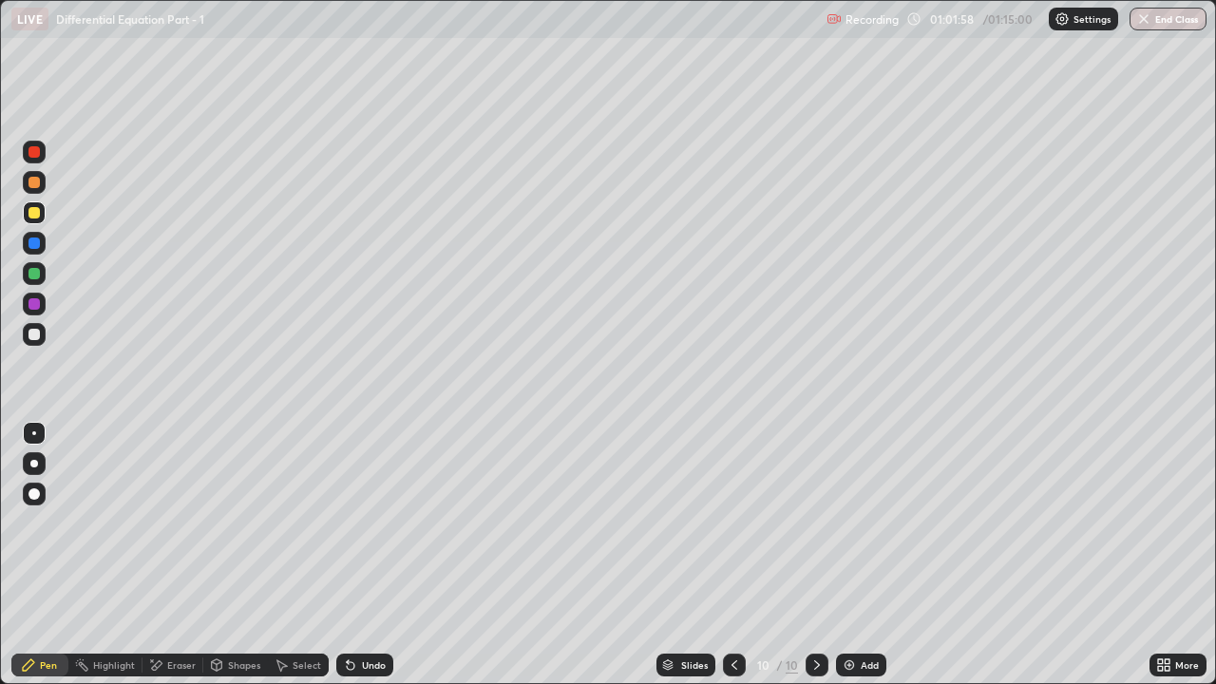
click at [347, 523] on icon at bounding box center [348, 662] width 2 height 2
click at [34, 333] on div at bounding box center [34, 334] width 11 height 11
click at [347, 523] on icon at bounding box center [351, 666] width 8 height 8
click at [347, 523] on icon at bounding box center [348, 662] width 2 height 2
click at [374, 523] on div "Undo" at bounding box center [374, 666] width 24 height 10
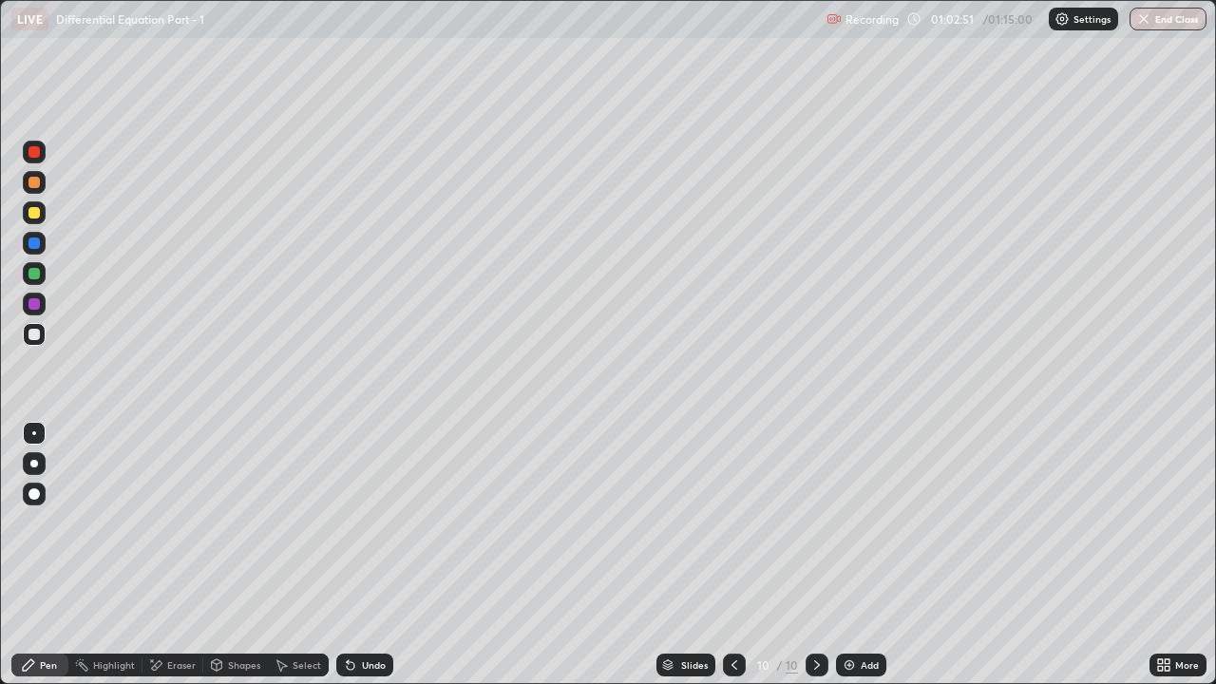
click at [348, 523] on icon at bounding box center [351, 666] width 8 height 8
click at [33, 213] on div at bounding box center [34, 212] width 11 height 11
click at [34, 335] on div at bounding box center [34, 334] width 11 height 11
click at [1181, 28] on button "End Class" at bounding box center [1168, 19] width 77 height 23
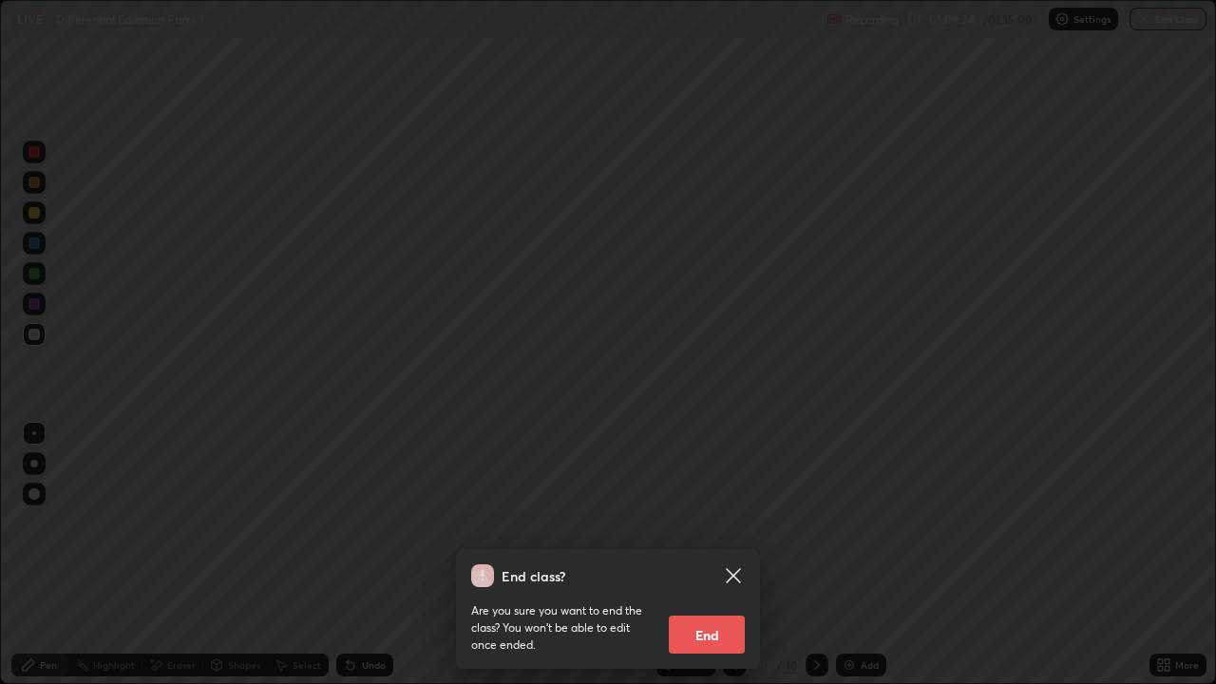
click at [728, 523] on button "End" at bounding box center [707, 635] width 76 height 38
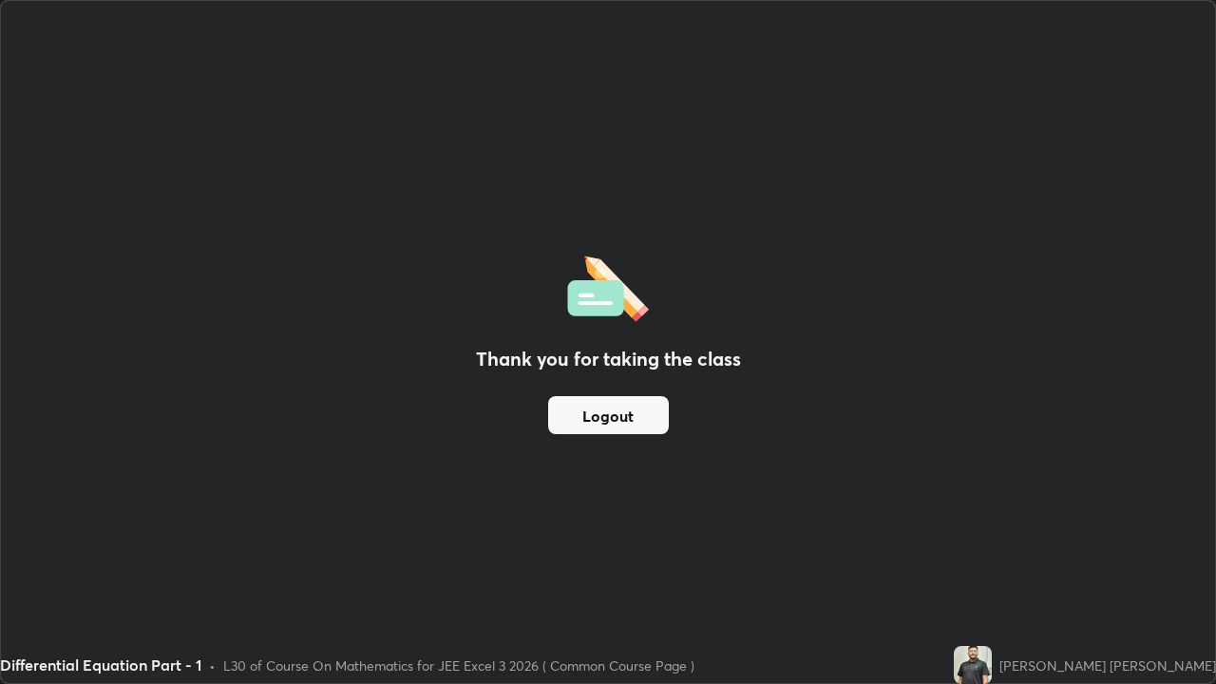
click at [652, 423] on button "Logout" at bounding box center [608, 415] width 121 height 38
click at [639, 407] on button "Logout" at bounding box center [608, 415] width 121 height 38
